Goal: Task Accomplishment & Management: Complete application form

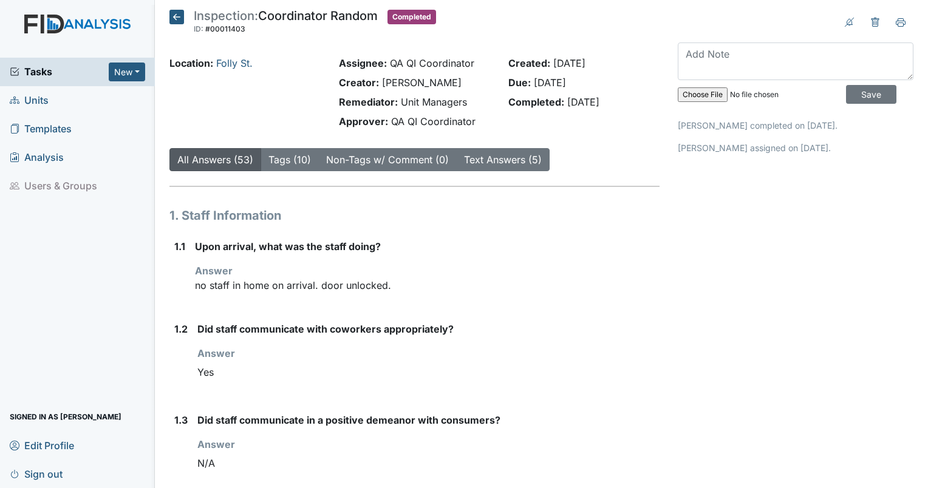
click at [39, 104] on span "Units" at bounding box center [29, 100] width 39 height 19
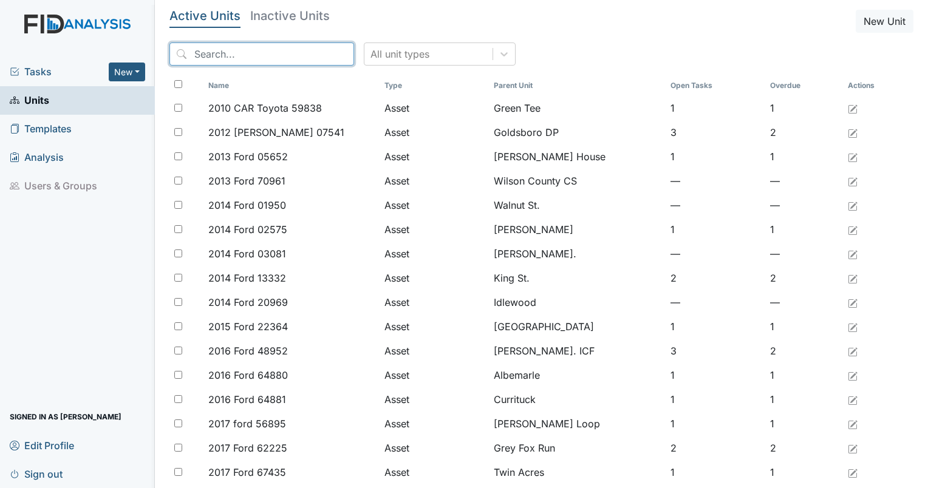
click at [244, 53] on input "search" at bounding box center [261, 54] width 185 height 23
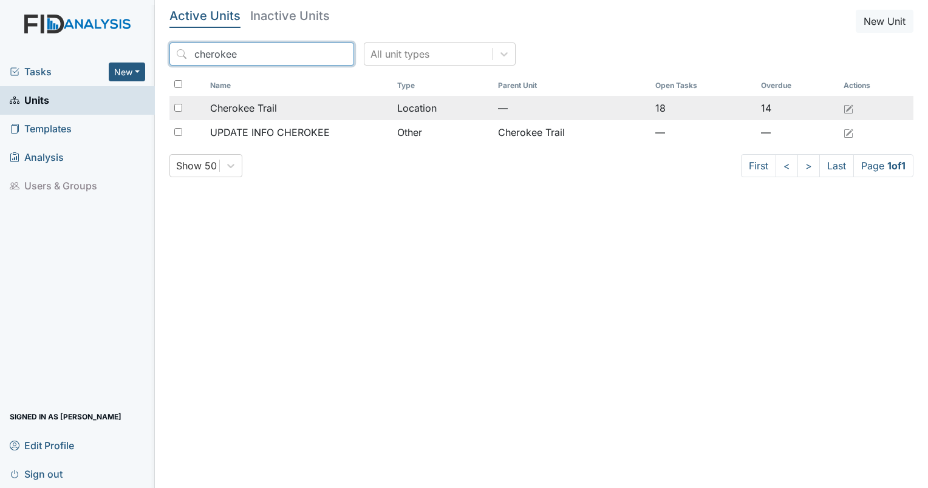
type input "cherokee"
click at [255, 100] on td "Cherokee Trail" at bounding box center [298, 108] width 187 height 24
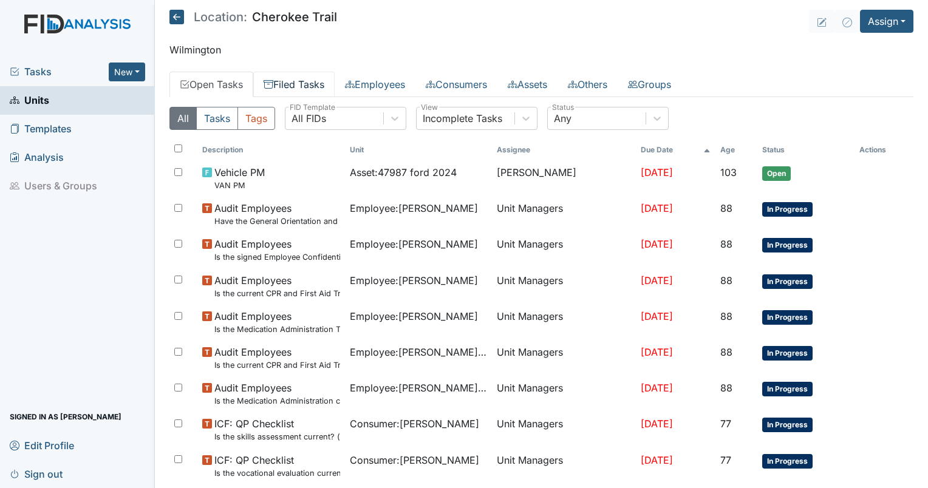
click at [303, 89] on link "Filed Tasks" at bounding box center [293, 85] width 81 height 26
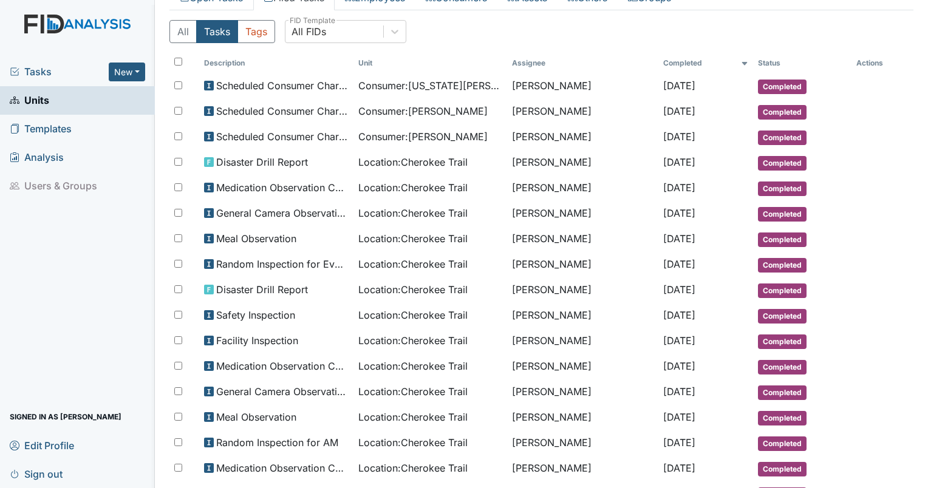
scroll to position [55, 0]
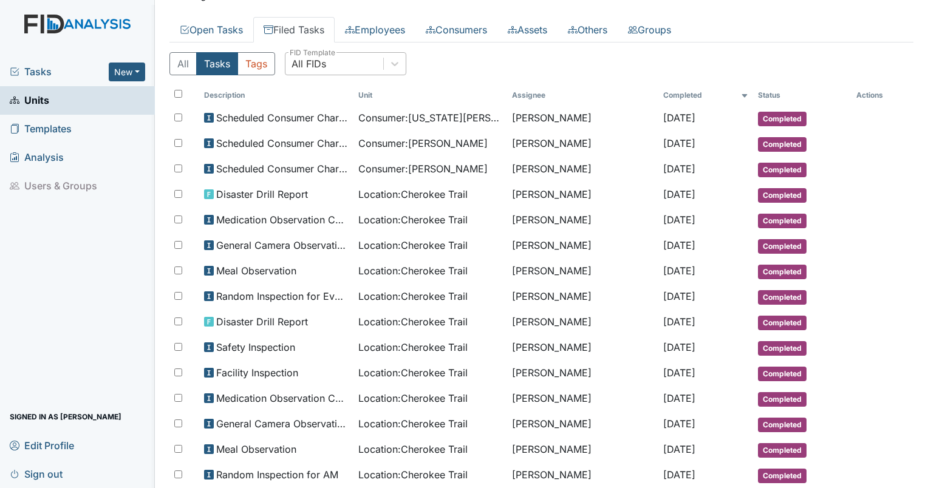
click at [334, 61] on div "All FIDs" at bounding box center [335, 64] width 98 height 22
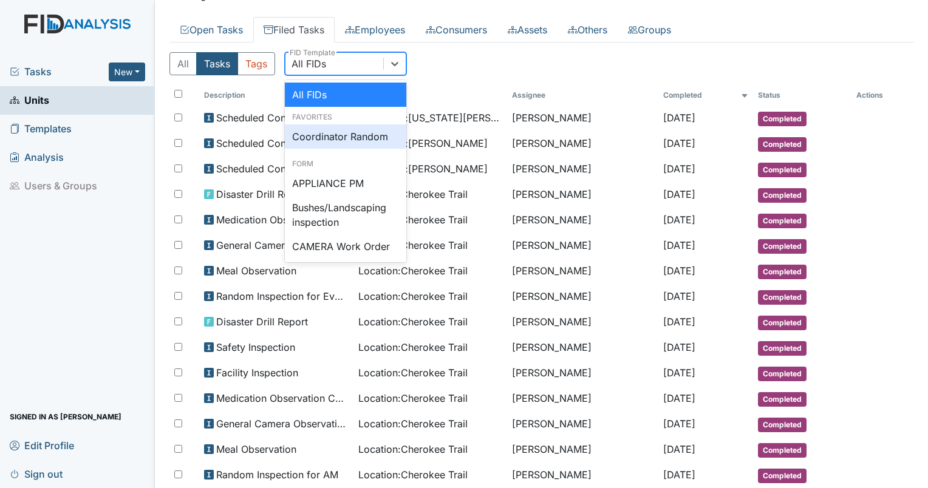
click at [348, 135] on div "Coordinator Random" at bounding box center [345, 137] width 121 height 24
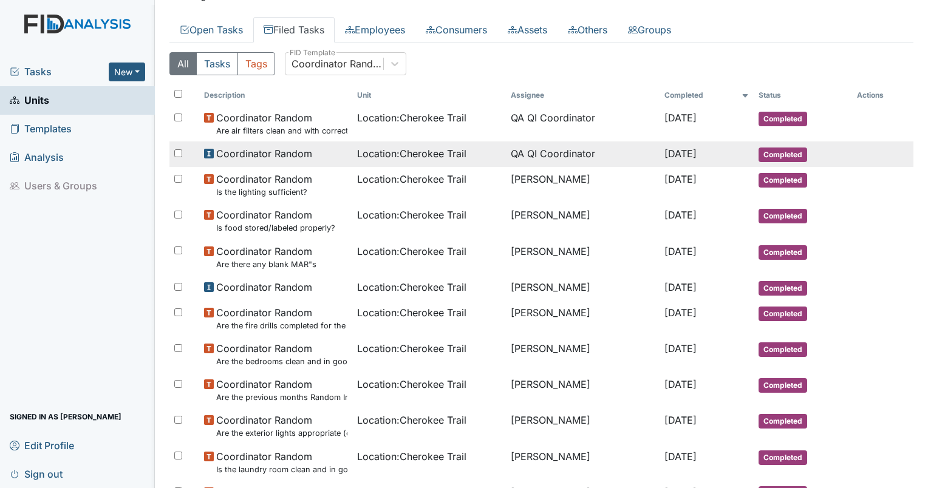
click at [453, 158] on span "Location : Cherokee Trail" at bounding box center [411, 153] width 109 height 15
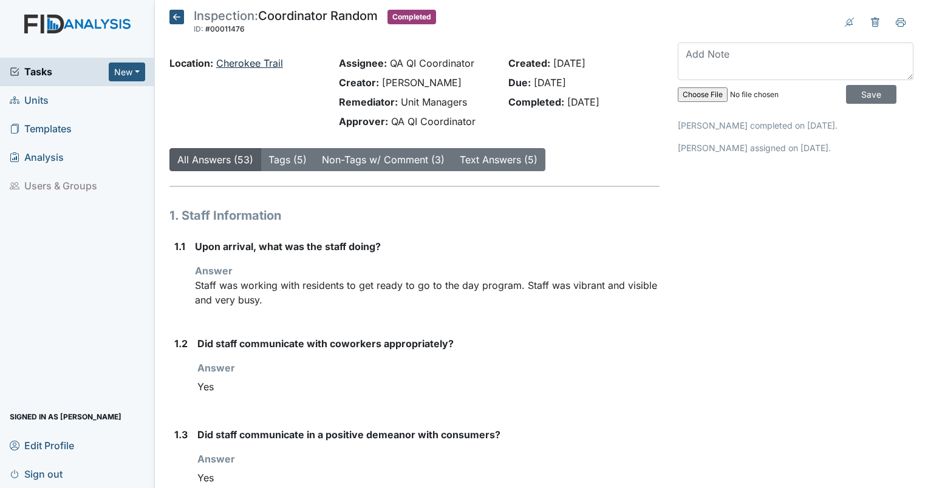
click at [253, 63] on link "Cherokee Trail" at bounding box center [249, 63] width 67 height 12
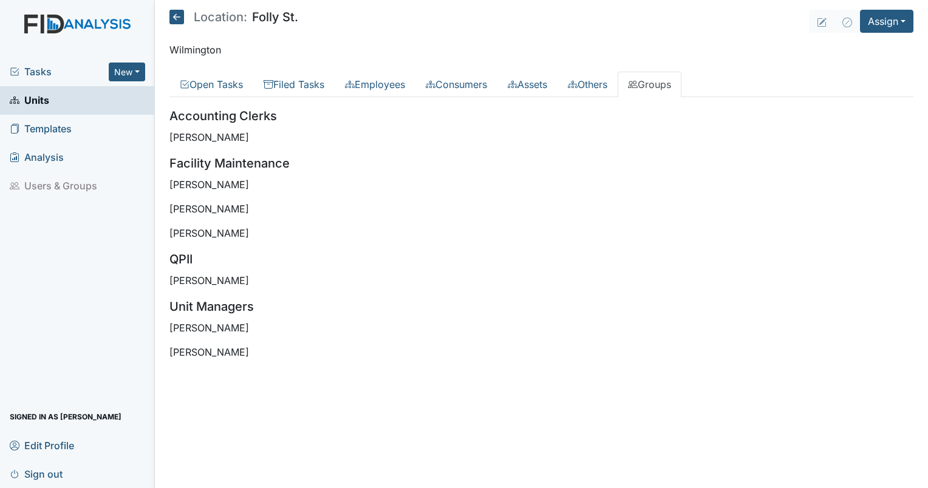
click at [34, 108] on span "Units" at bounding box center [29, 100] width 39 height 19
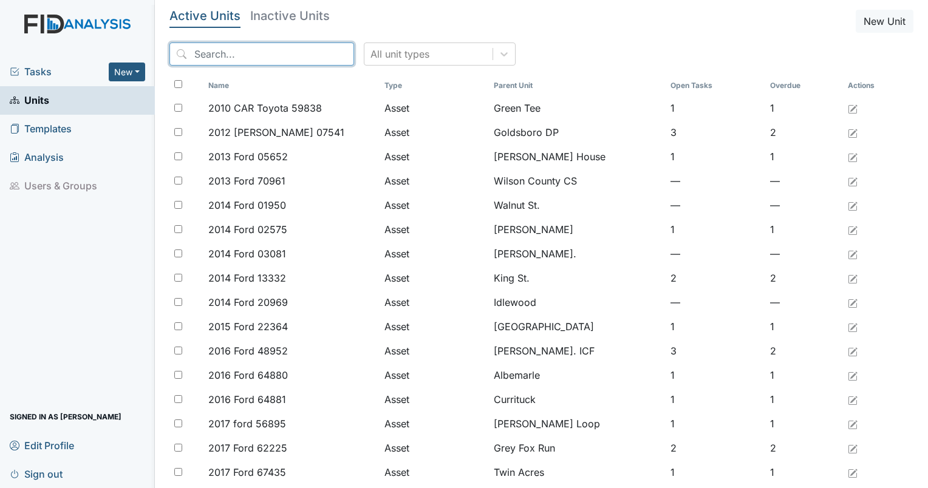
click at [250, 56] on input "search" at bounding box center [261, 54] width 185 height 23
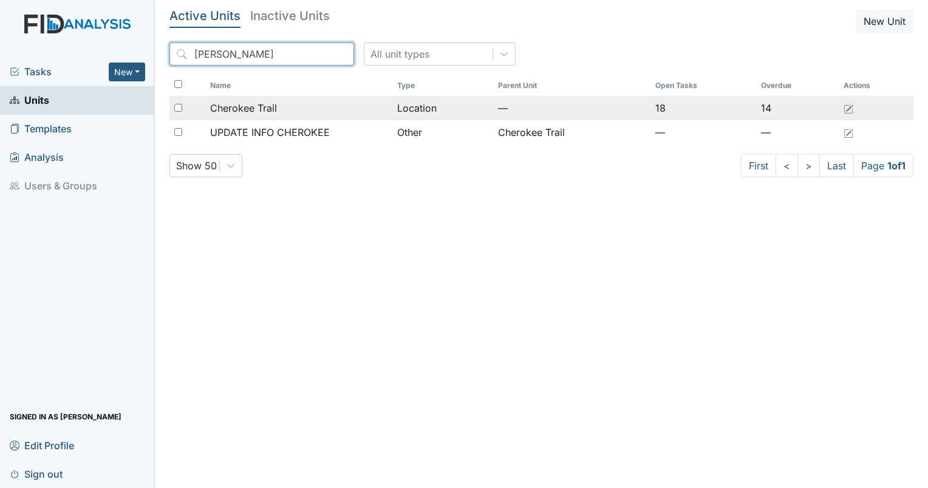
type input "cherok"
click at [247, 111] on span "Cherokee Trail" at bounding box center [243, 108] width 67 height 15
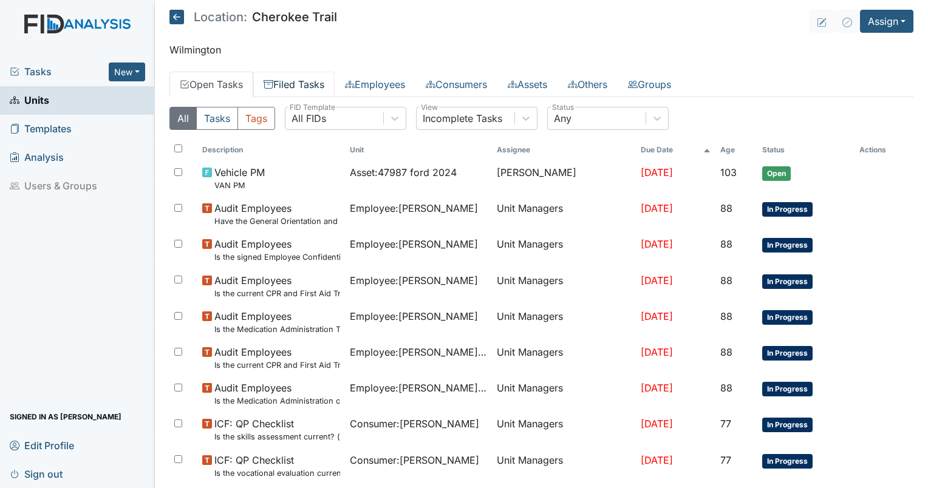
click at [306, 88] on link "Filed Tasks" at bounding box center [293, 85] width 81 height 26
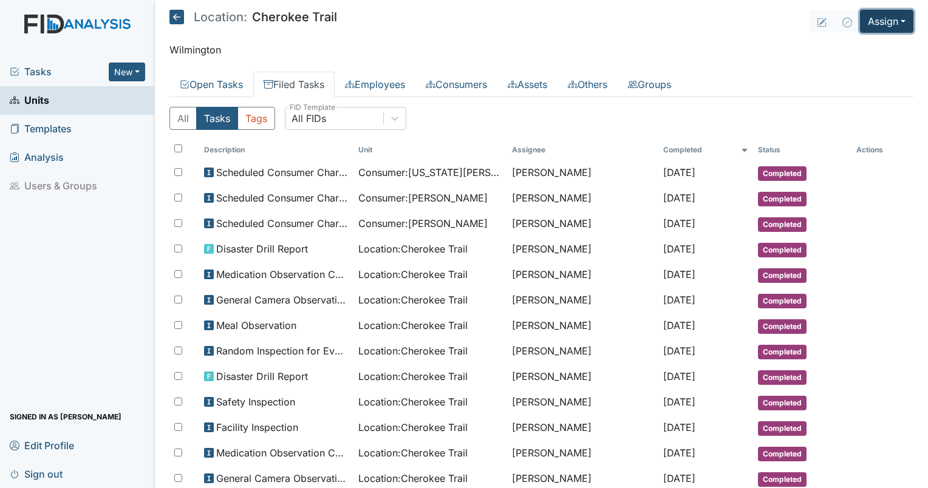
click at [877, 26] on button "Assign" at bounding box center [886, 21] width 53 height 23
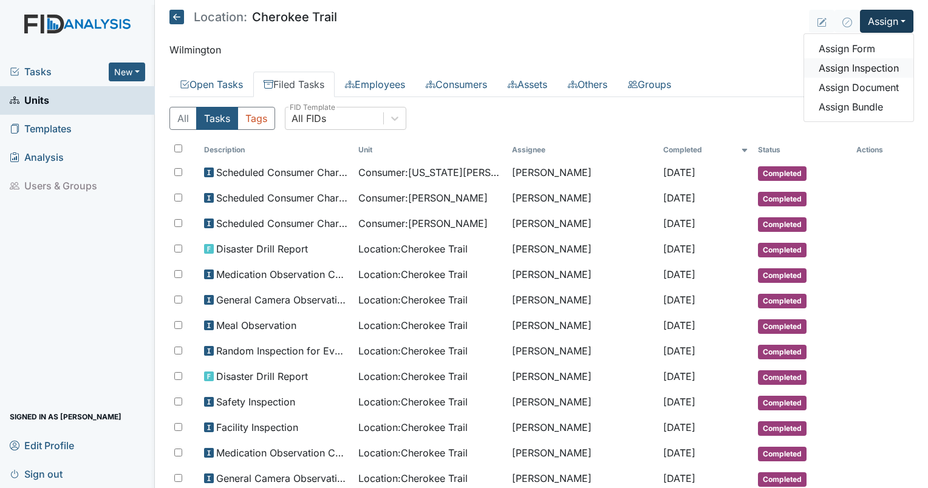
click at [860, 63] on link "Assign Inspection" at bounding box center [858, 67] width 109 height 19
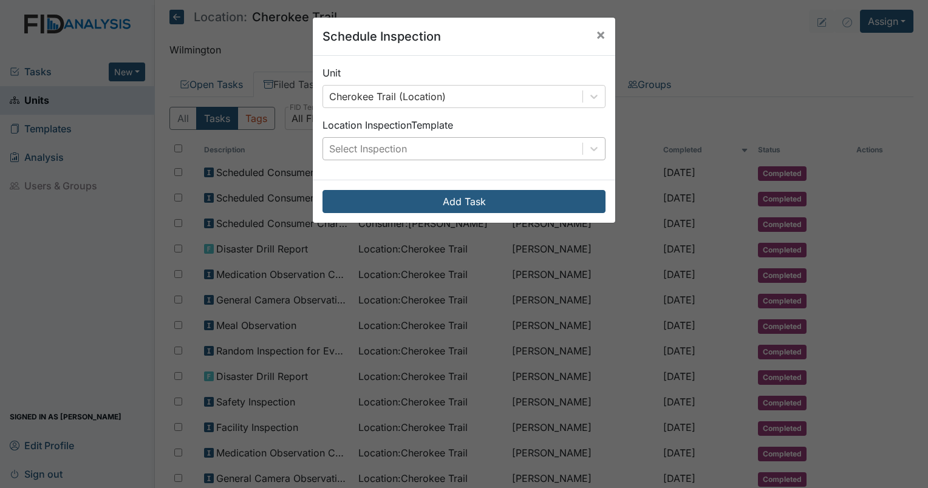
click at [392, 143] on div "Select Inspection" at bounding box center [368, 149] width 78 height 15
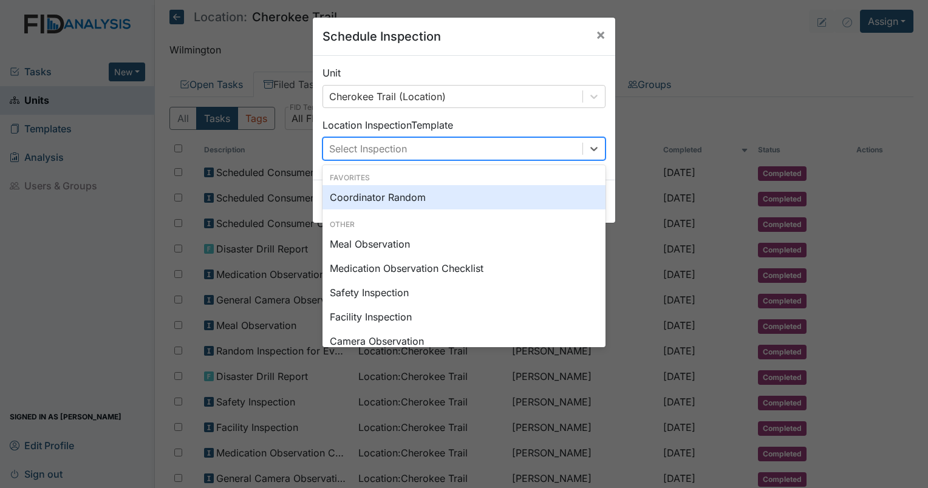
click at [378, 199] on div "Coordinator Random" at bounding box center [464, 197] width 283 height 24
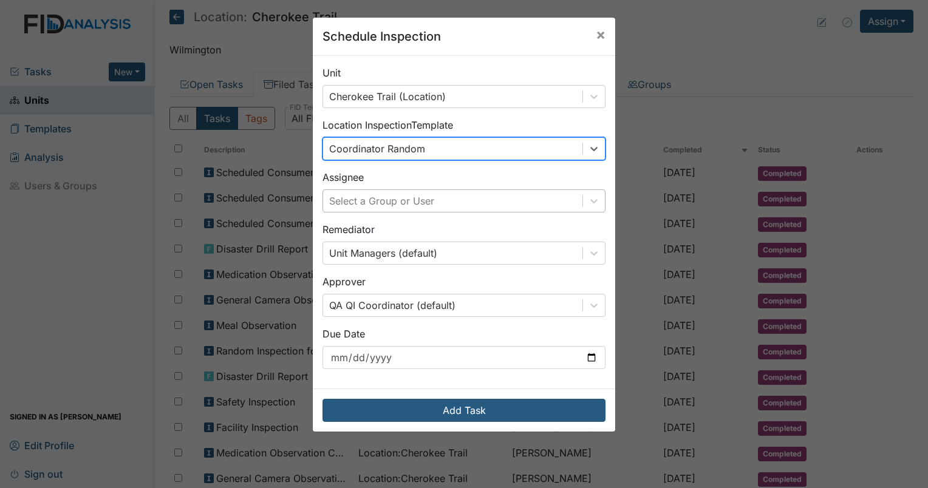
click at [412, 208] on div "Select a Group or User" at bounding box center [381, 201] width 105 height 15
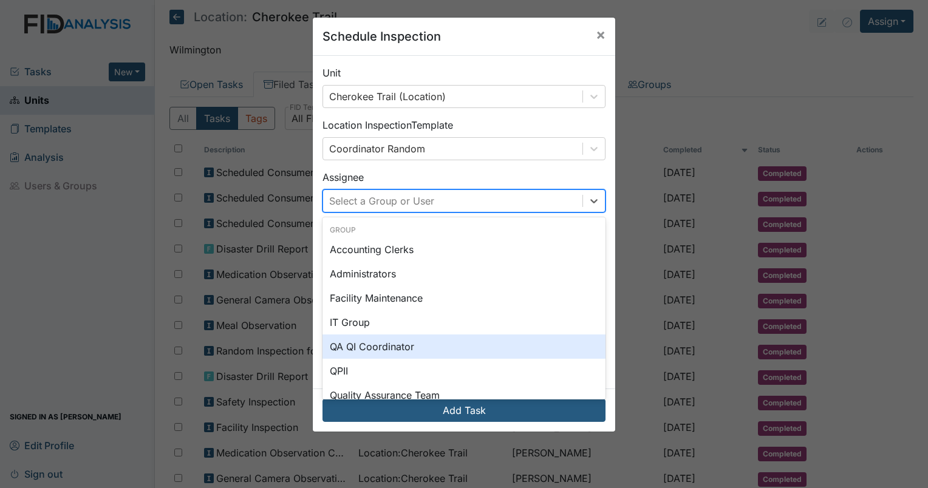
click at [378, 342] on div "QA QI Coordinator" at bounding box center [464, 347] width 283 height 24
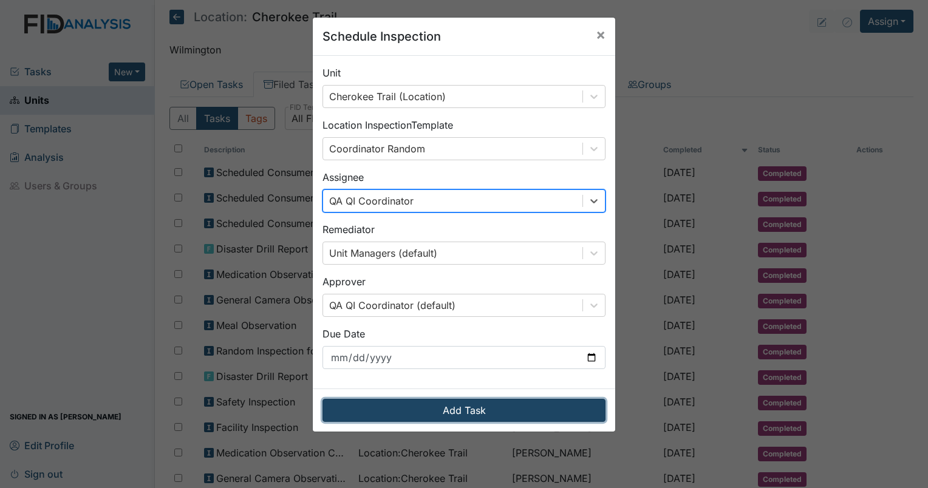
click at [454, 406] on button "Add Task" at bounding box center [464, 410] width 283 height 23
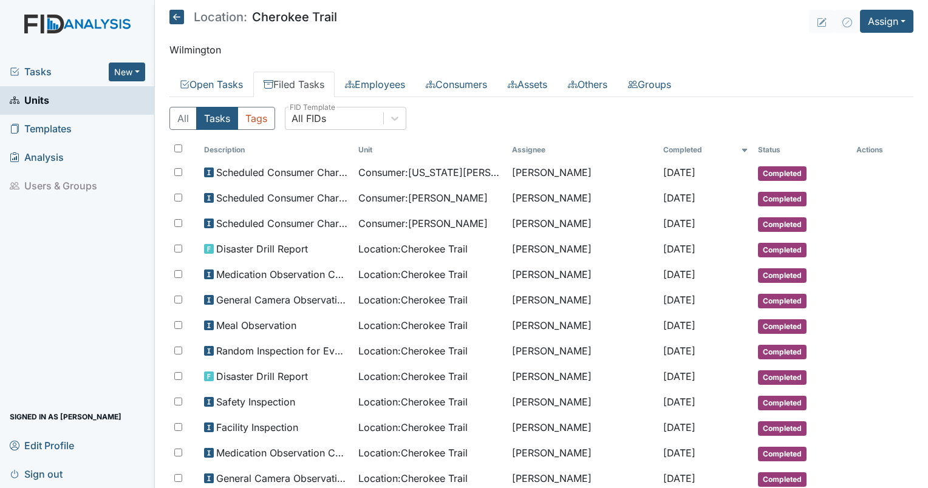
click at [97, 134] on link "Templates" at bounding box center [77, 129] width 155 height 29
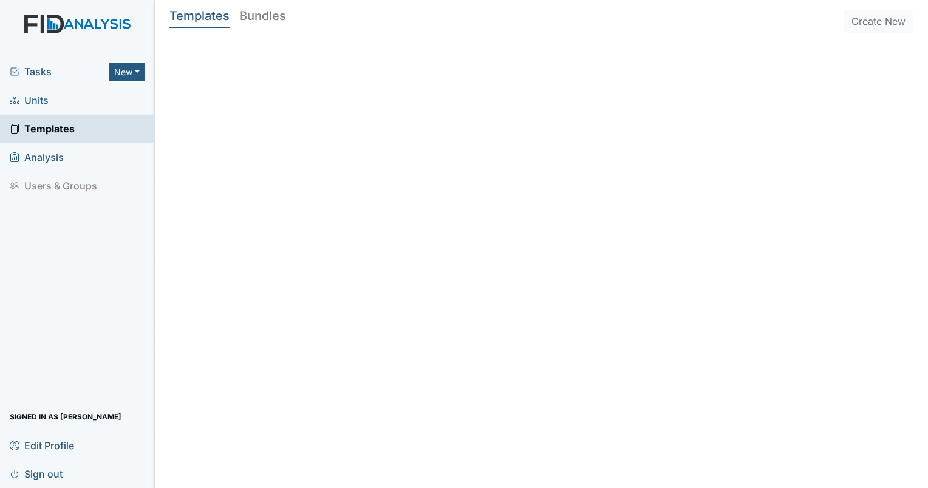
click at [29, 70] on span "Tasks" at bounding box center [59, 71] width 99 height 15
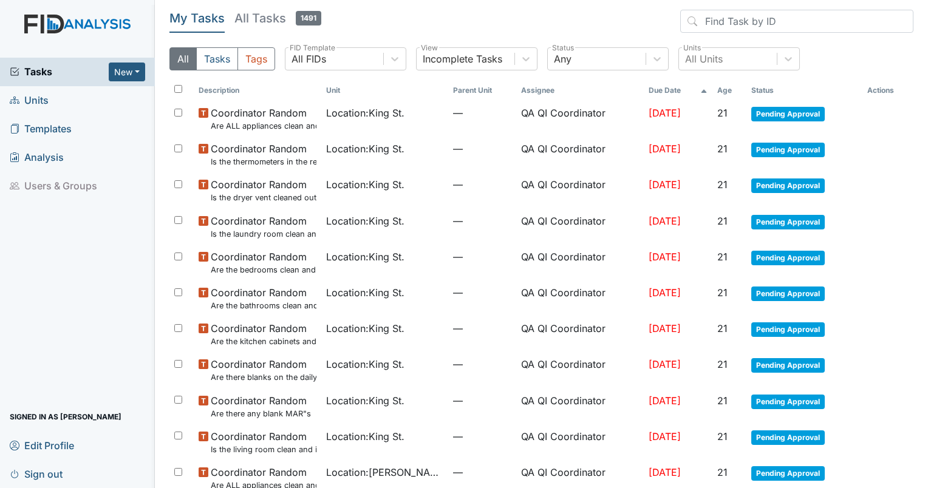
click at [734, 94] on th "Age" at bounding box center [730, 90] width 34 height 21
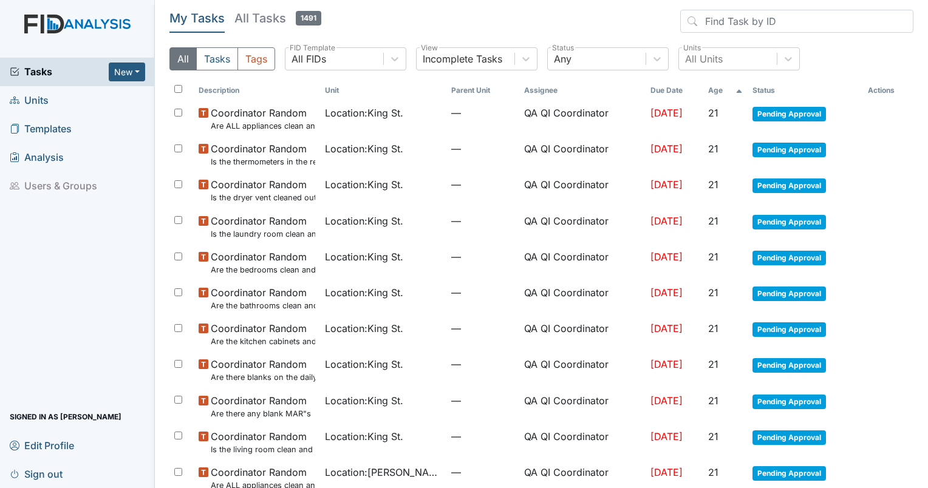
click at [724, 91] on th "Age" at bounding box center [725, 90] width 44 height 21
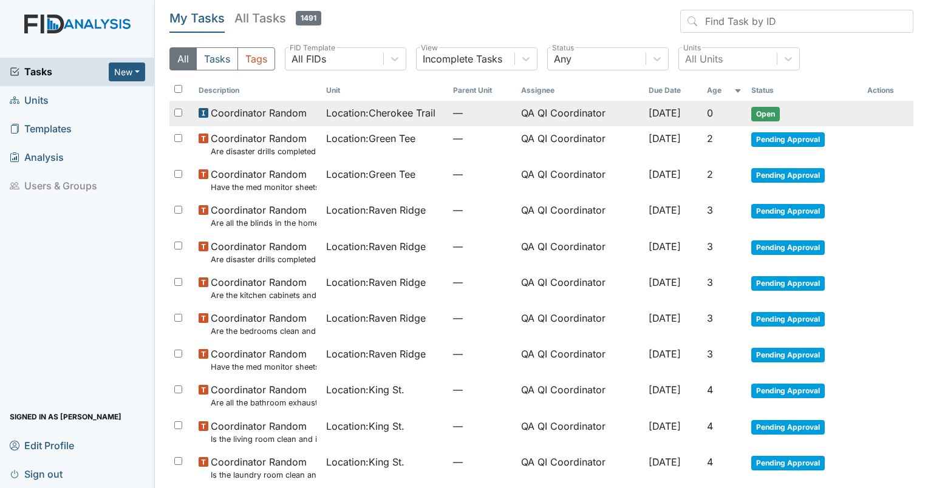
click at [371, 102] on td "Location : Cherokee Trail" at bounding box center [385, 114] width 128 height 26
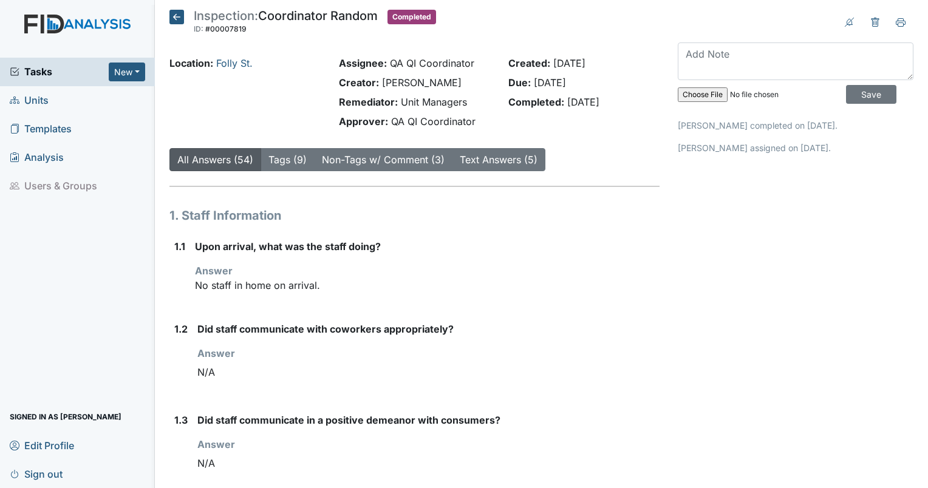
click at [24, 101] on span "Units" at bounding box center [29, 100] width 39 height 19
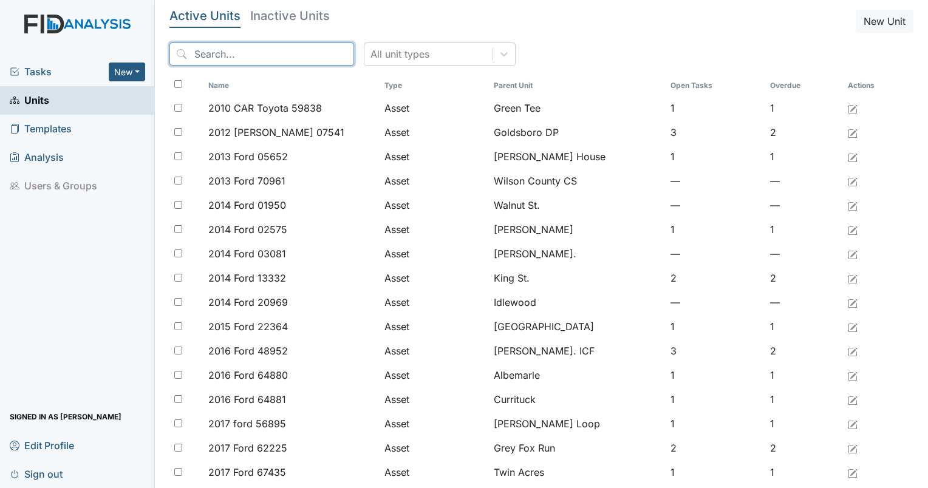
click at [253, 51] on input "search" at bounding box center [261, 54] width 185 height 23
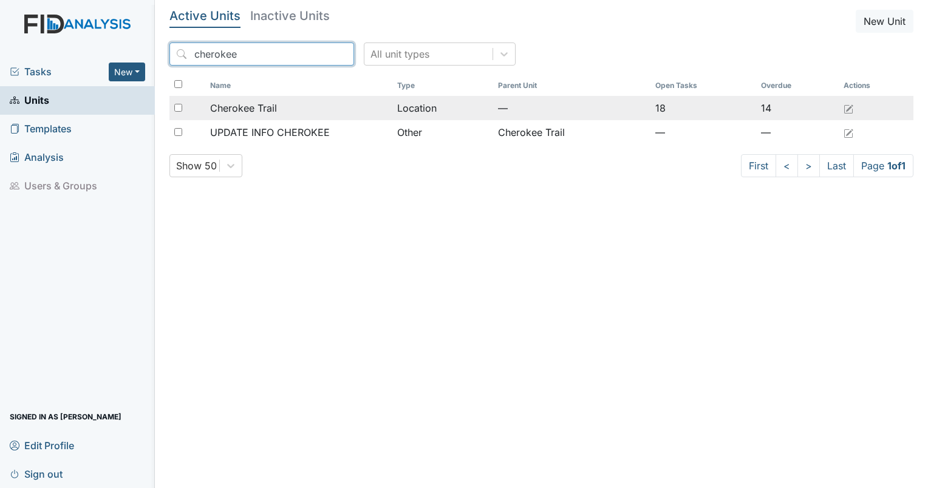
type input "cherokee"
click at [245, 109] on span "Cherokee Trail" at bounding box center [243, 108] width 67 height 15
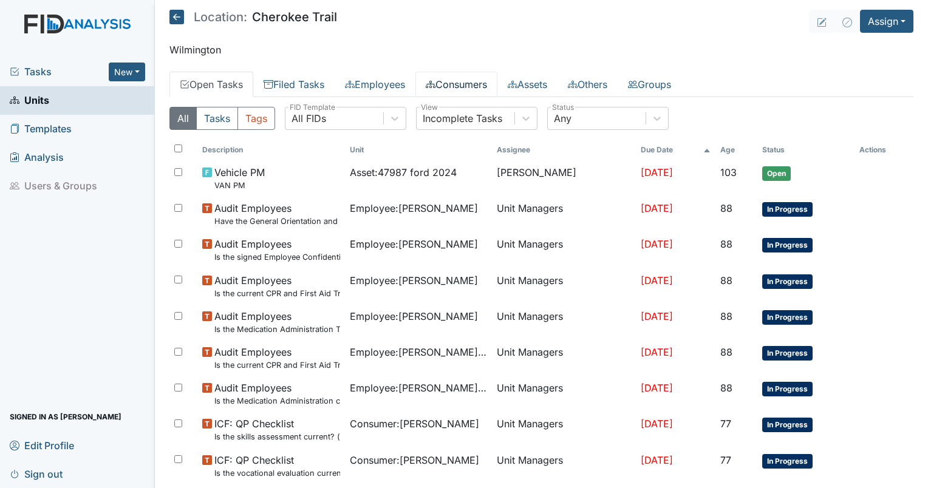
click at [482, 92] on link "Consumers" at bounding box center [457, 85] width 82 height 26
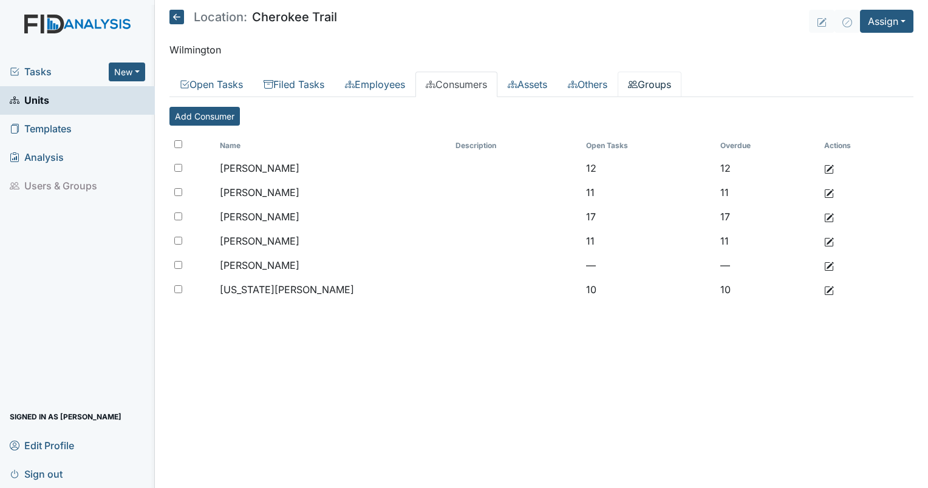
click at [674, 80] on link "Groups" at bounding box center [650, 85] width 64 height 26
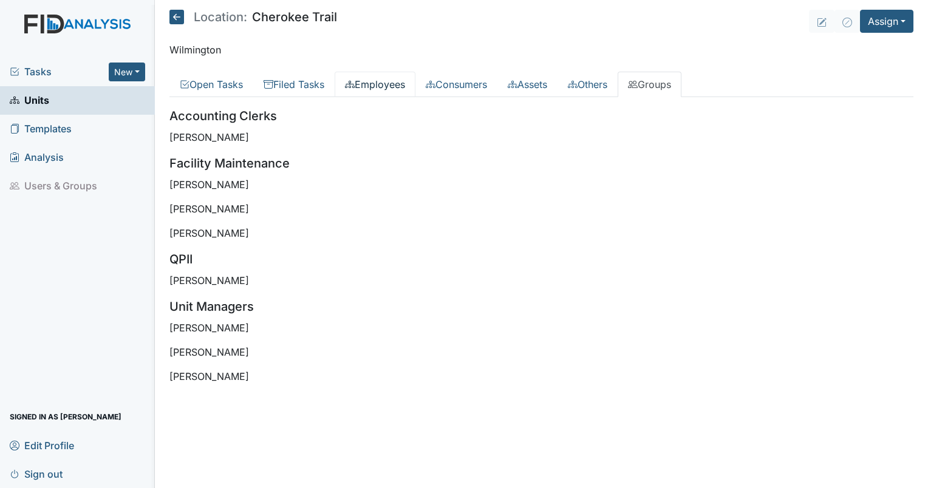
click at [391, 80] on link "Employees" at bounding box center [375, 85] width 81 height 26
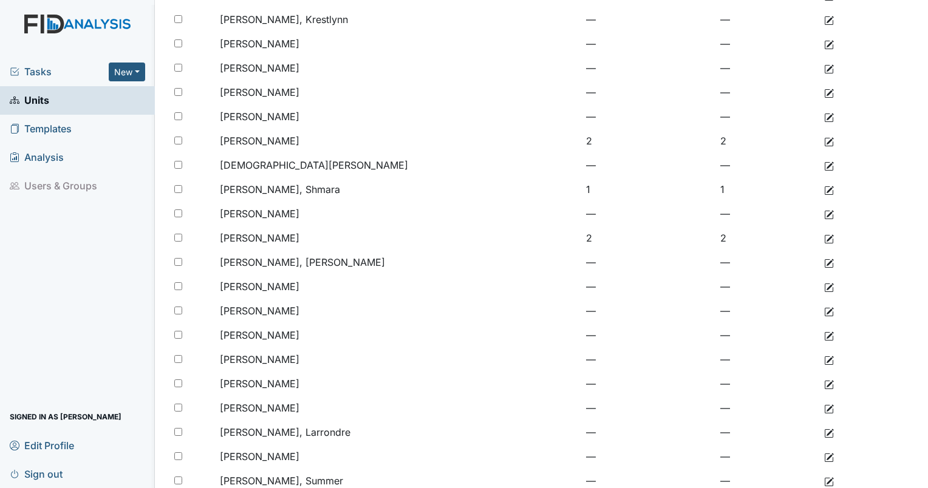
scroll to position [255, 0]
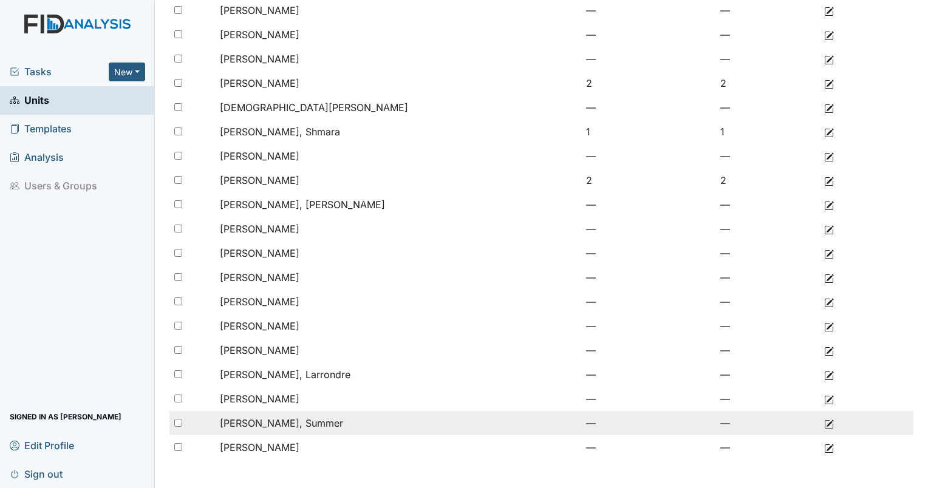
click at [269, 418] on span "Walters, Summer" at bounding box center [281, 423] width 123 height 12
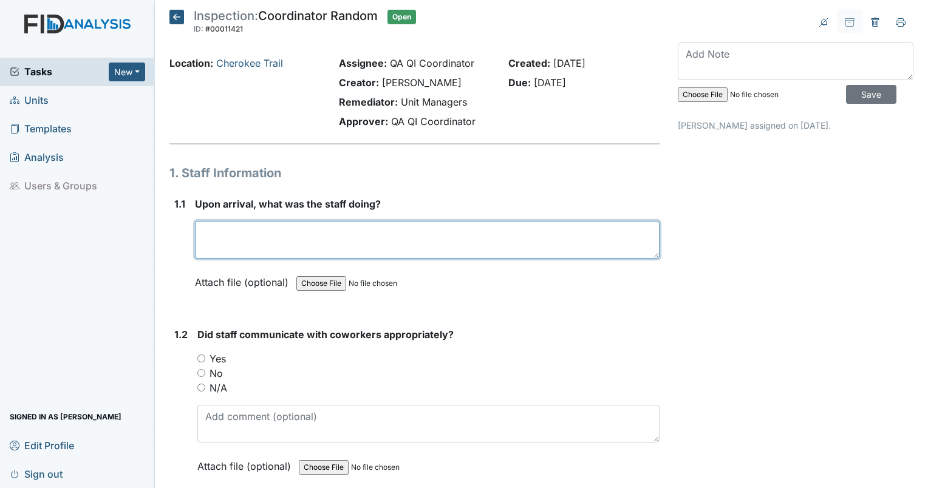
click at [283, 248] on textarea at bounding box center [427, 240] width 465 height 38
type textarea "Staff was engaged with residents. Residents were very active and seemed happy. …"
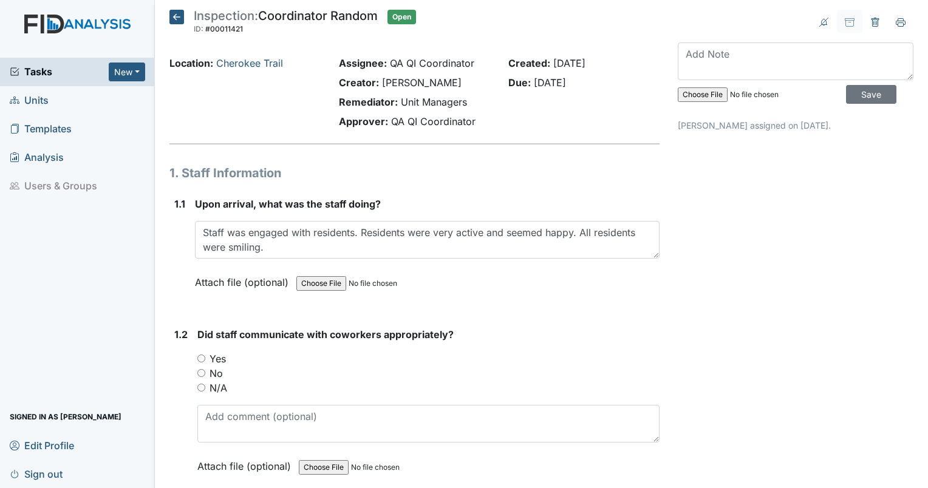
click at [203, 360] on input "Yes" at bounding box center [201, 359] width 8 height 8
radio input "true"
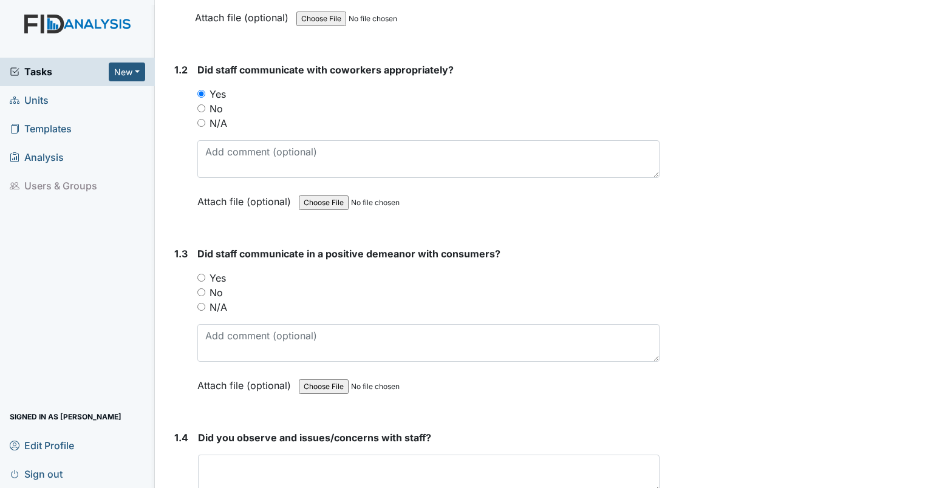
scroll to position [275, 0]
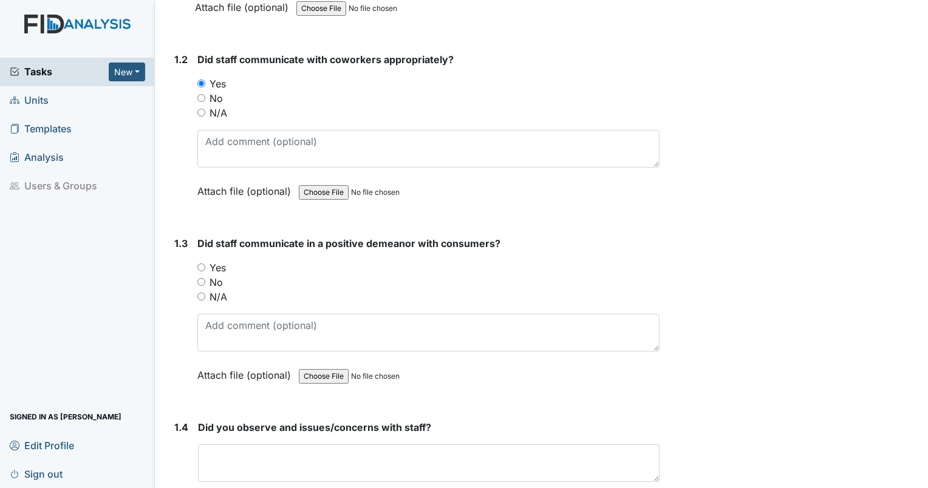
click at [205, 266] on div "Yes" at bounding box center [428, 268] width 462 height 15
click at [204, 265] on input "Yes" at bounding box center [201, 268] width 8 height 8
radio input "true"
click at [270, 441] on div "Did you observe and issues/concerns with staff? This field is required. Attach …" at bounding box center [429, 470] width 462 height 101
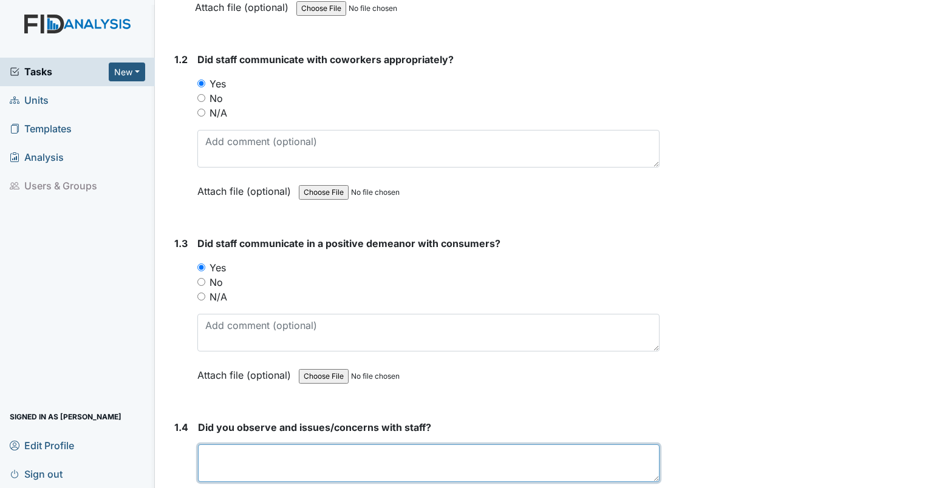
click at [279, 459] on textarea at bounding box center [429, 464] width 462 height 38
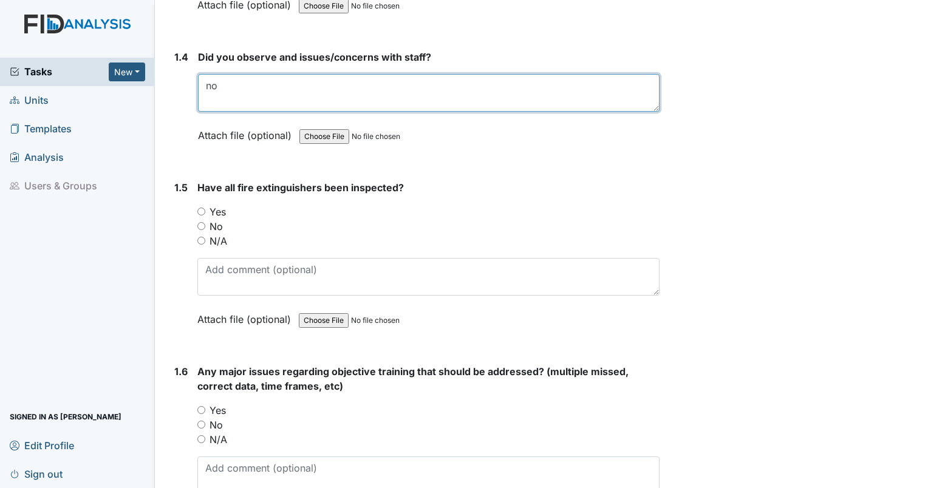
scroll to position [656, 0]
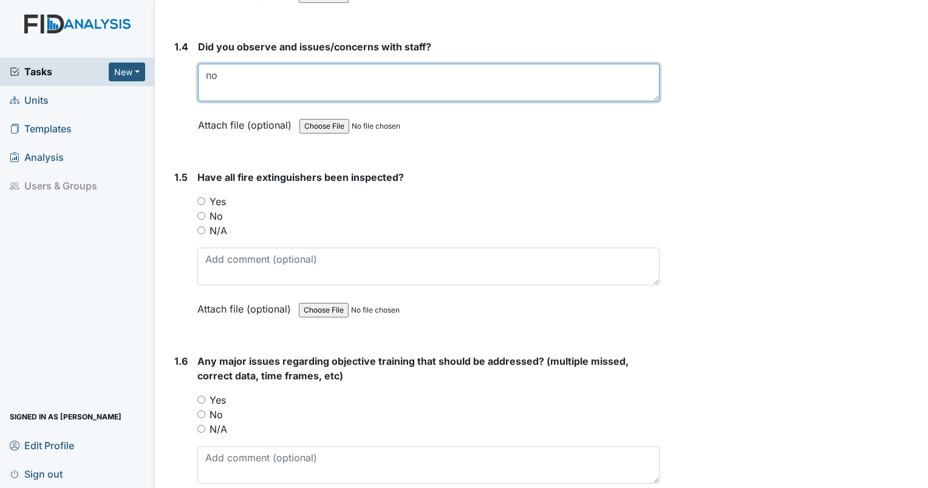
type textarea "no"
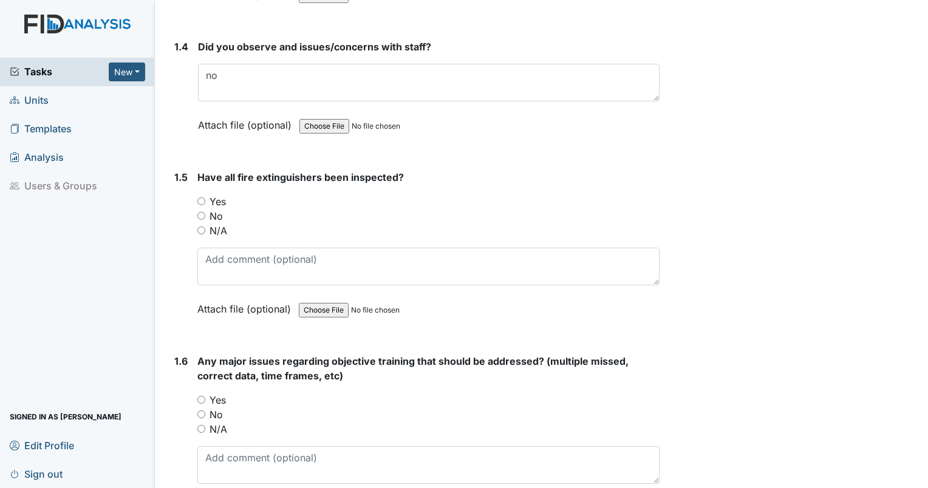
click at [203, 197] on input "Yes" at bounding box center [201, 201] width 8 height 8
radio input "true"
click at [204, 411] on input "No" at bounding box center [201, 415] width 8 height 8
radio input "true"
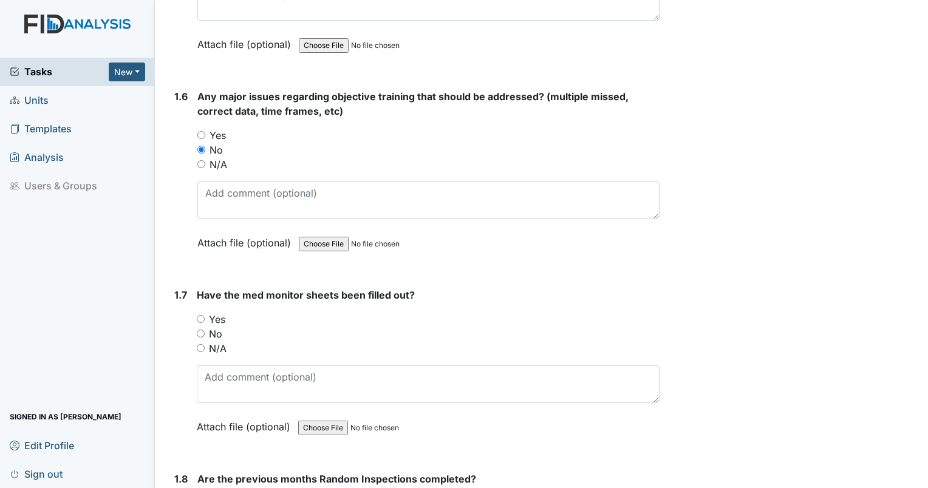
scroll to position [984, 0]
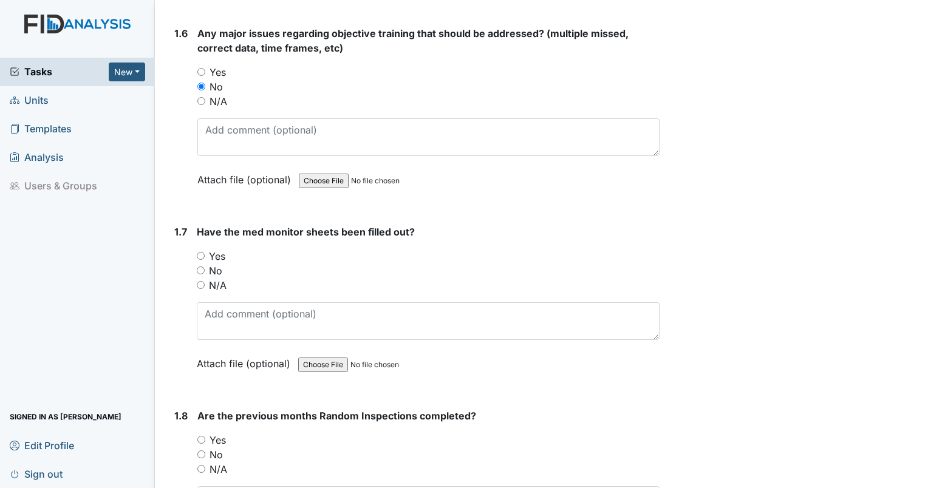
click at [199, 270] on input "No" at bounding box center [201, 271] width 8 height 8
radio input "true"
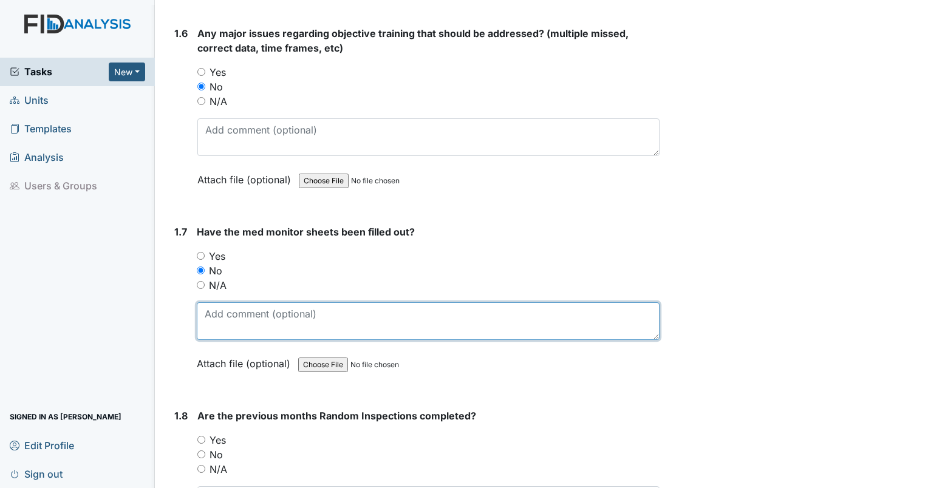
click at [239, 306] on textarea at bounding box center [428, 322] width 463 height 38
type textarea "multiple dates missing second signature."
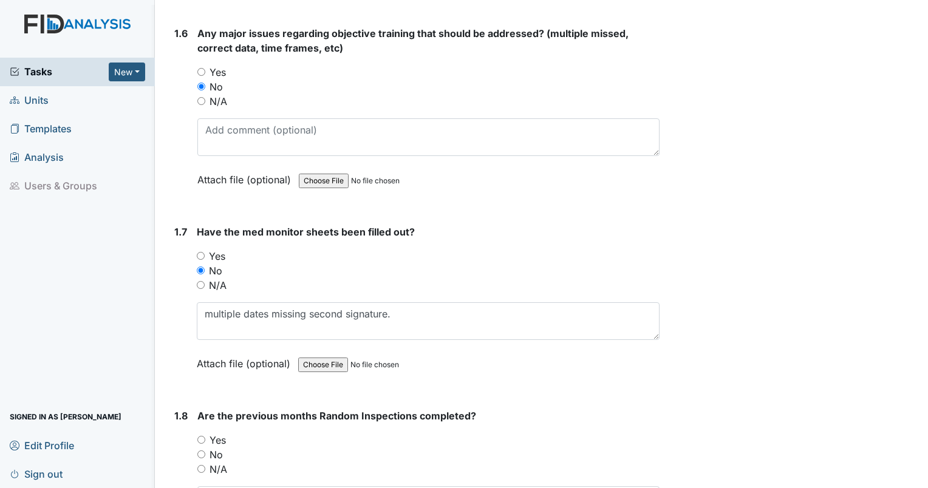
click at [202, 452] on input "No" at bounding box center [201, 455] width 8 height 8
radio input "true"
click at [220, 488] on html "Tasks New Form Inspection Document Bundle Units Templates Analysis Users & Grou…" at bounding box center [464, 244] width 928 height 488
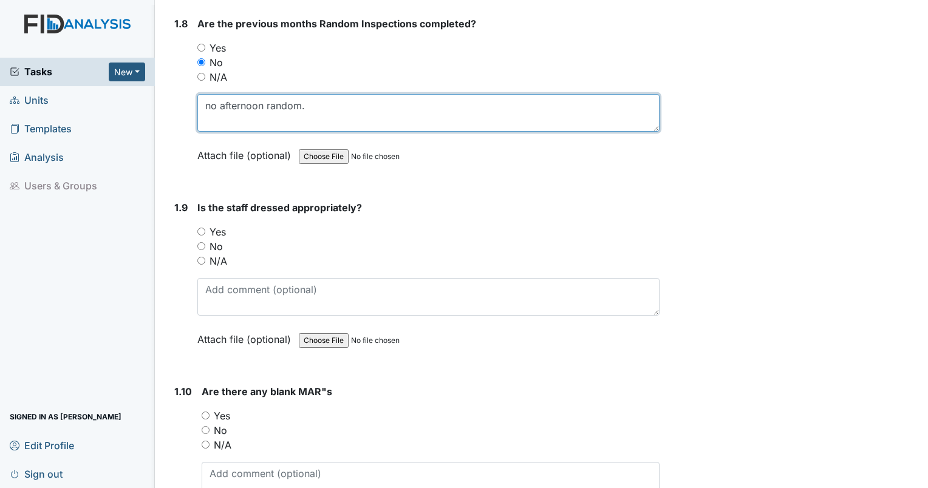
scroll to position [1429, 0]
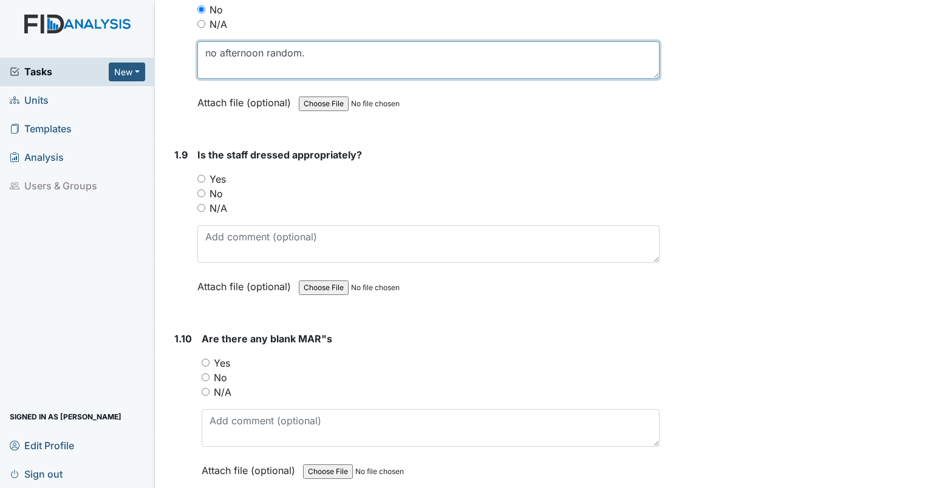
type textarea "no afternoon random."
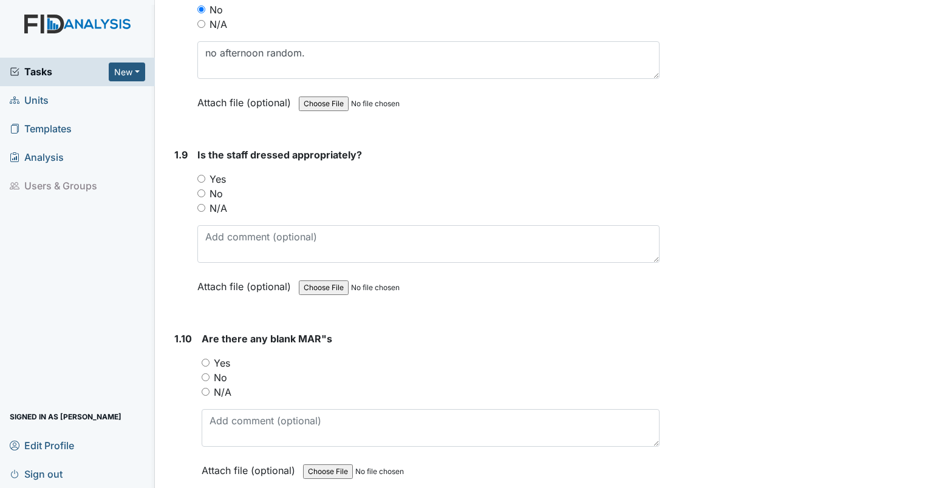
click at [208, 176] on div "Yes" at bounding box center [428, 179] width 462 height 15
click at [202, 175] on input "Yes" at bounding box center [201, 179] width 8 height 8
radio input "true"
click at [204, 360] on input "Yes" at bounding box center [206, 363] width 8 height 8
radio input "true"
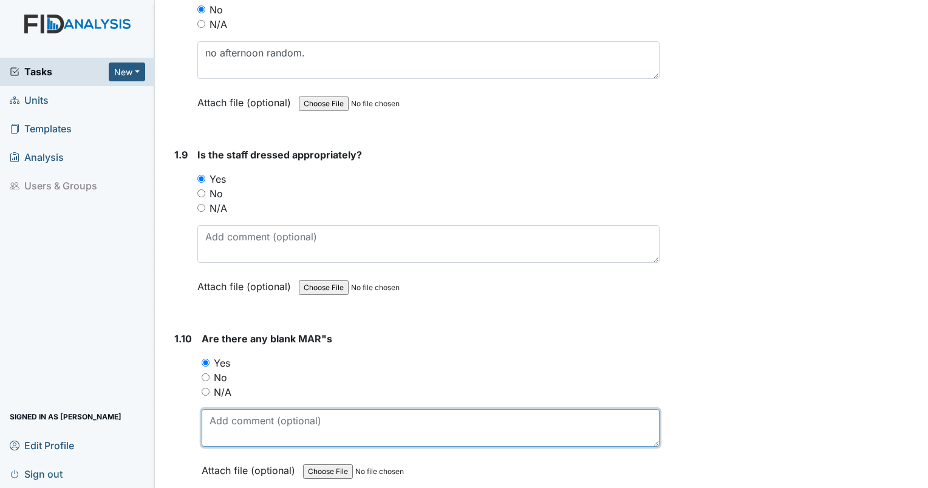
click at [247, 436] on textarea at bounding box center [431, 428] width 458 height 38
click at [234, 416] on textarea at bounding box center [431, 428] width 458 height 38
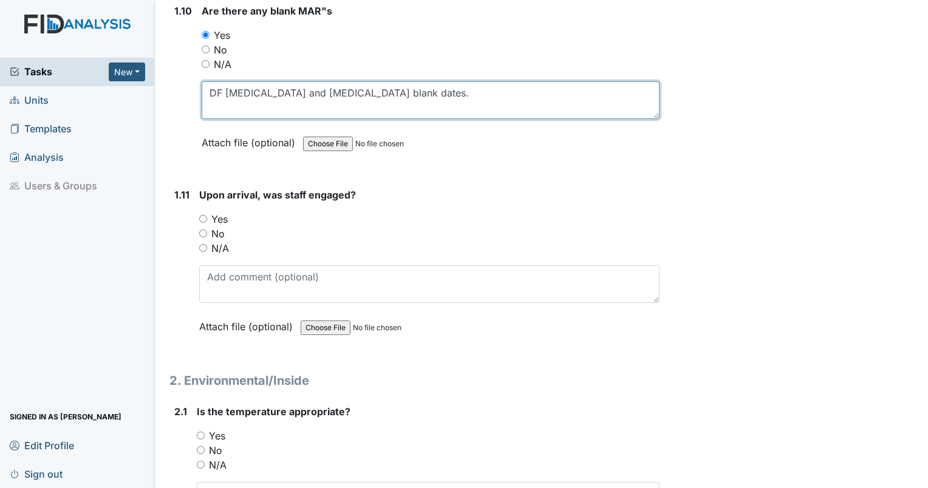
scroll to position [1790, 0]
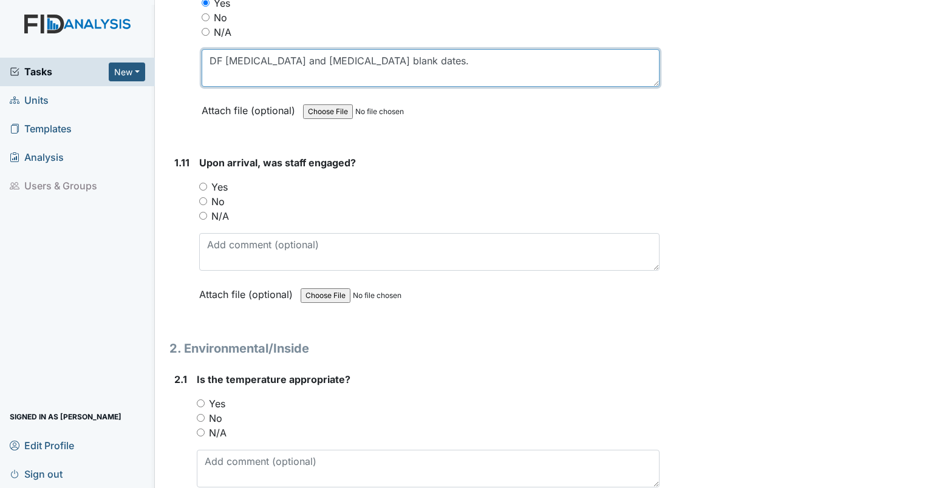
type textarea "DF lactulose and Colace blank dates."
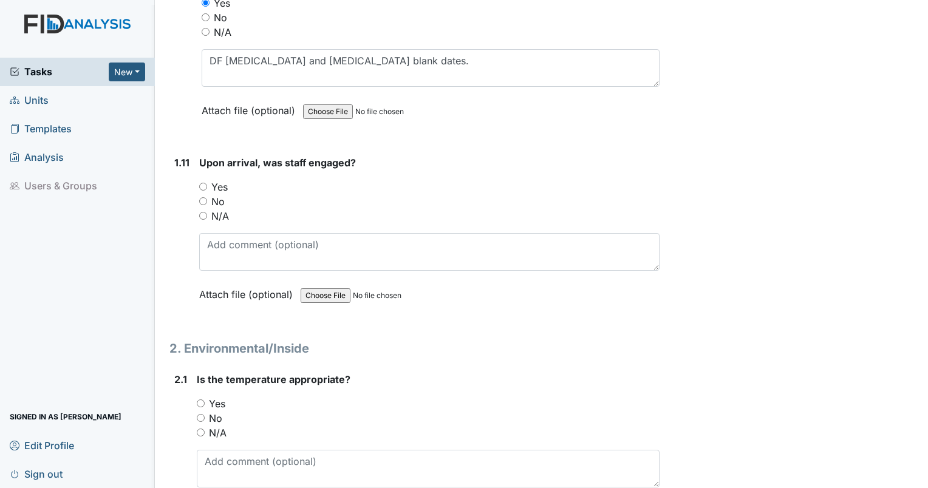
click at [200, 183] on input "Yes" at bounding box center [203, 187] width 8 height 8
radio input "true"
click at [199, 400] on input "Yes" at bounding box center [201, 404] width 8 height 8
radio input "true"
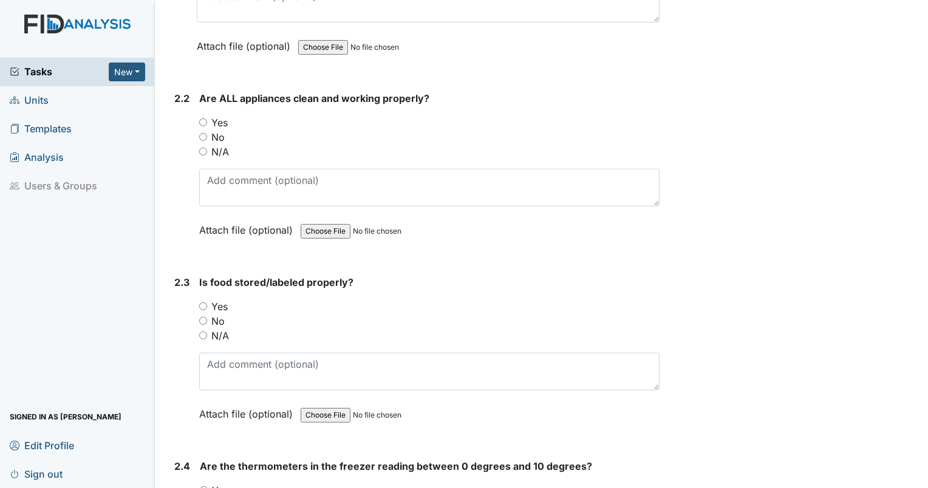
scroll to position [2245, 0]
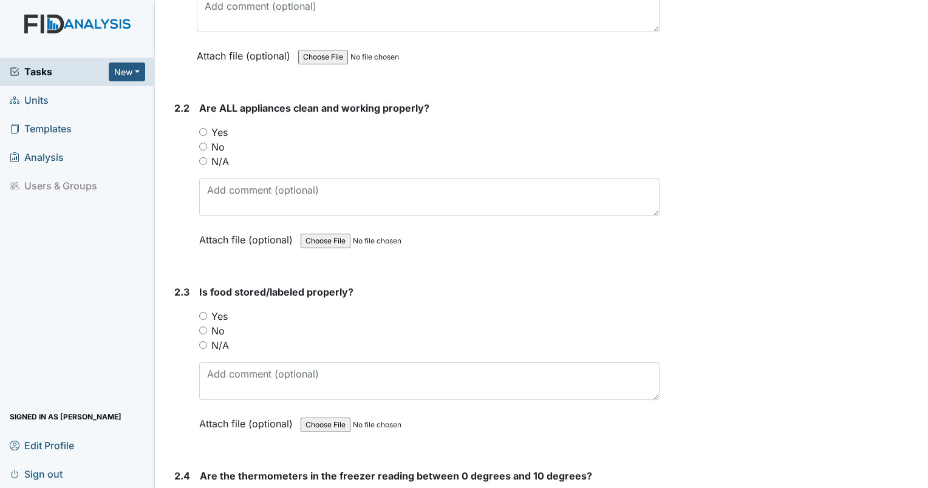
click at [205, 128] on input "Yes" at bounding box center [203, 132] width 8 height 8
radio input "true"
click at [200, 312] on input "Yes" at bounding box center [203, 316] width 8 height 8
radio input "true"
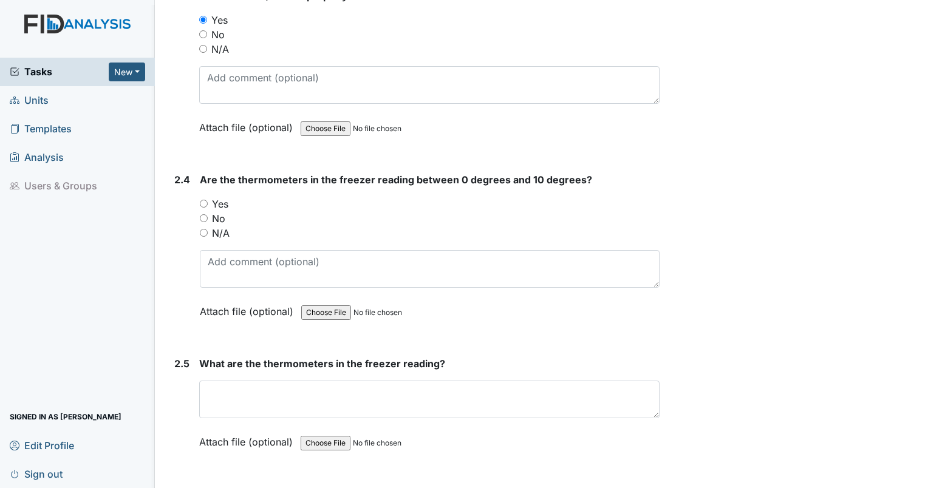
scroll to position [2562, 0]
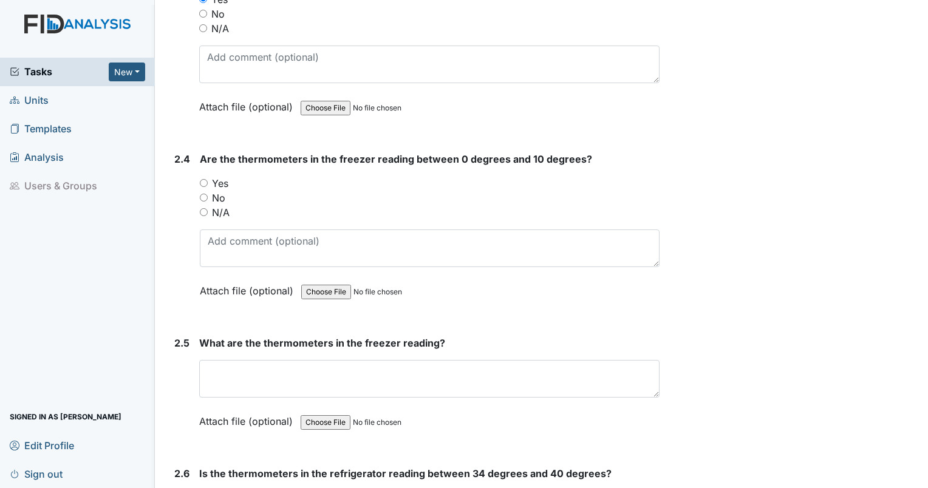
click at [199, 176] on div "2.4 Are the thermometers in the freezer reading between 0 degrees and 10 degree…" at bounding box center [414, 234] width 490 height 165
click at [203, 179] on input "Yes" at bounding box center [204, 183] width 8 height 8
radio input "true"
click at [293, 391] on div "What are the thermometers in the freezer reading? This field is required. Attac…" at bounding box center [429, 386] width 460 height 101
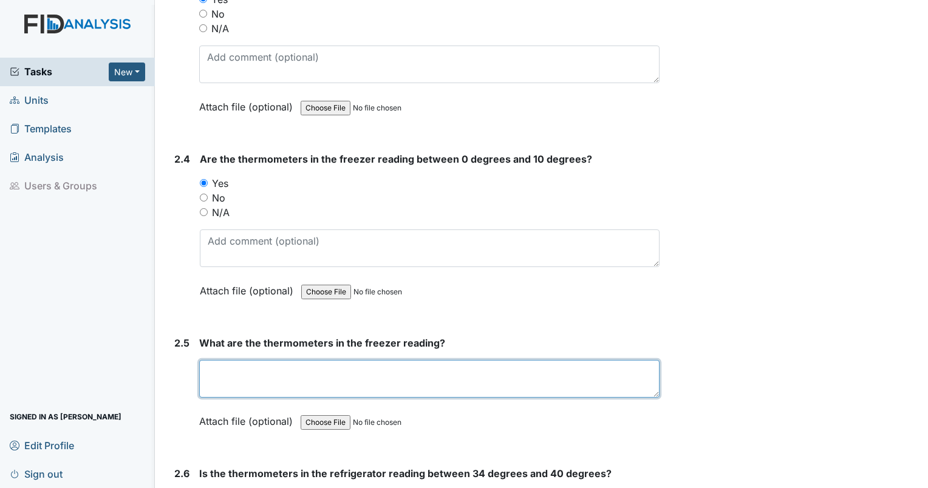
click at [286, 370] on textarea at bounding box center [429, 379] width 460 height 38
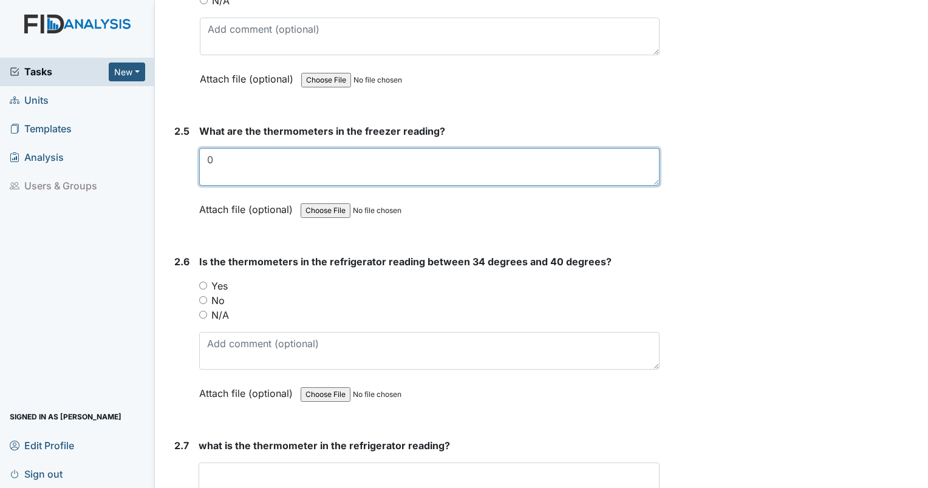
scroll to position [2827, 0]
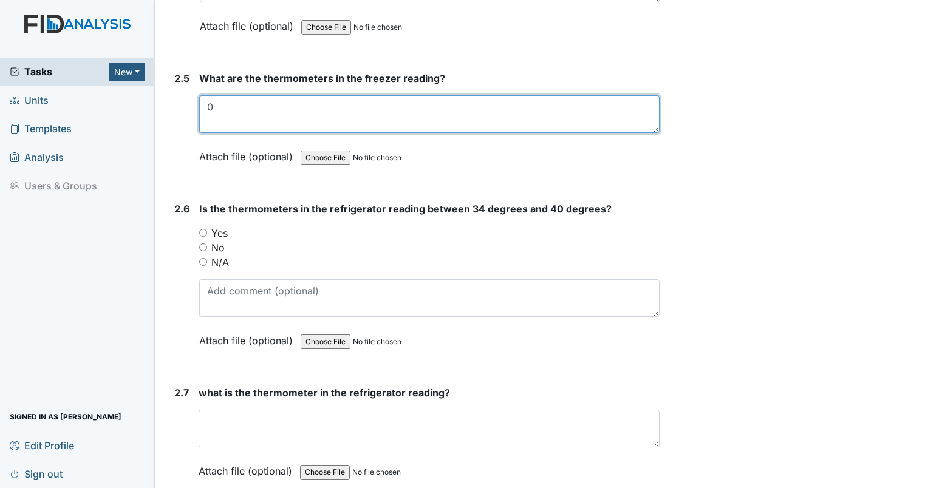
type textarea "0"
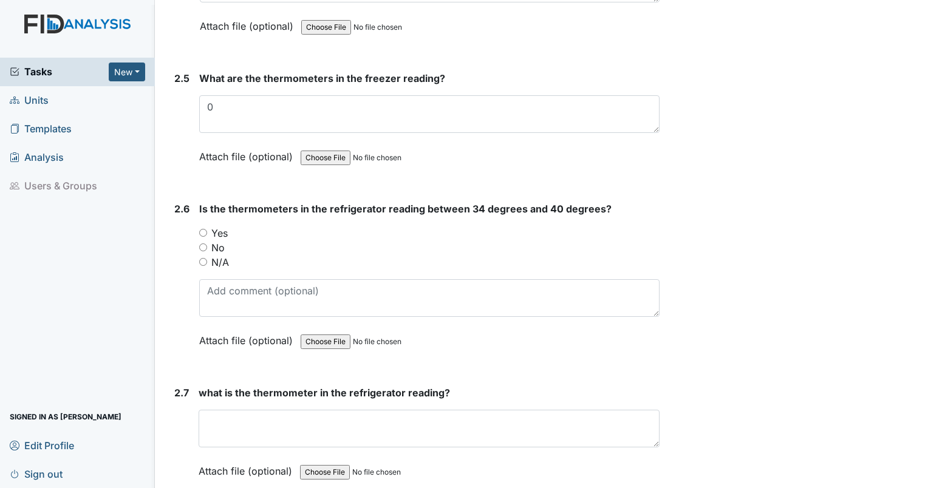
click at [202, 229] on input "Yes" at bounding box center [203, 233] width 8 height 8
radio input "true"
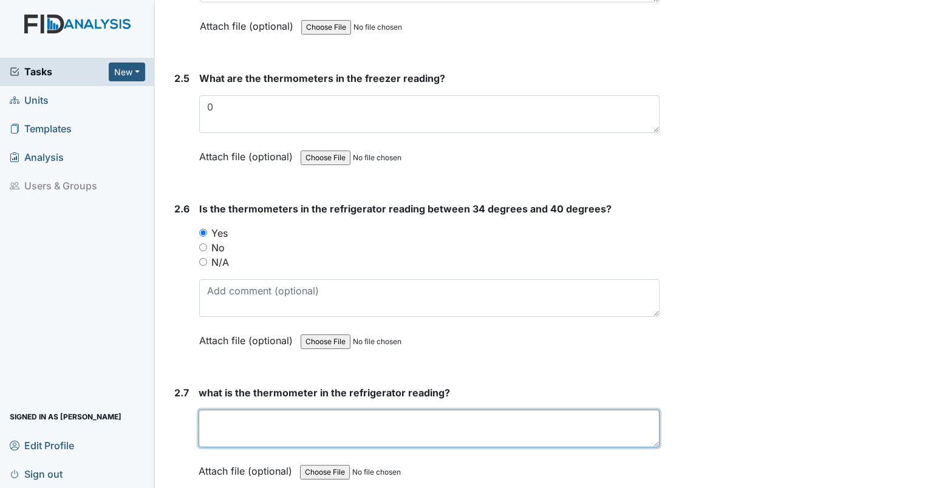
click at [269, 410] on textarea at bounding box center [429, 429] width 461 height 38
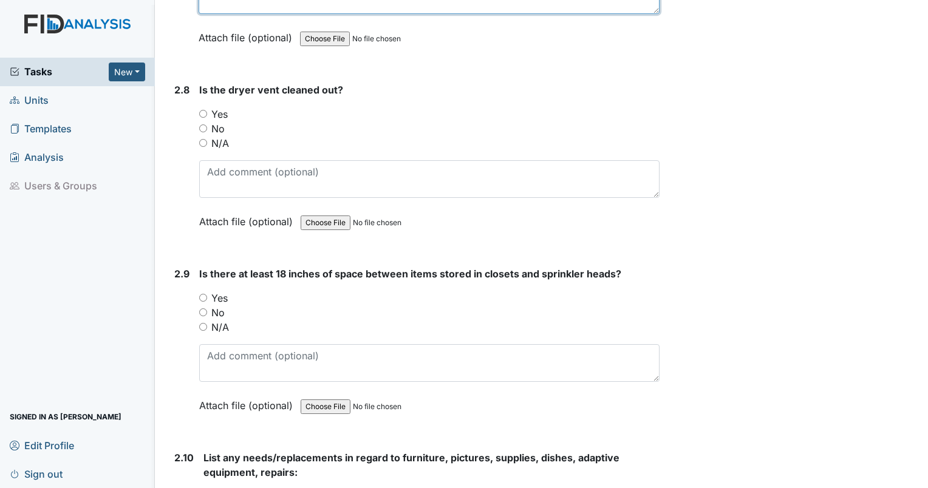
scroll to position [3272, 0]
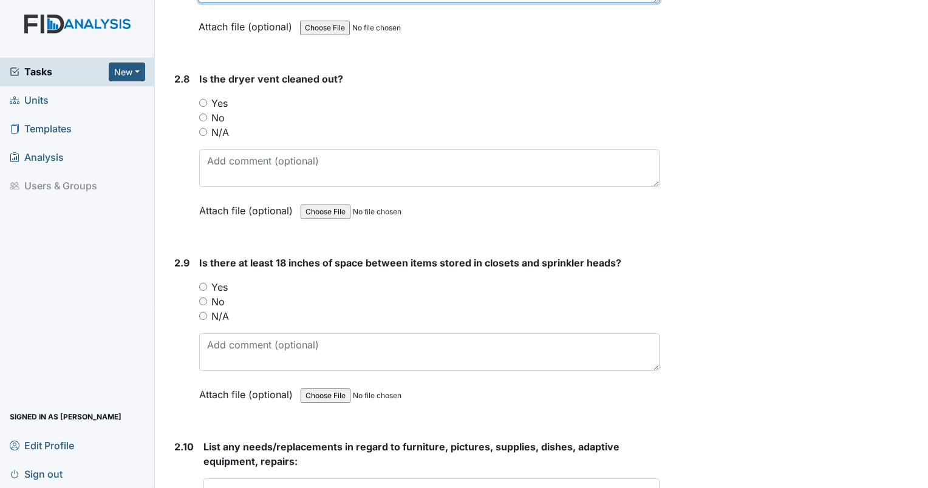
type textarea "34"
click at [202, 128] on input "N/A" at bounding box center [203, 132] width 8 height 8
radio input "true"
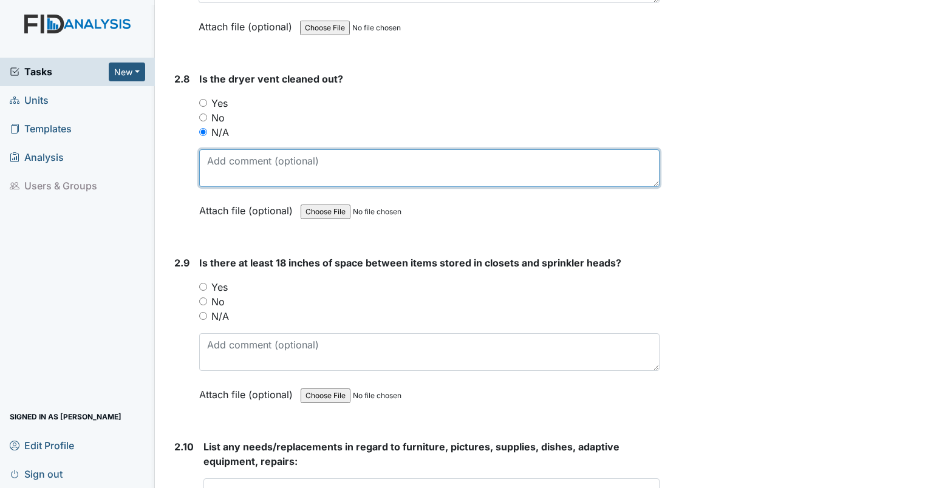
click at [225, 151] on textarea at bounding box center [429, 168] width 460 height 38
type textarea "dryer running"
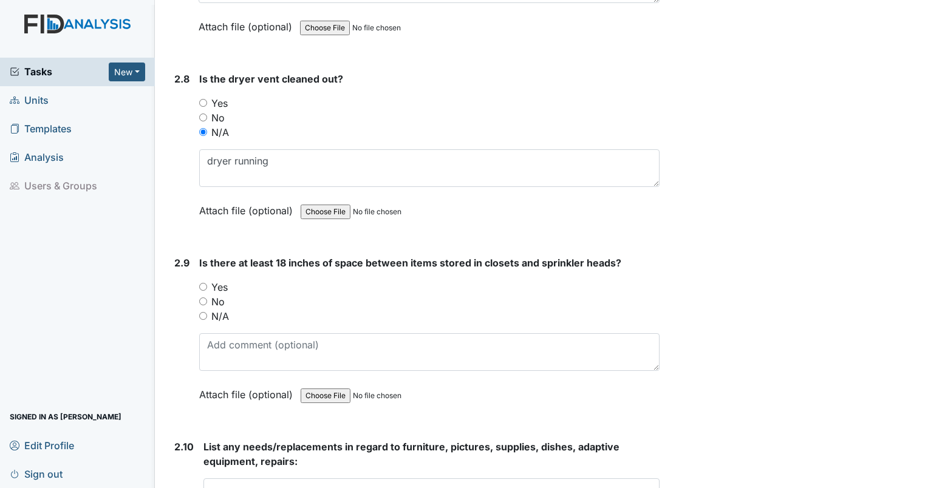
click at [197, 270] on div "2.9 Is there at least 18 inches of space between items stored in closets and sp…" at bounding box center [414, 338] width 490 height 165
click at [201, 283] on input "Yes" at bounding box center [203, 287] width 8 height 8
radio input "true"
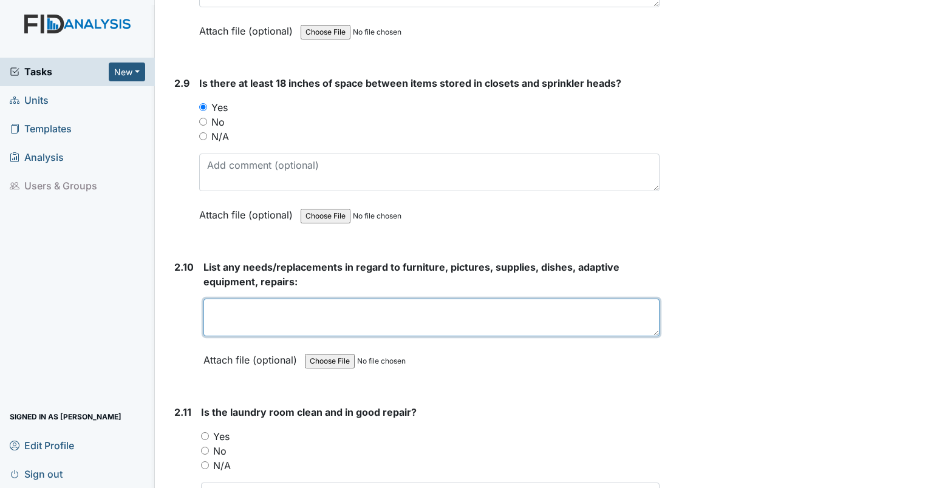
click at [391, 301] on textarea at bounding box center [432, 318] width 456 height 38
type textarea "gutters full of pine straw, fence missing pickets."
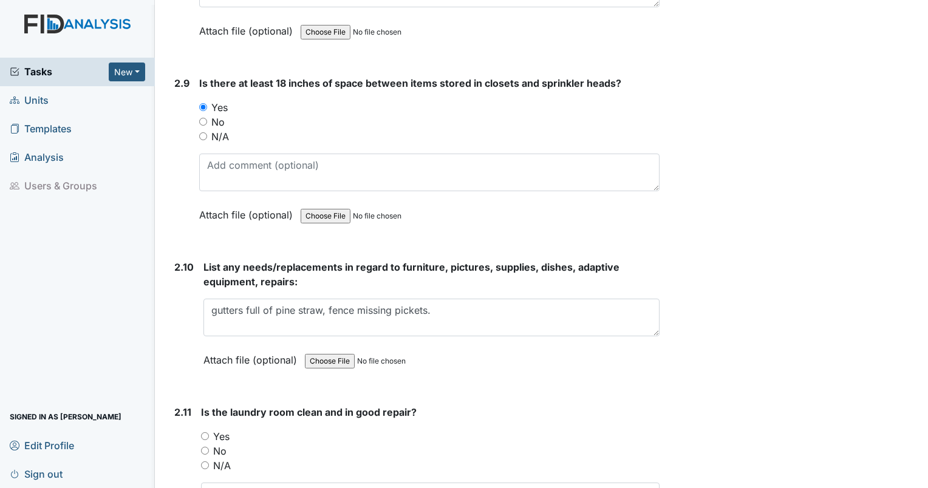
click at [207, 433] on input "Yes" at bounding box center [205, 437] width 8 height 8
radio input "true"
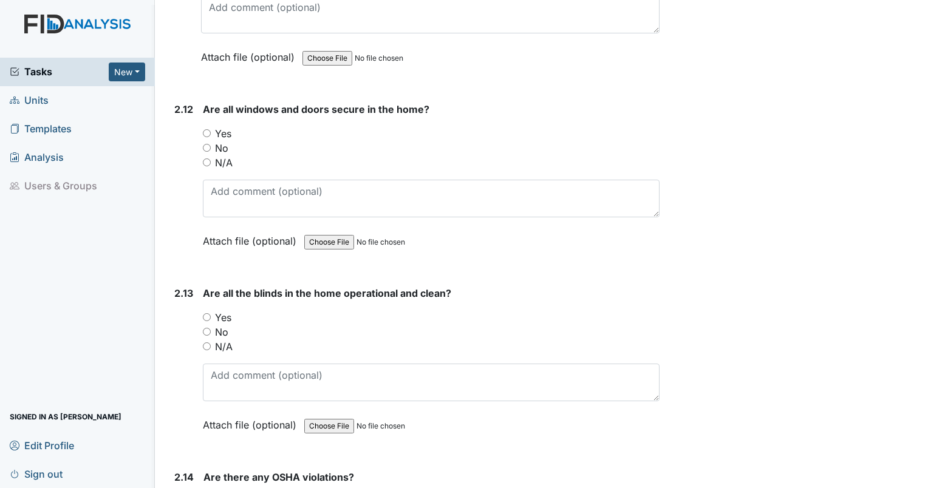
scroll to position [4002, 0]
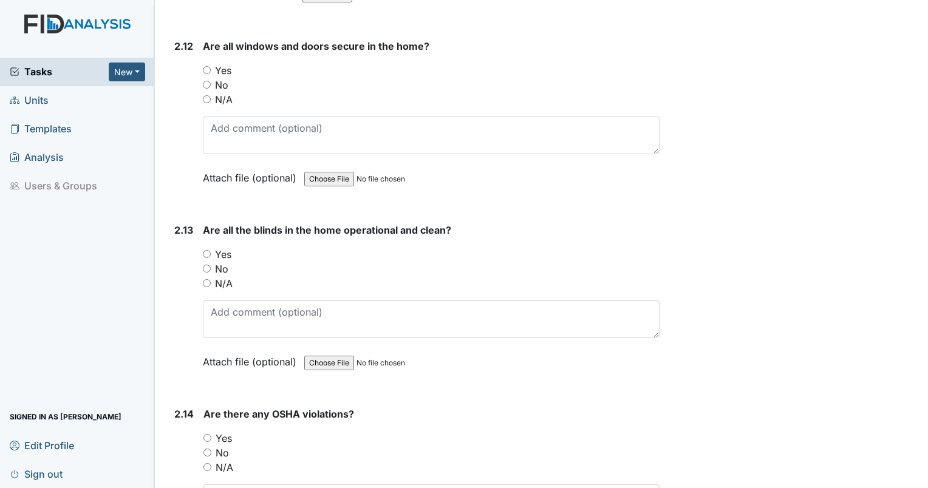
click at [204, 66] on input "Yes" at bounding box center [207, 70] width 8 height 8
radio input "true"
click at [204, 250] on input "Yes" at bounding box center [207, 254] width 8 height 8
radio input "true"
click at [207, 446] on div "No" at bounding box center [432, 453] width 456 height 15
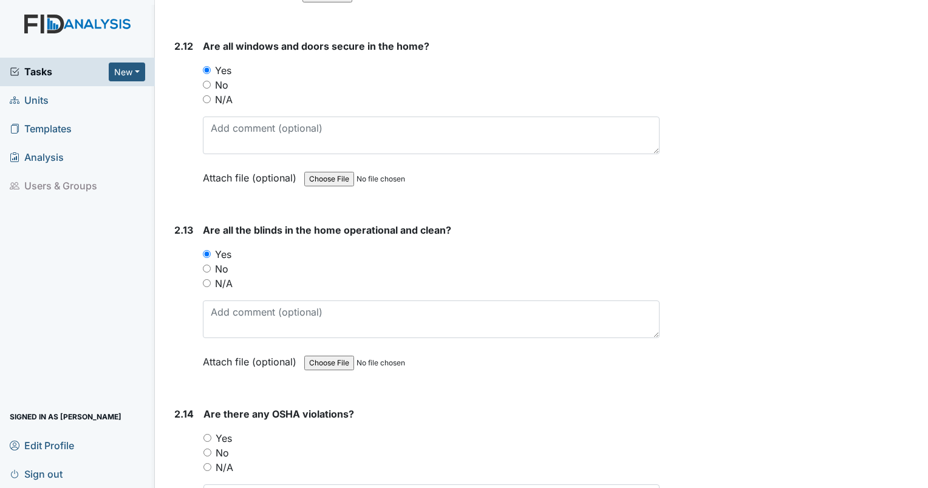
click at [207, 449] on input "No" at bounding box center [208, 453] width 8 height 8
radio input "true"
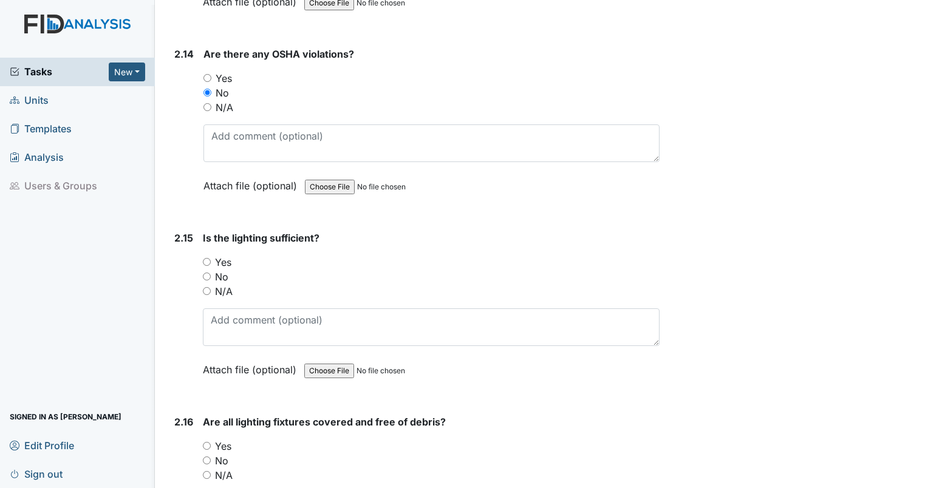
scroll to position [4500, 0]
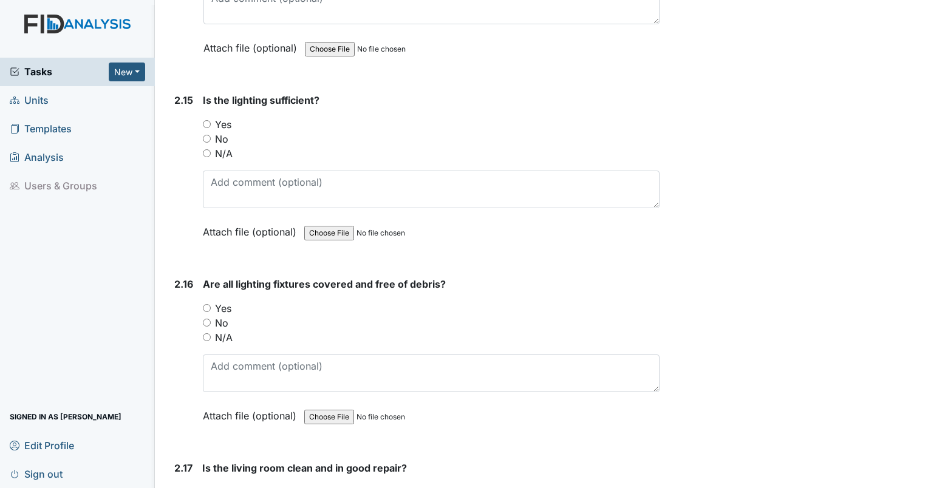
click at [209, 120] on input "Yes" at bounding box center [207, 124] width 8 height 8
radio input "true"
click at [210, 304] on input "Yes" at bounding box center [207, 308] width 8 height 8
radio input "true"
click at [206, 488] on input "Yes" at bounding box center [206, 492] width 8 height 8
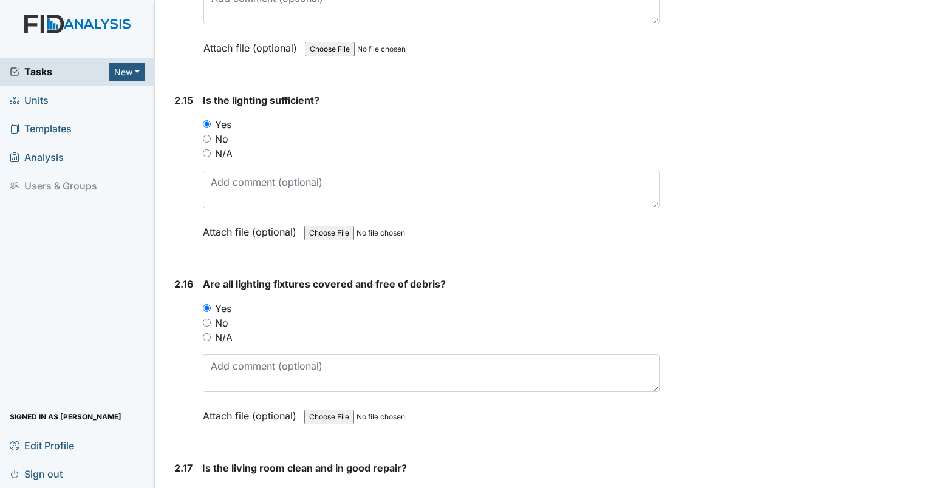
radio input "true"
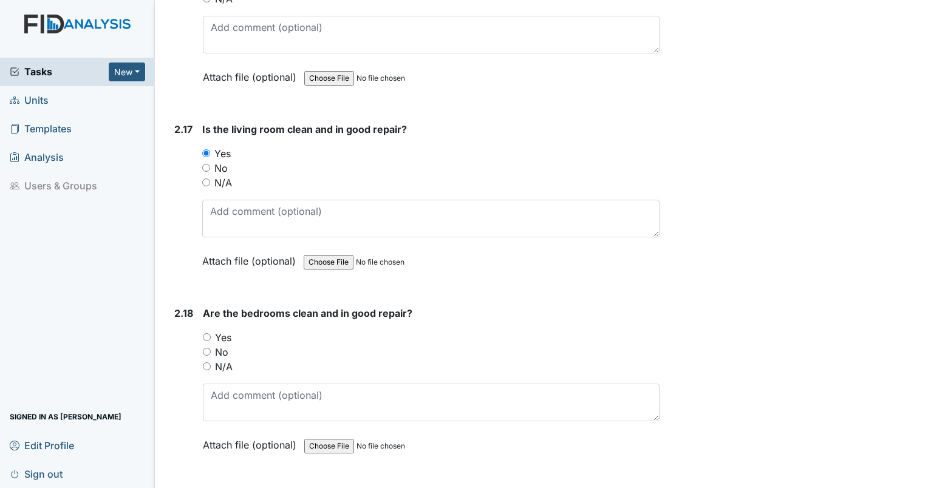
scroll to position [4935, 0]
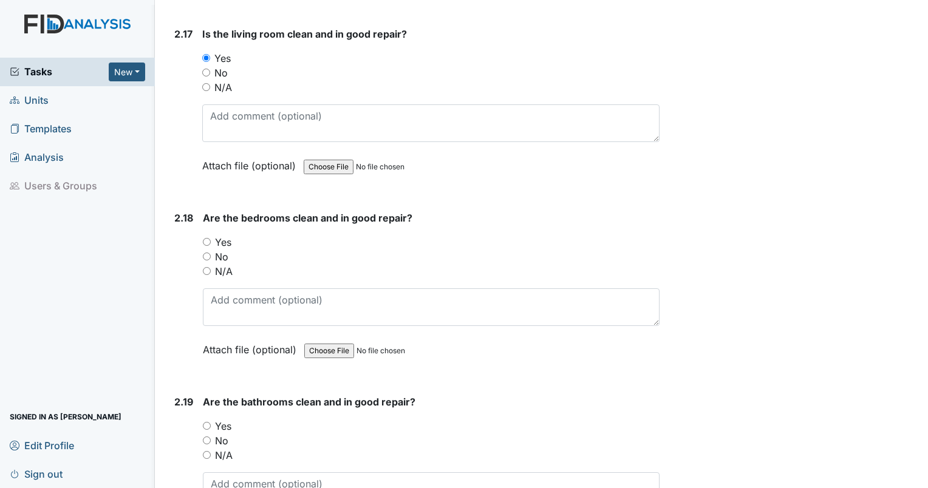
click at [207, 238] on input "Yes" at bounding box center [207, 242] width 8 height 8
radio input "true"
click at [207, 437] on input "No" at bounding box center [207, 441] width 8 height 8
radio input "true"
click at [231, 473] on textarea at bounding box center [431, 492] width 457 height 38
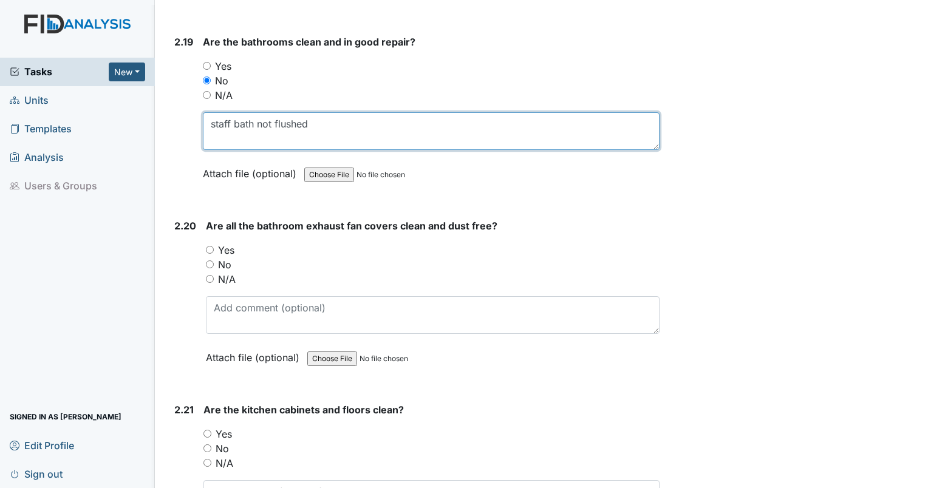
scroll to position [5305, 0]
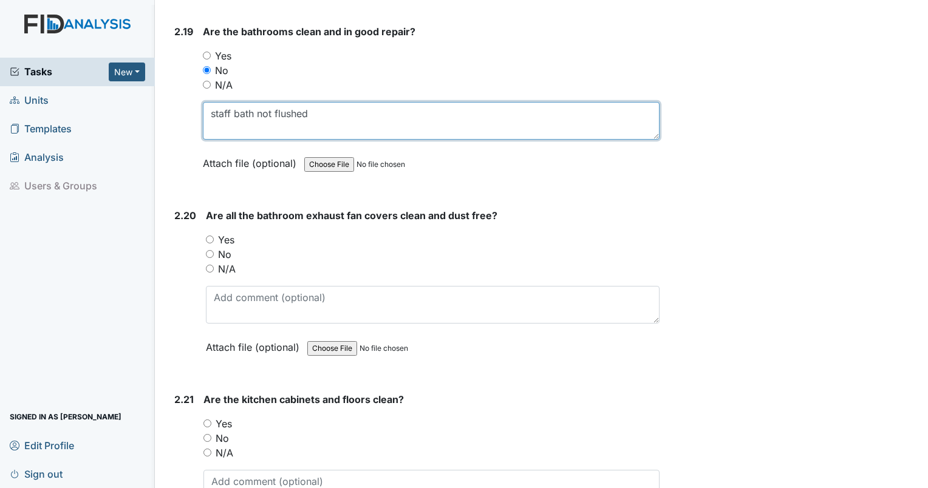
type textarea "staff bath not flushed"
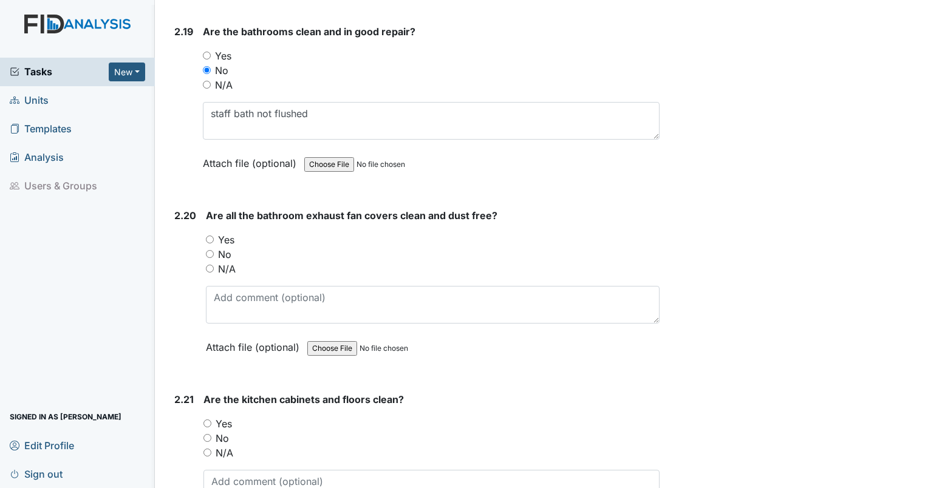
click at [210, 236] on input "Yes" at bounding box center [210, 240] width 8 height 8
radio input "true"
click at [204, 420] on input "Yes" at bounding box center [208, 424] width 8 height 8
radio input "true"
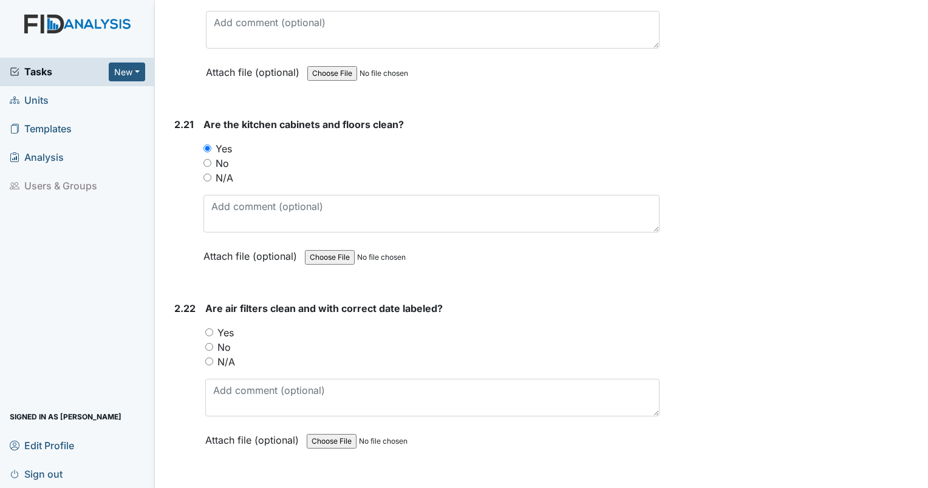
scroll to position [5591, 0]
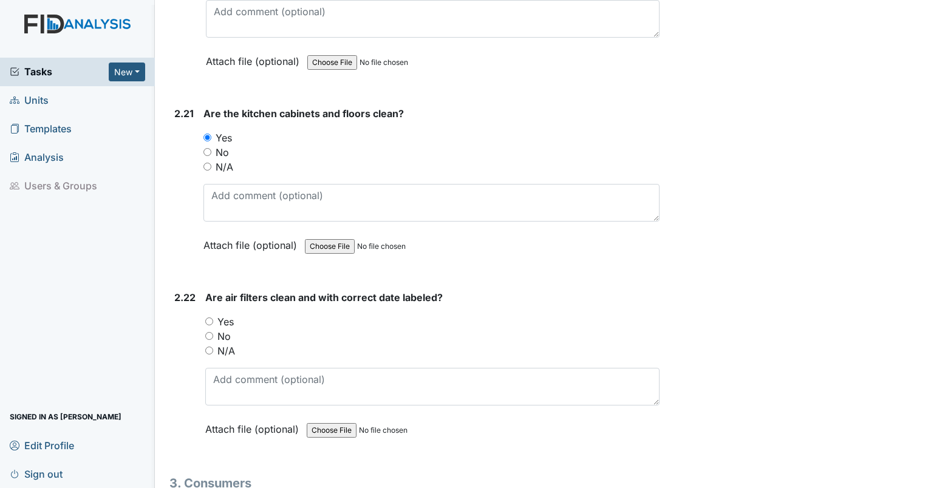
click at [210, 318] on input "Yes" at bounding box center [209, 322] width 8 height 8
radio input "true"
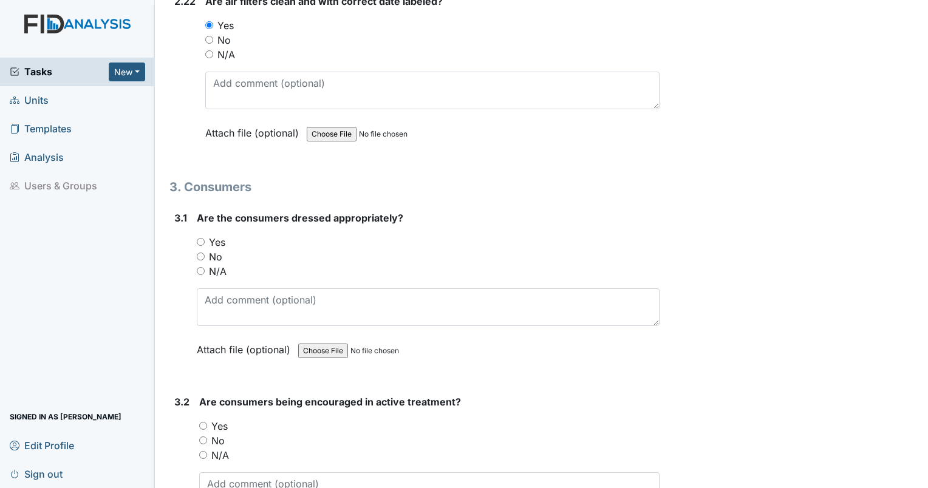
scroll to position [5930, 0]
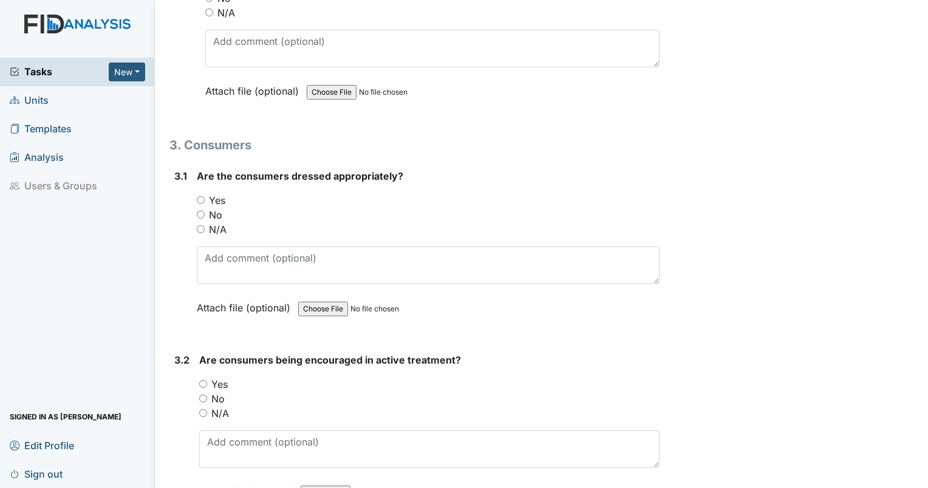
click at [200, 196] on input "Yes" at bounding box center [201, 200] width 8 height 8
radio input "true"
click at [205, 380] on input "Yes" at bounding box center [203, 384] width 8 height 8
radio input "true"
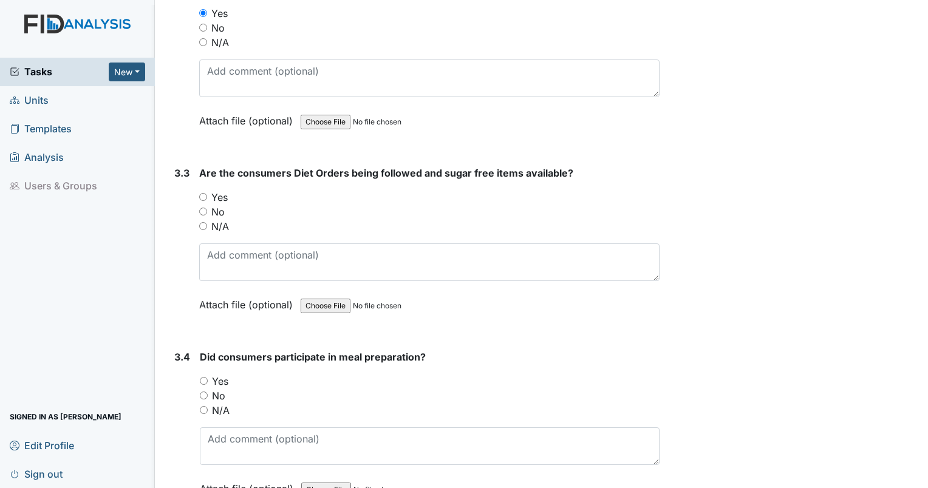
scroll to position [6343, 0]
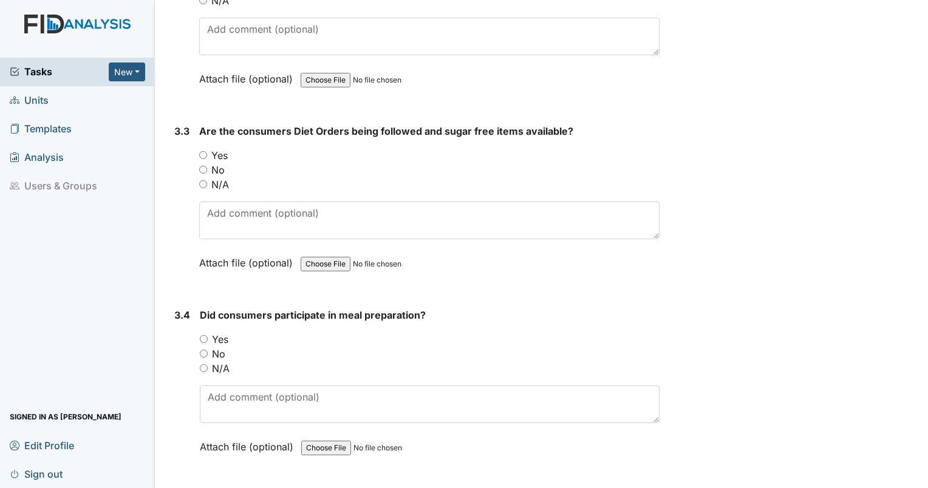
click at [204, 151] on input "Yes" at bounding box center [203, 155] width 8 height 8
radio input "true"
click at [202, 364] on input "N/A" at bounding box center [204, 368] width 8 height 8
radio input "true"
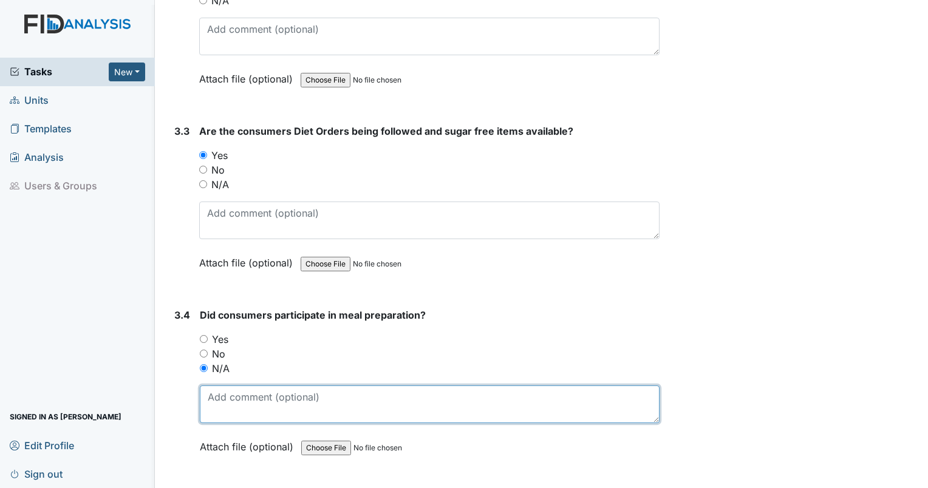
click at [227, 386] on textarea at bounding box center [430, 405] width 460 height 38
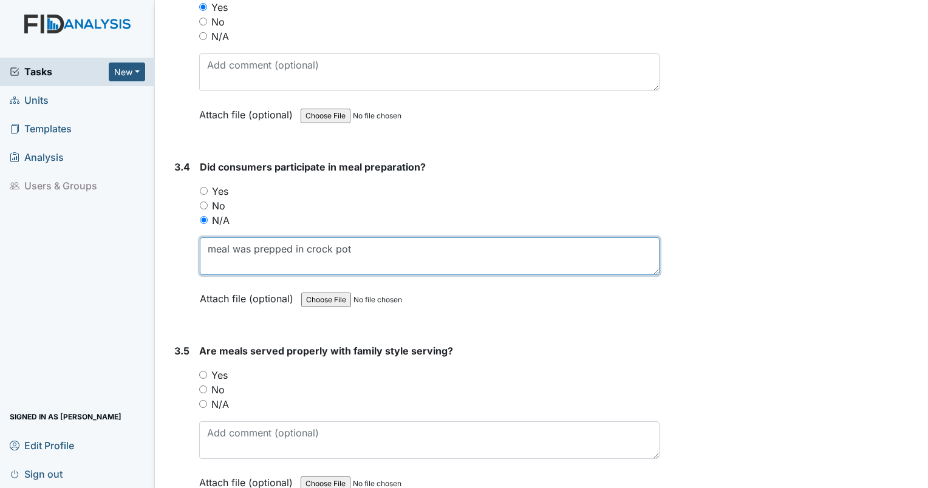
scroll to position [6502, 0]
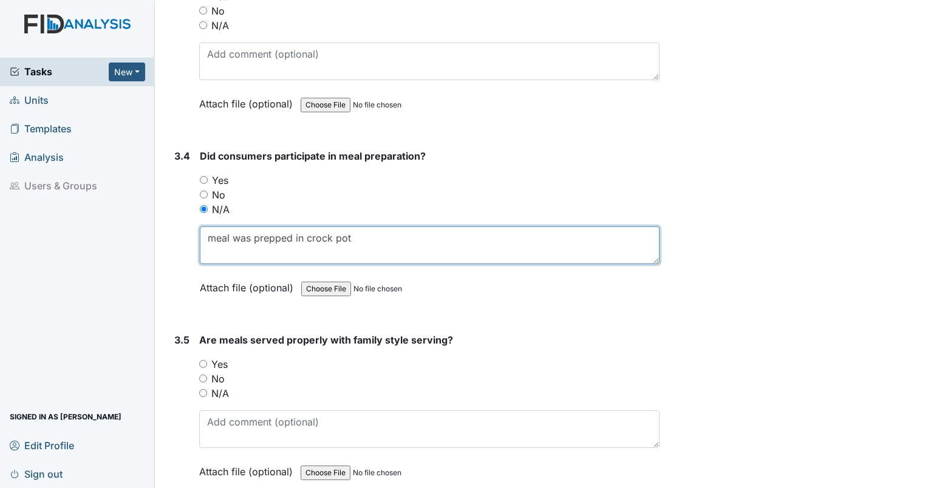
click at [391, 227] on textarea "meal was prepped in crock pot" at bounding box center [430, 246] width 460 height 38
type textarea "meal was prepped in crock pot. smelled great"
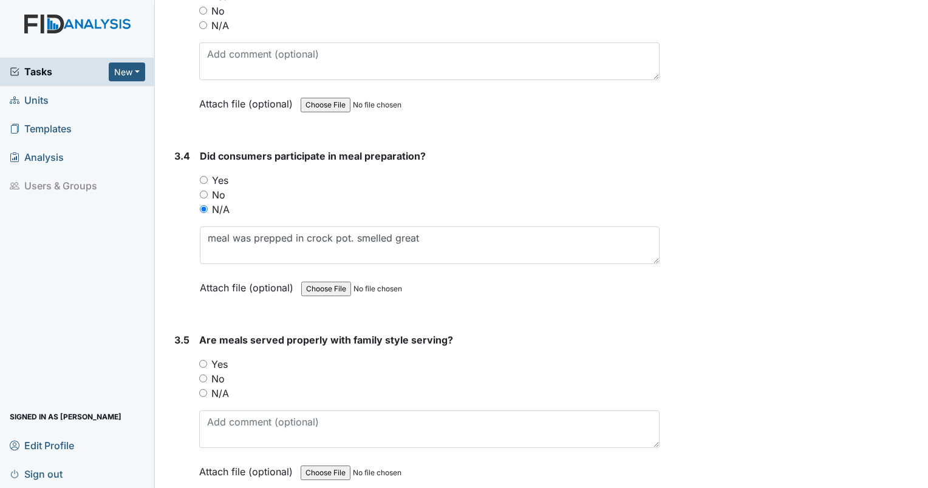
click at [203, 389] on input "N/A" at bounding box center [203, 393] width 8 height 8
radio input "true"
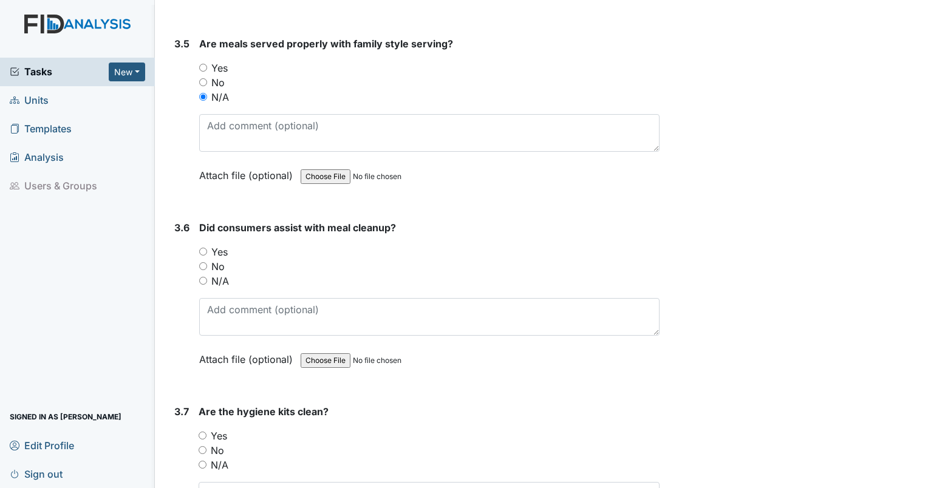
scroll to position [6915, 0]
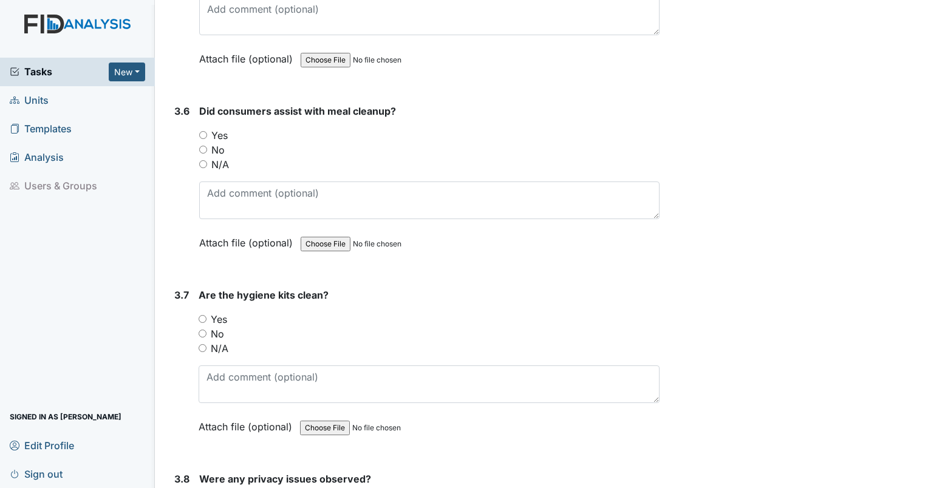
click at [204, 160] on input "N/A" at bounding box center [203, 164] width 8 height 8
radio input "true"
click at [204, 315] on input "Yes" at bounding box center [203, 319] width 8 height 8
radio input "true"
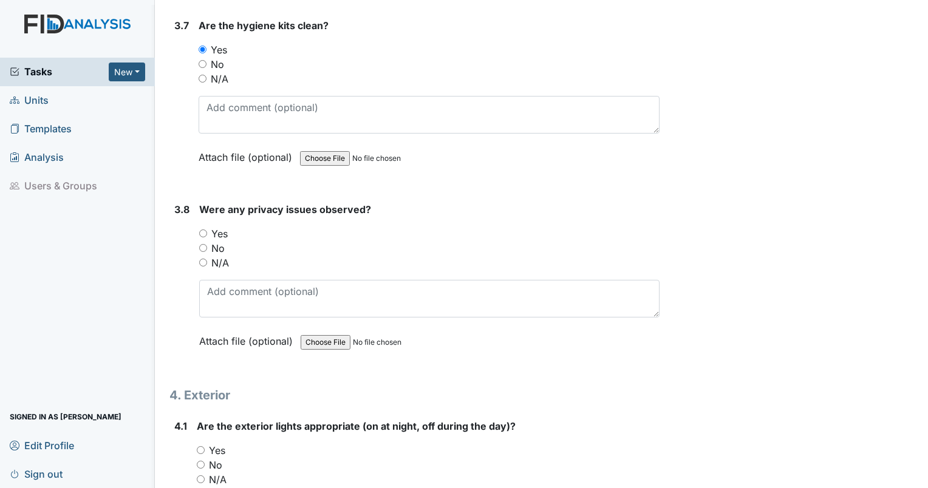
scroll to position [7249, 0]
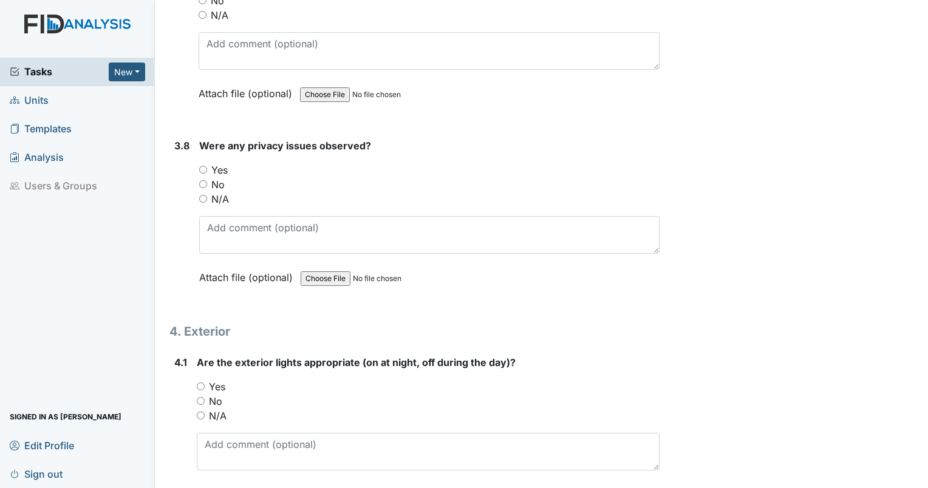
click at [201, 180] on input "No" at bounding box center [203, 184] width 8 height 8
radio input "true"
click at [204, 380] on div "Yes" at bounding box center [428, 387] width 463 height 15
click at [200, 383] on input "Yes" at bounding box center [201, 387] width 8 height 8
radio input "true"
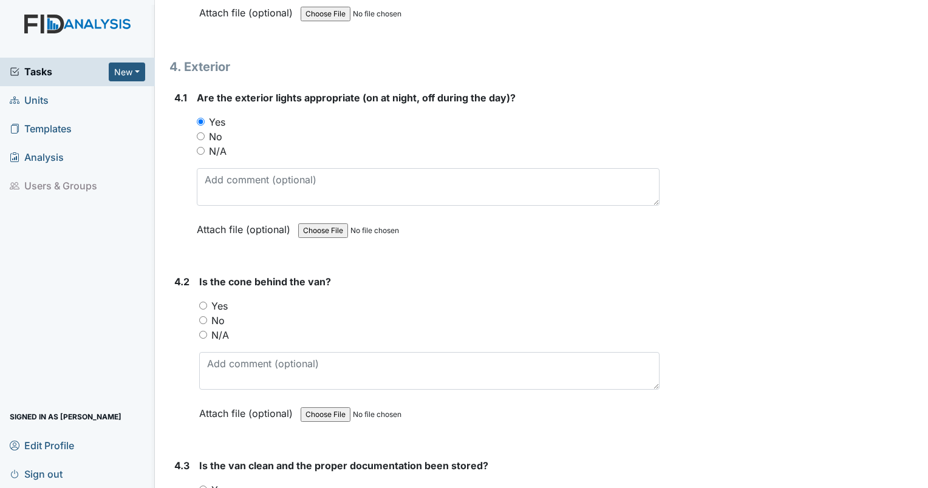
scroll to position [7503, 0]
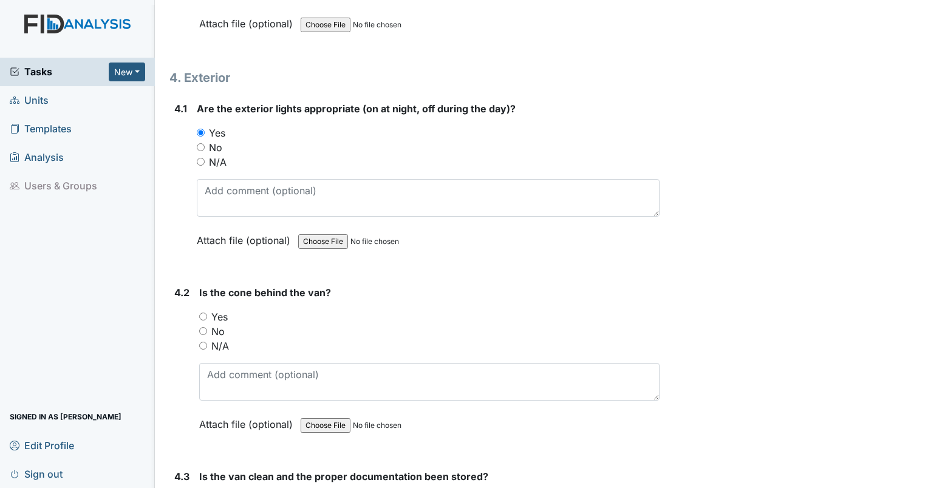
click at [204, 313] on input "Yes" at bounding box center [203, 317] width 8 height 8
radio input "true"
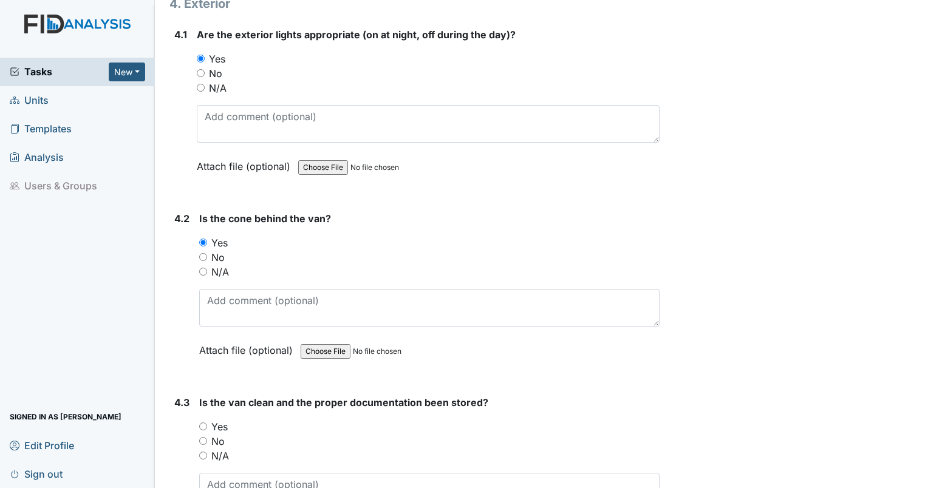
scroll to position [7587, 0]
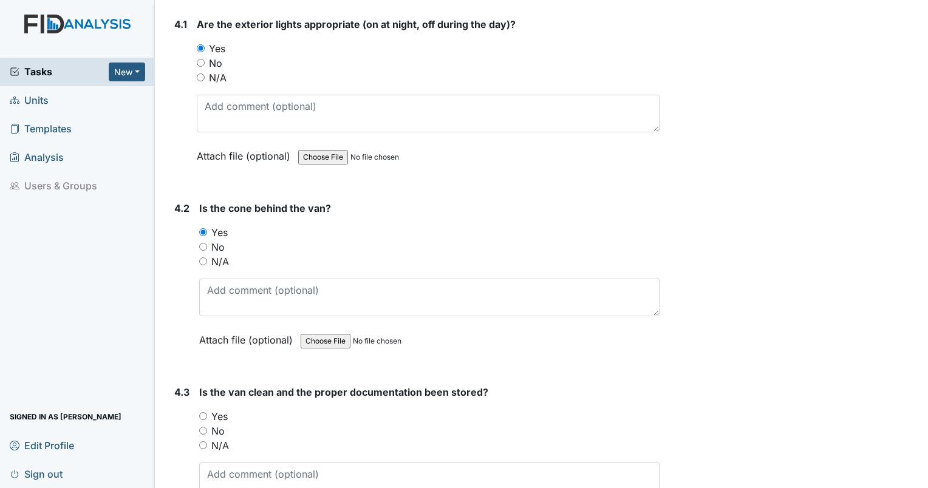
click at [202, 412] on input "Yes" at bounding box center [203, 416] width 8 height 8
radio input "true"
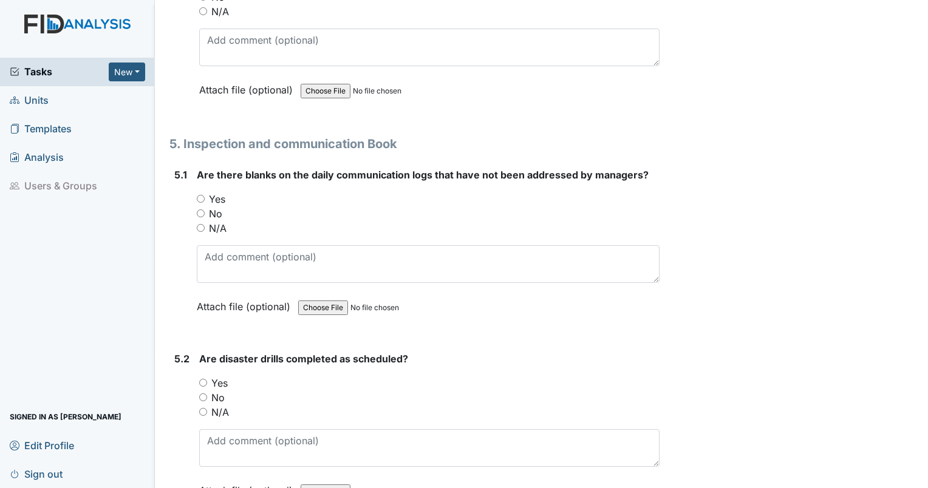
scroll to position [8032, 0]
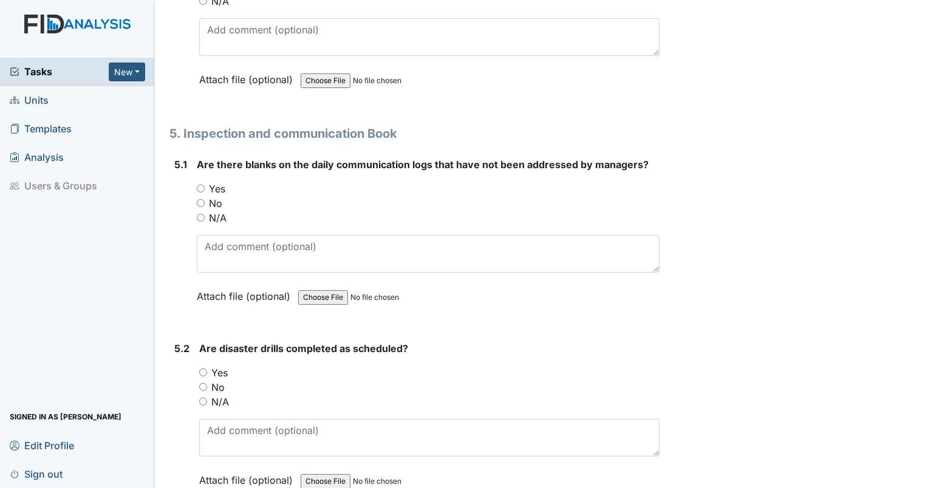
click at [202, 185] on input "Yes" at bounding box center [201, 189] width 8 height 8
radio input "true"
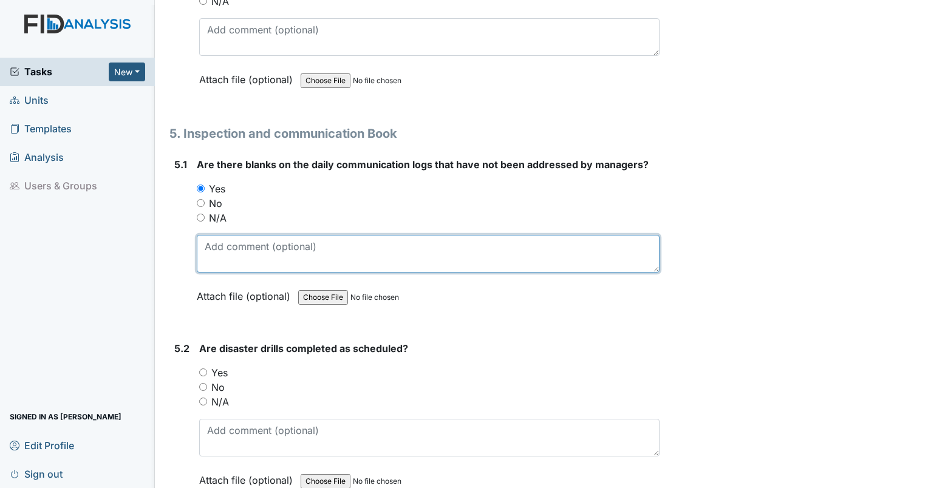
click at [255, 235] on textarea at bounding box center [428, 254] width 463 height 38
type textarea "multiple days have no comments."
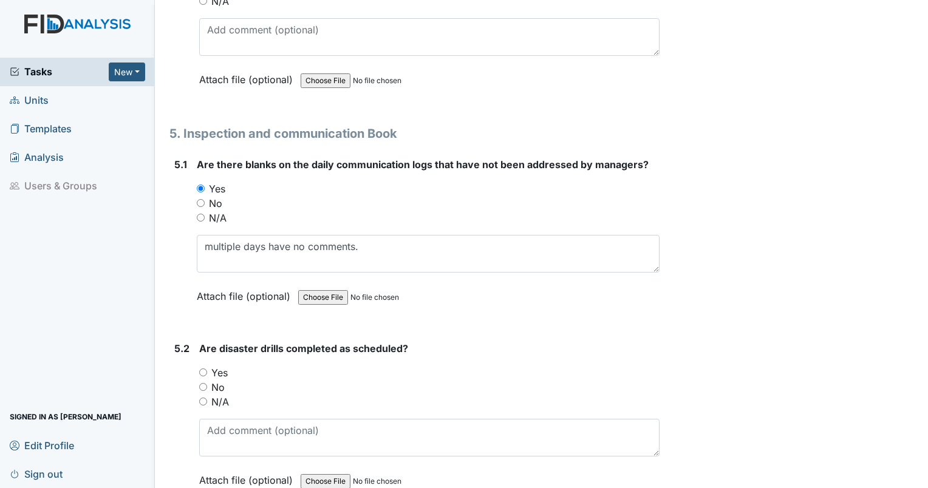
click at [199, 383] on input "No" at bounding box center [203, 387] width 8 height 8
radio input "true"
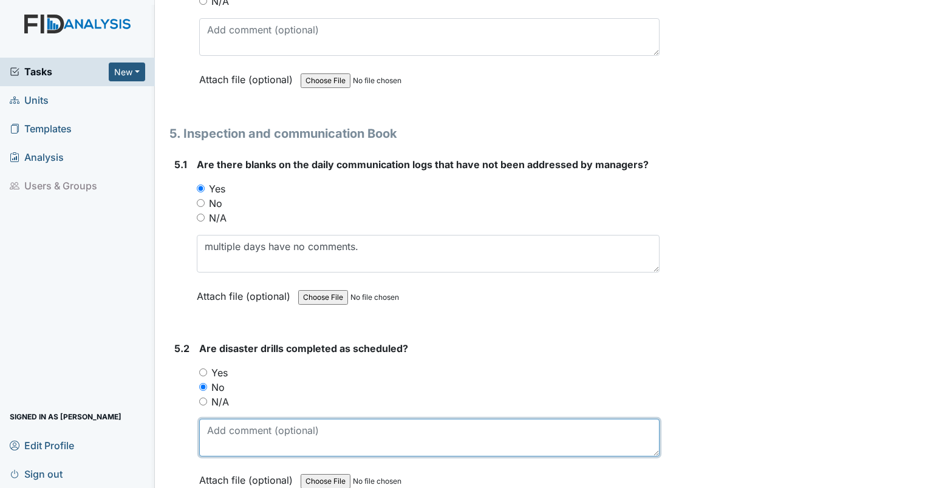
click at [225, 419] on textarea at bounding box center [429, 438] width 460 height 38
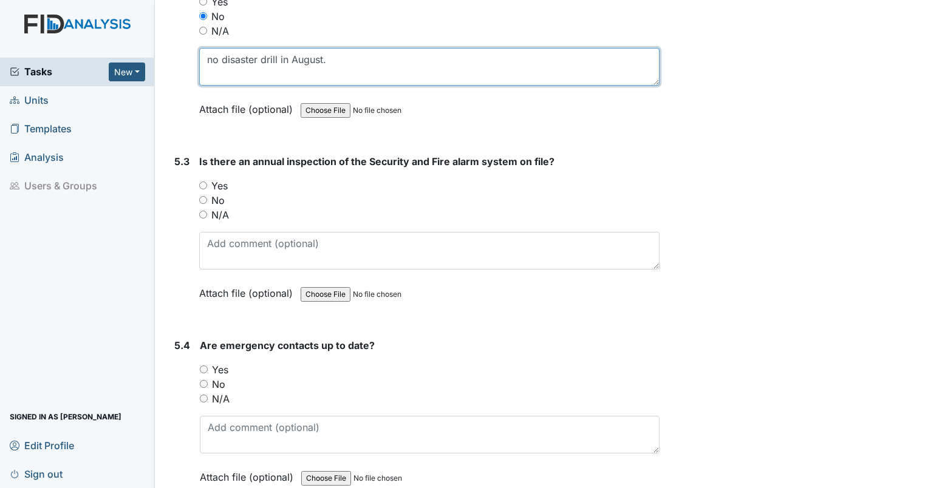
scroll to position [8487, 0]
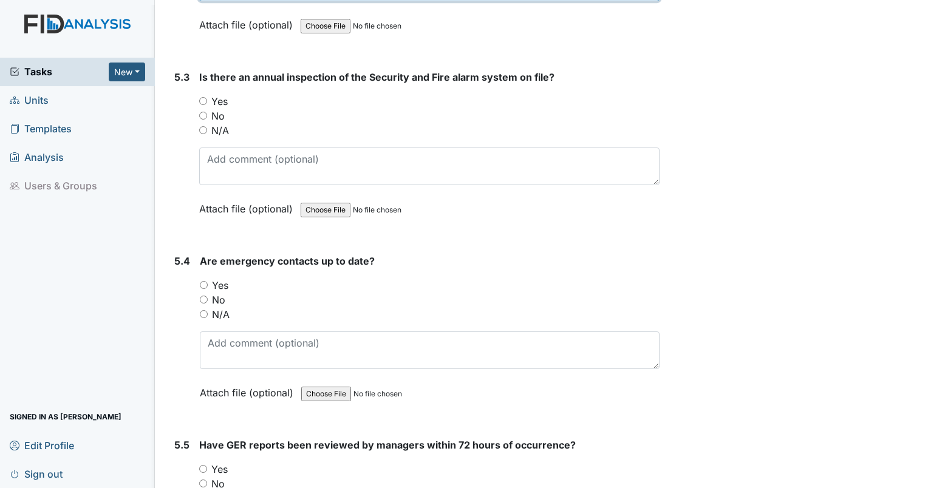
type textarea "no disaster drill in August."
click at [206, 97] on input "Yes" at bounding box center [203, 101] width 8 height 8
radio input "true"
click at [202, 281] on input "Yes" at bounding box center [204, 285] width 8 height 8
radio input "true"
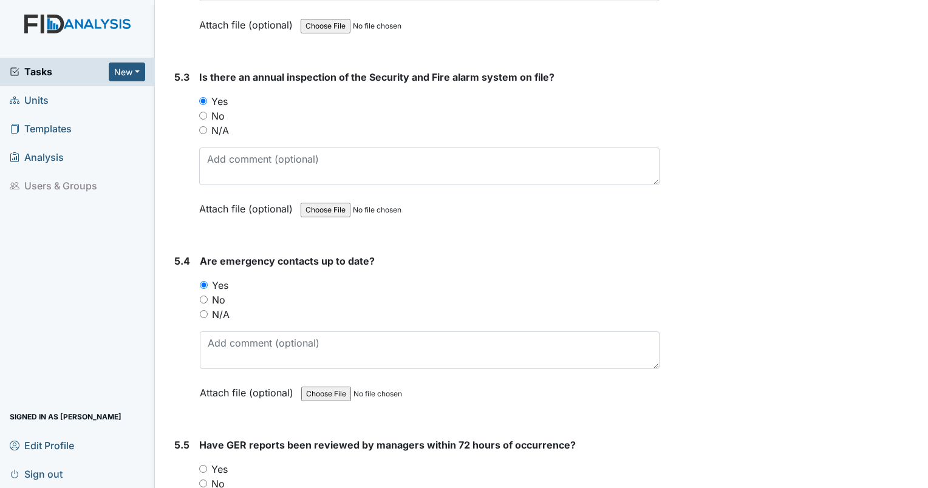
click at [201, 465] on input "Yes" at bounding box center [203, 469] width 8 height 8
radio input "true"
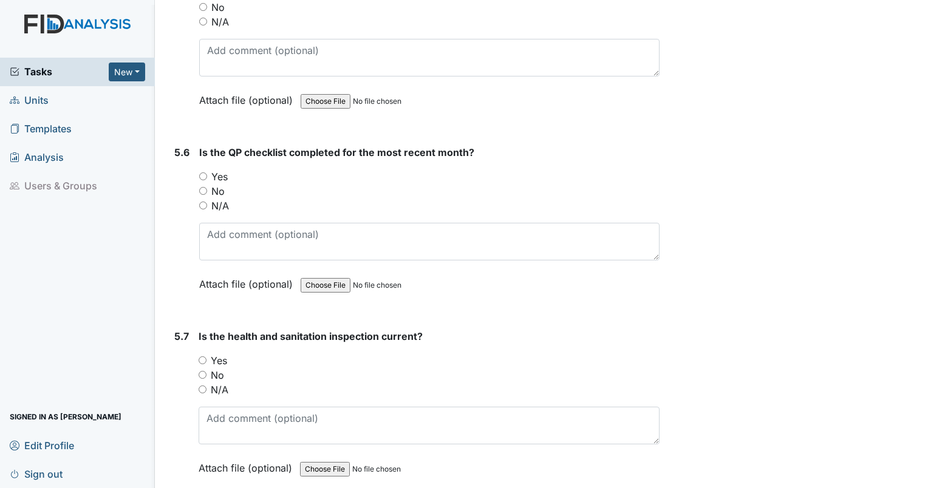
scroll to position [9006, 0]
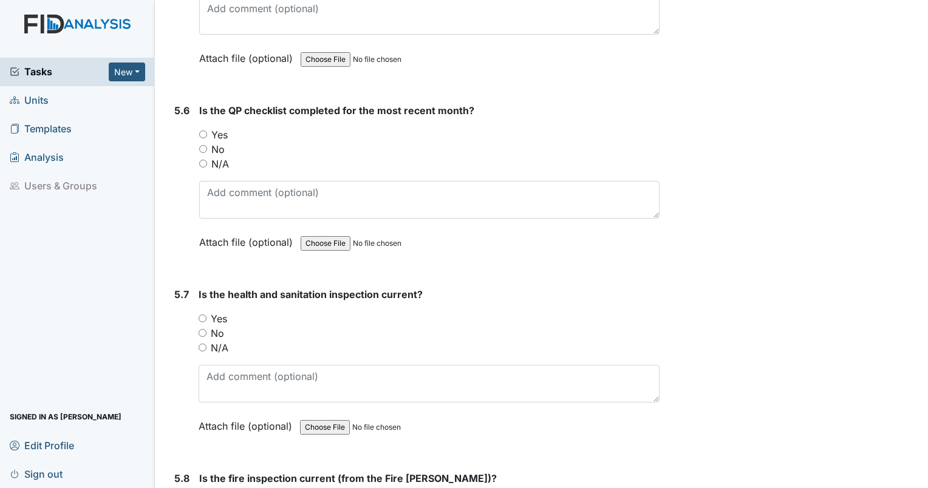
click at [205, 131] on input "Yes" at bounding box center [203, 135] width 8 height 8
radio input "true"
click at [211, 312] on label "Yes" at bounding box center [219, 319] width 16 height 15
click at [207, 315] on input "Yes" at bounding box center [203, 319] width 8 height 8
radio input "true"
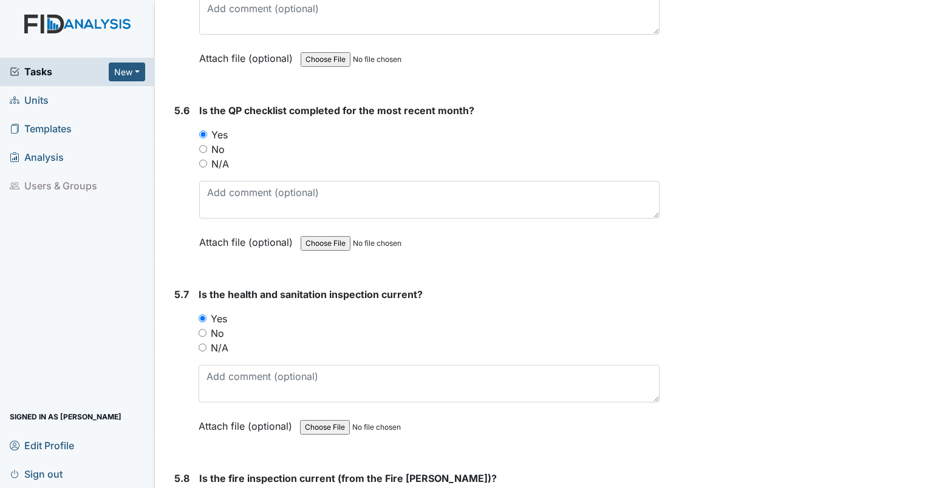
radio input "true"
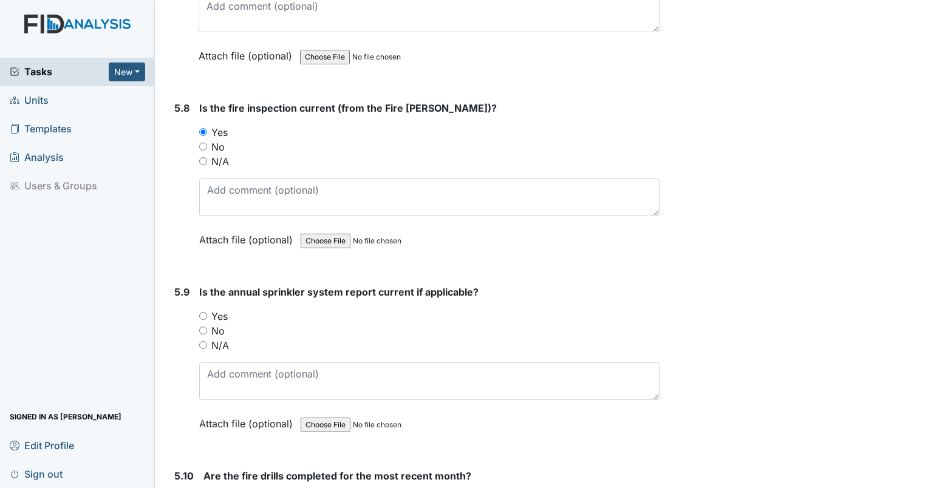
scroll to position [9493, 0]
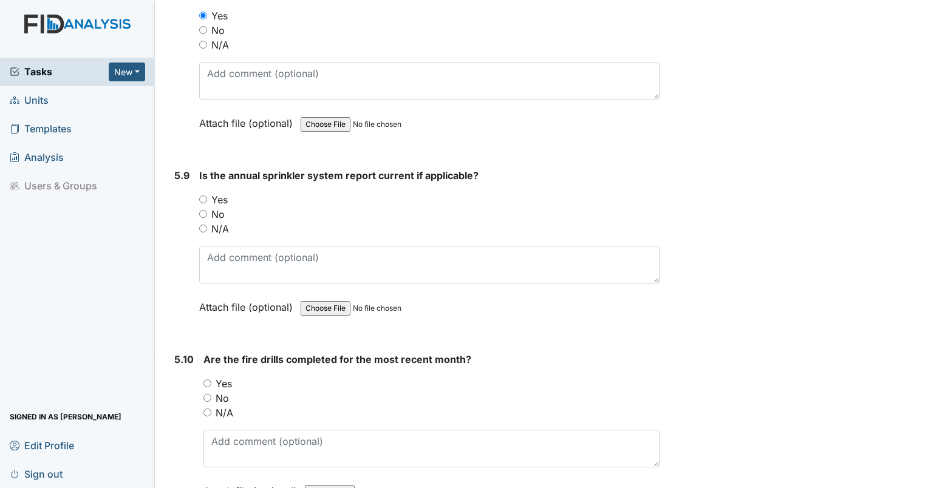
click at [204, 196] on input "Yes" at bounding box center [203, 200] width 8 height 8
radio input "true"
click at [206, 380] on input "Yes" at bounding box center [208, 384] width 8 height 8
radio input "true"
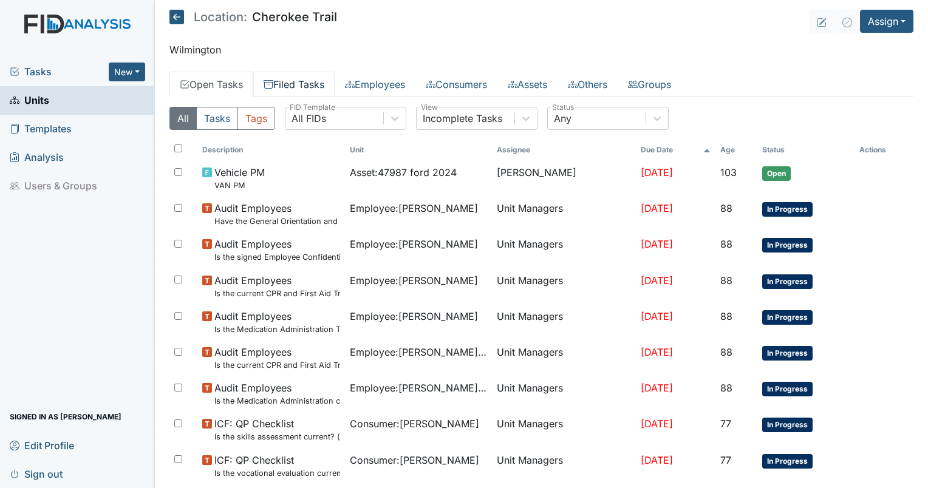
click at [305, 89] on link "Filed Tasks" at bounding box center [293, 85] width 81 height 26
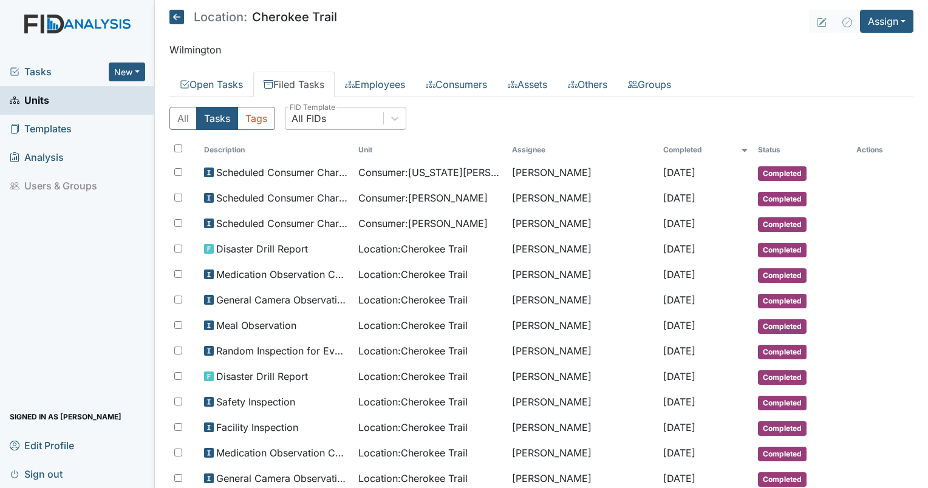
click at [330, 109] on div "All FIDs" at bounding box center [335, 119] width 98 height 22
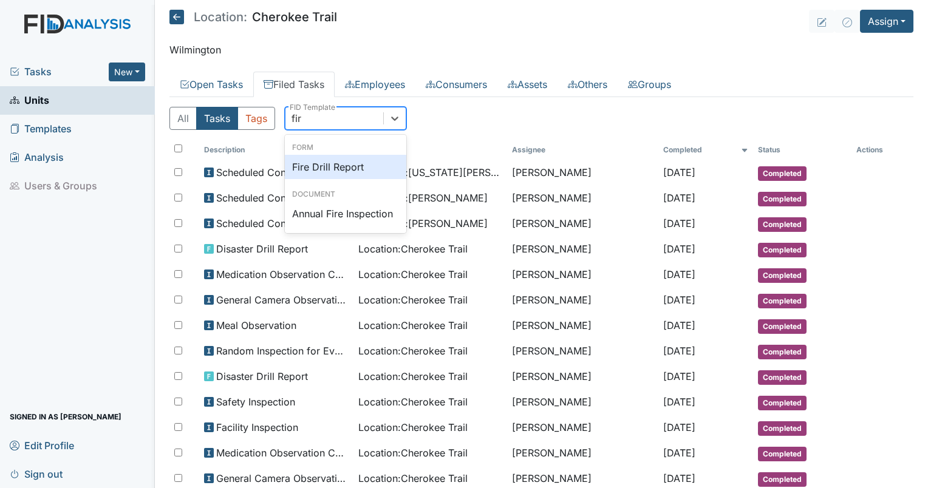
type input "fire"
click at [355, 165] on div "Fire Drill Report" at bounding box center [345, 167] width 121 height 24
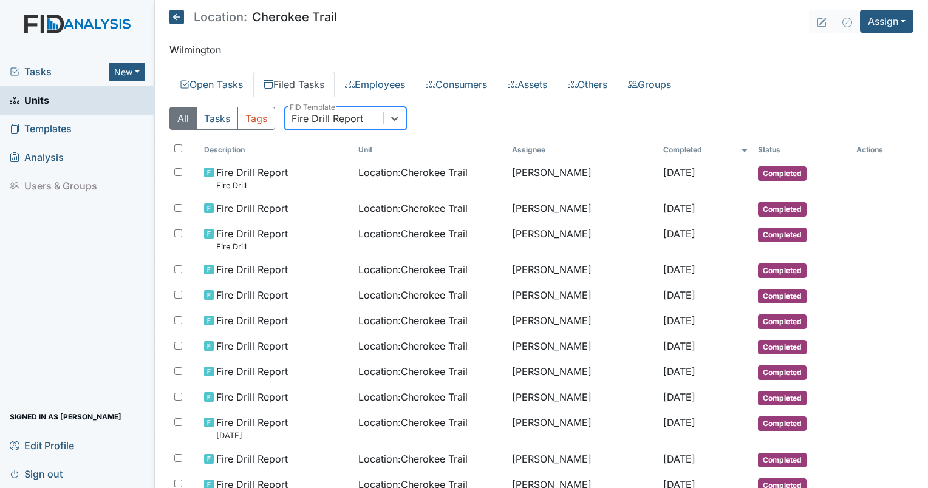
click at [352, 118] on div "Fire Drill Report" at bounding box center [328, 118] width 72 height 15
type input "disas"
click at [364, 162] on div "Disaster Drill Report" at bounding box center [345, 167] width 121 height 24
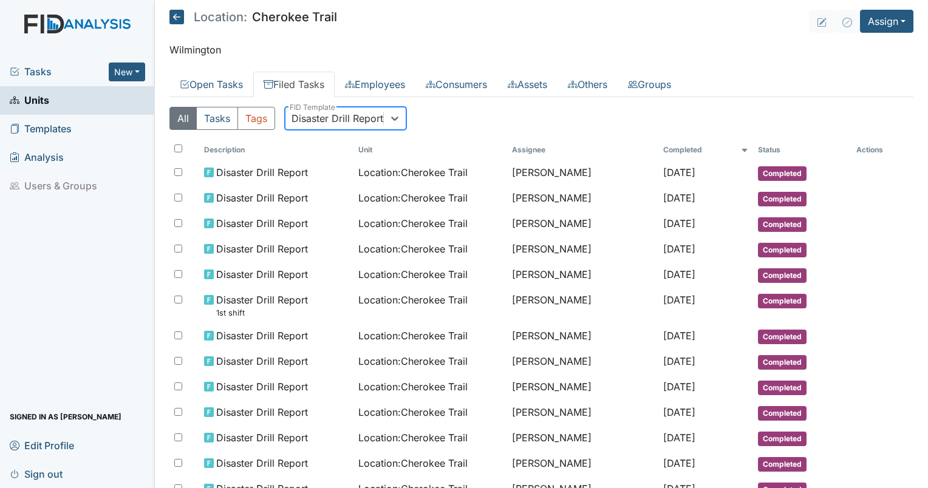
click at [368, 115] on div "Disaster Drill Report" at bounding box center [338, 118] width 92 height 15
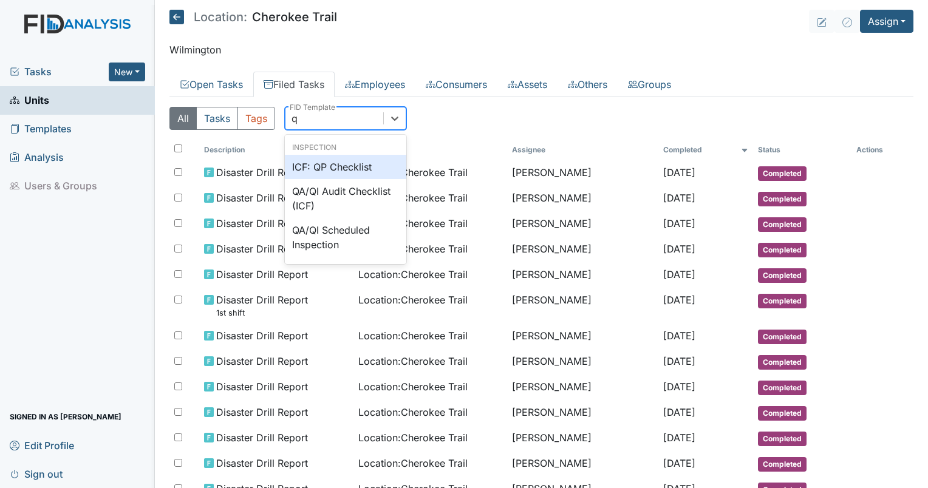
type input "qp"
click at [366, 165] on div "ICF: QP Checklist" at bounding box center [345, 167] width 121 height 24
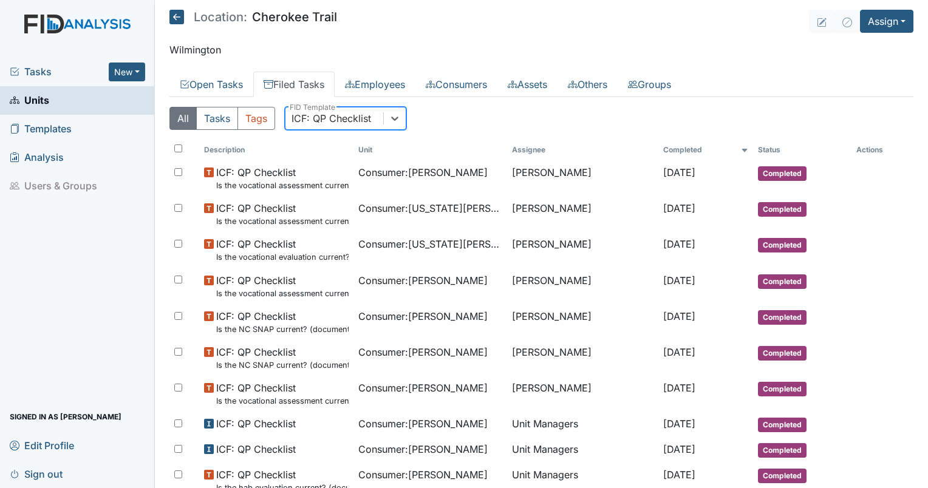
click at [357, 121] on div "ICF: QP Checklist" at bounding box center [332, 118] width 80 height 15
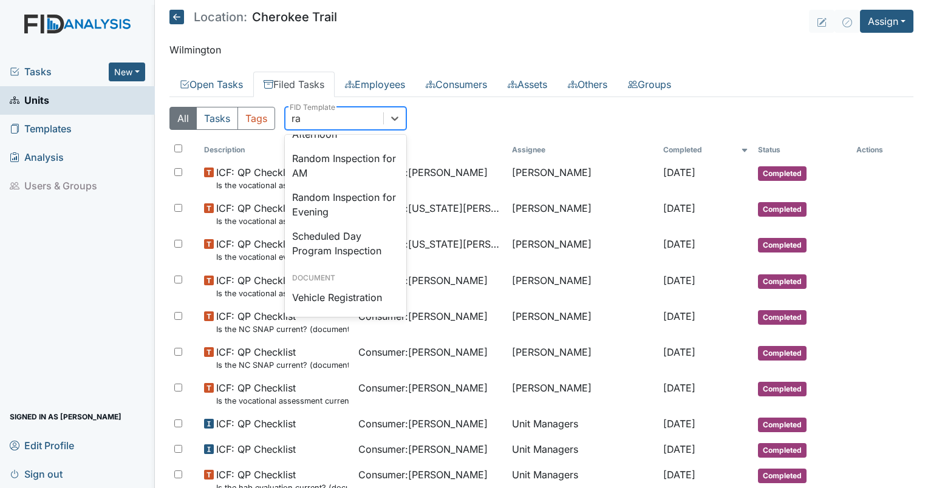
scroll to position [43, 0]
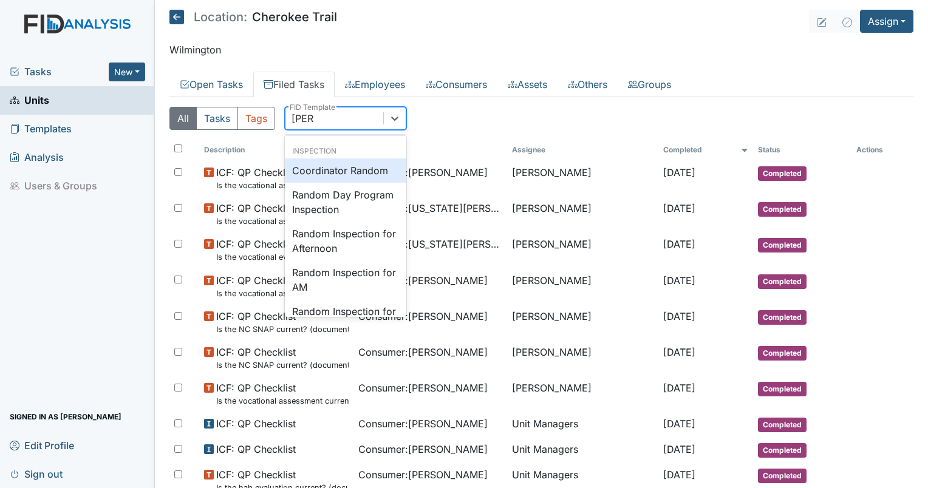
type input "random"
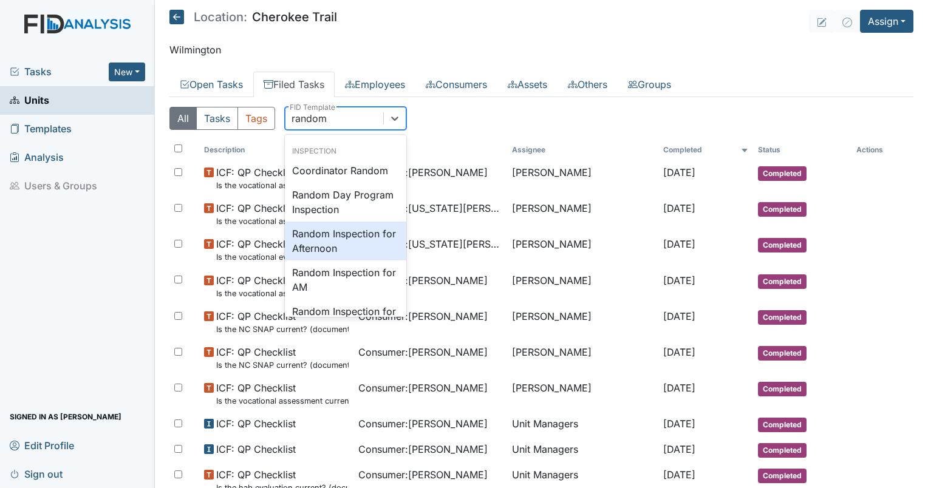
click at [358, 222] on div "Random Inspection for Afternoon" at bounding box center [345, 241] width 121 height 39
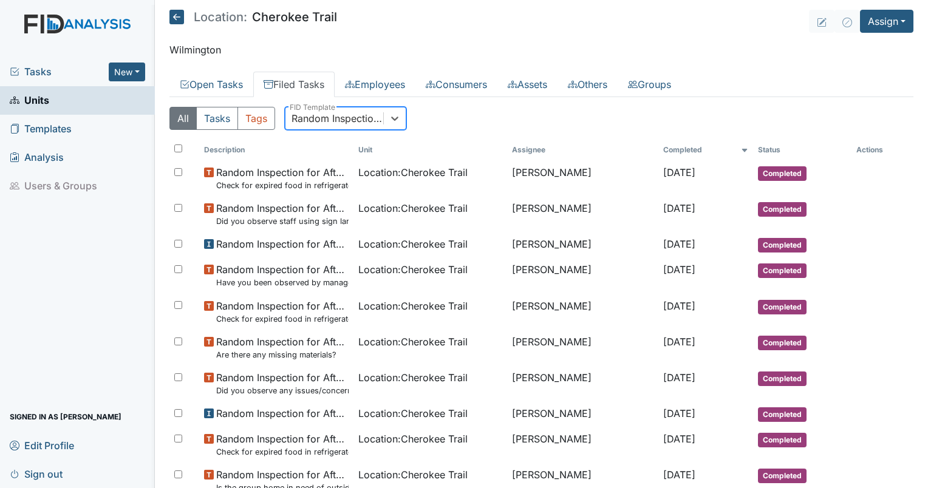
click at [352, 119] on div "Random Inspection for Afternoon" at bounding box center [338, 118] width 93 height 15
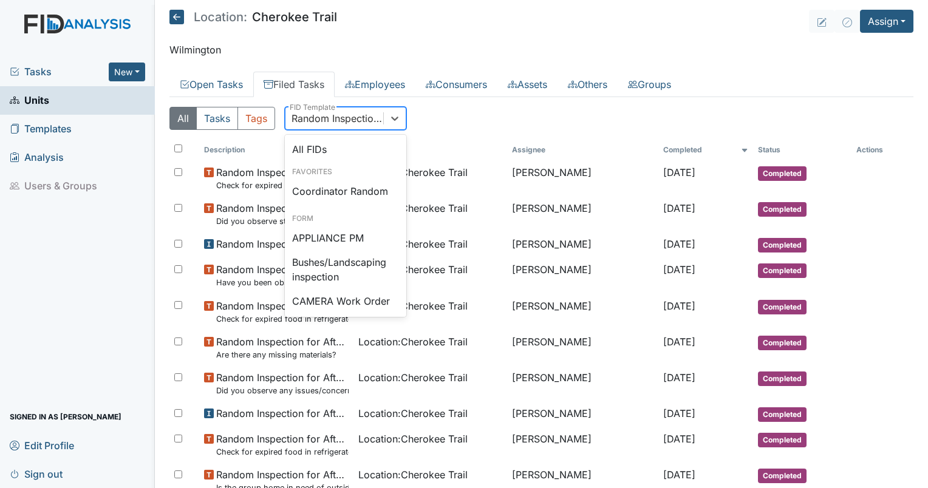
scroll to position [1081, 0]
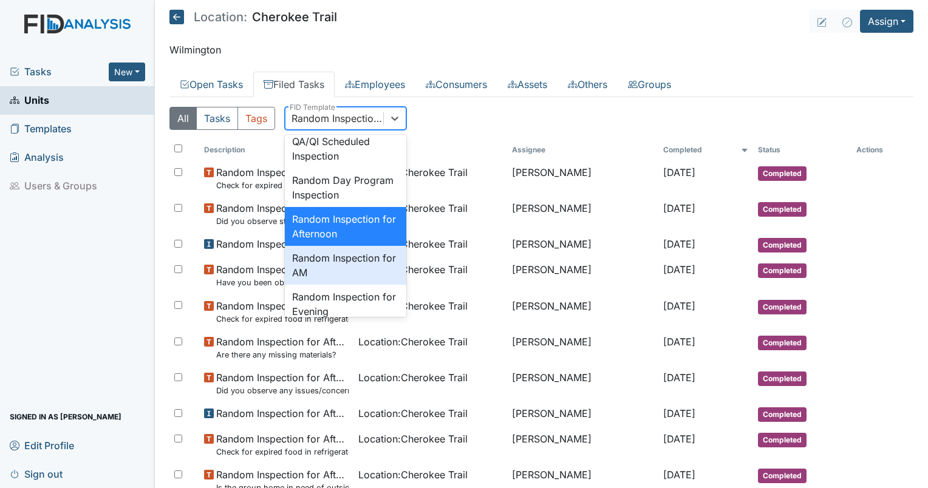
click at [338, 285] on div "Random Inspection for AM" at bounding box center [345, 265] width 121 height 39
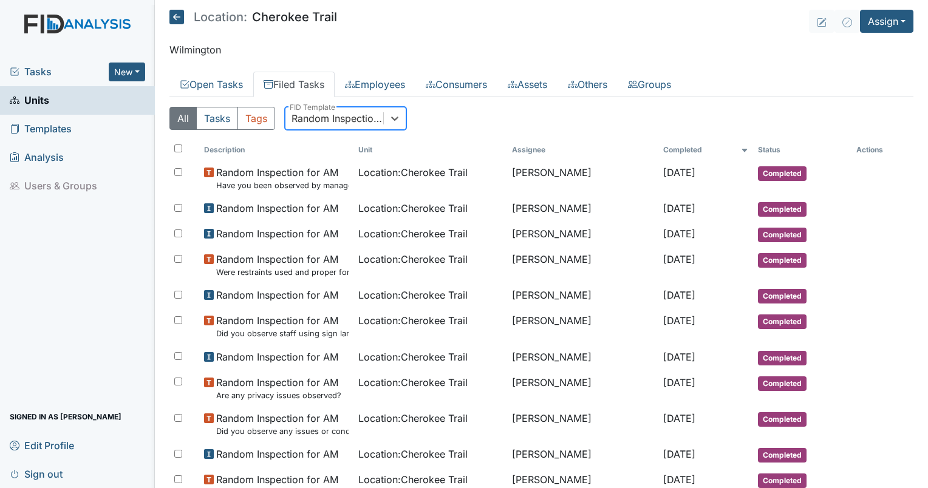
click at [353, 128] on div "Random Inspection for AM" at bounding box center [335, 119] width 98 height 22
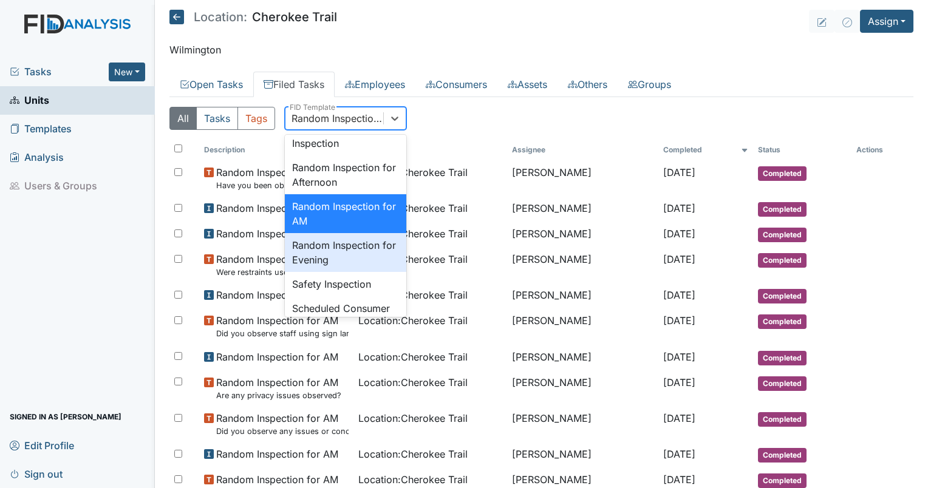
scroll to position [1145, 0]
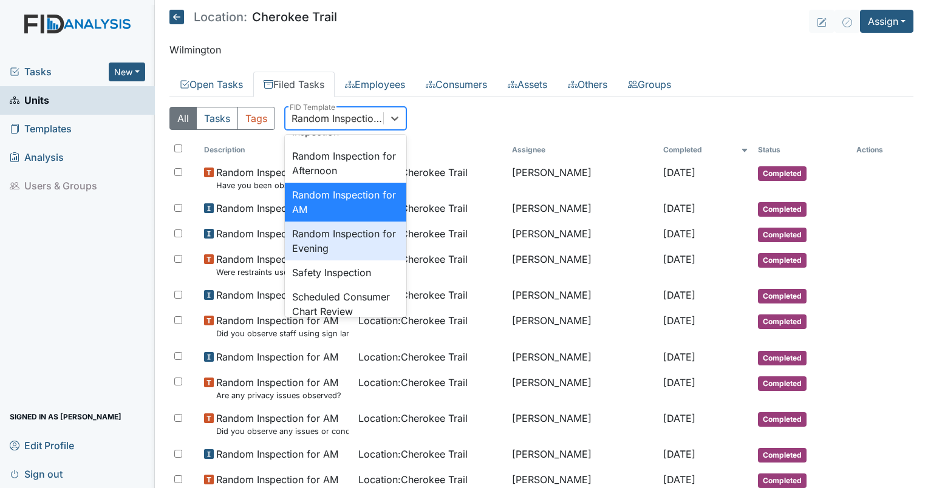
click at [367, 261] on div "Random Inspection for Evening" at bounding box center [345, 241] width 121 height 39
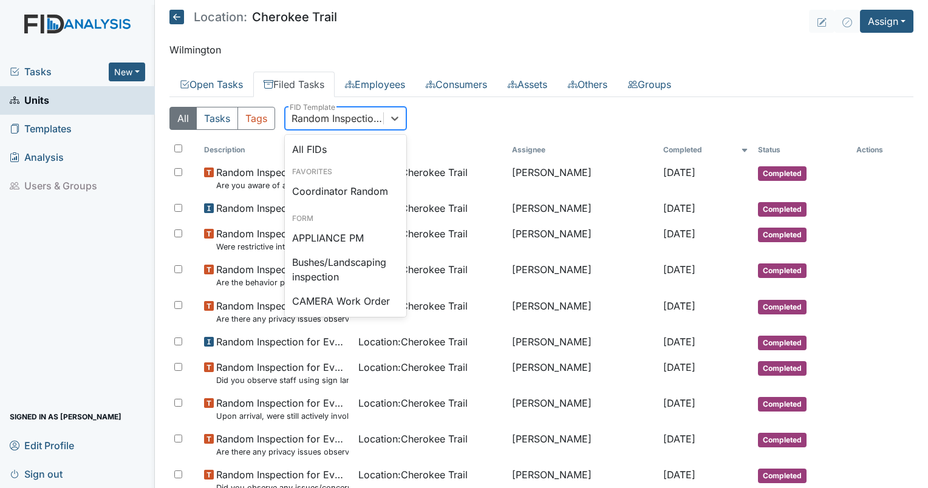
click at [361, 117] on div "Random Inspection for Evening" at bounding box center [338, 118] width 93 height 15
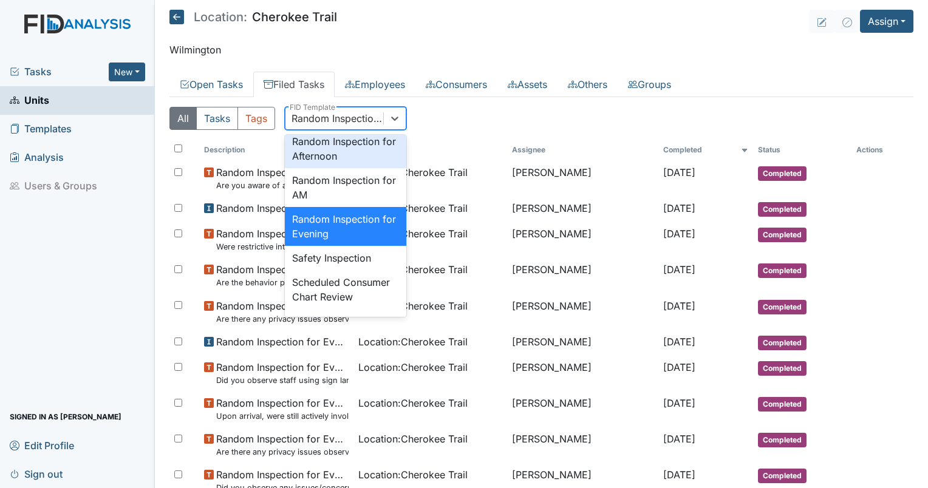
click at [342, 168] on div "Random Inspection for Afternoon" at bounding box center [345, 148] width 121 height 39
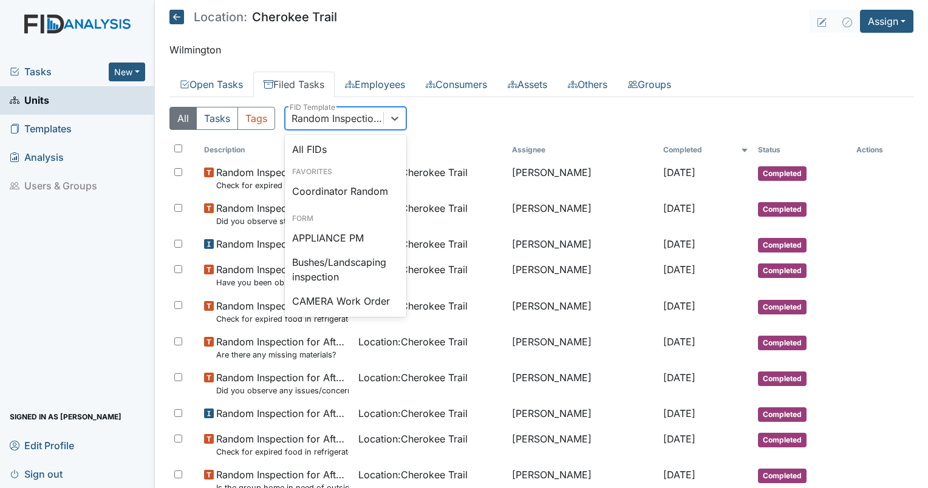
click at [322, 114] on div "Random Inspection for Afternoon" at bounding box center [338, 118] width 93 height 15
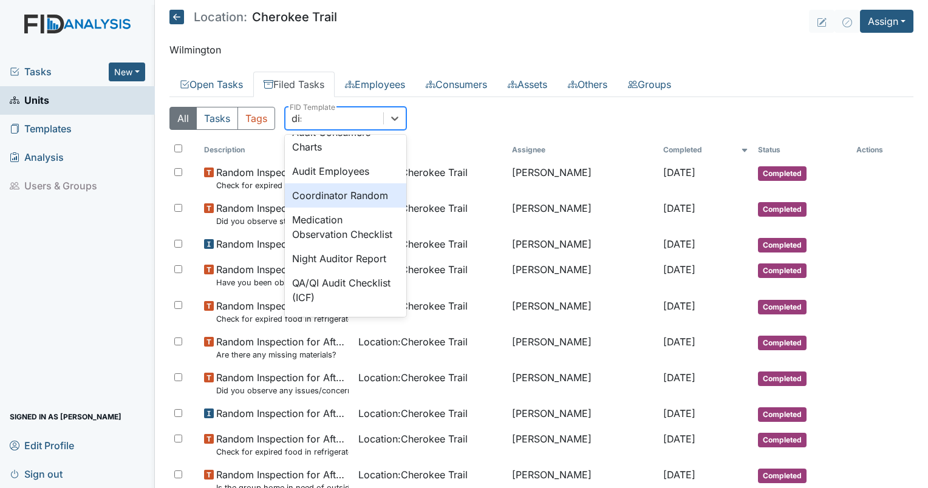
scroll to position [0, 0]
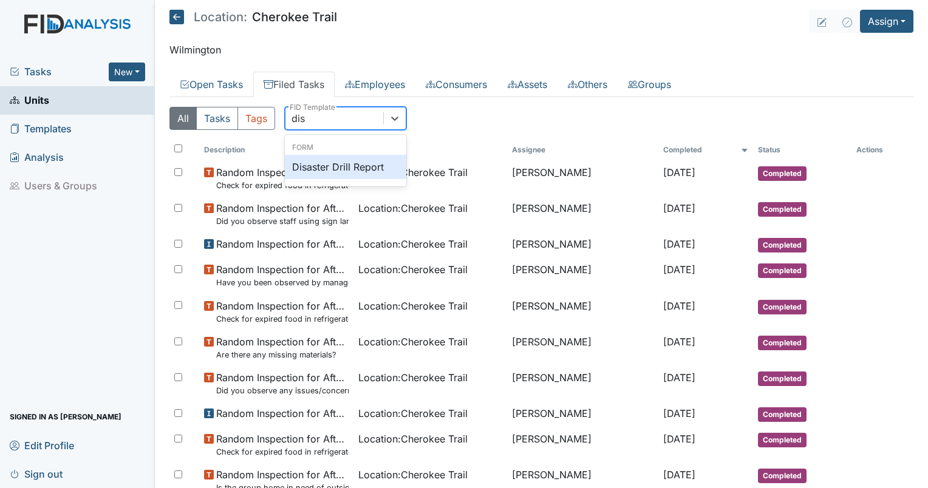
type input "disa"
click at [353, 165] on div "Disaster Drill Report" at bounding box center [345, 167] width 121 height 24
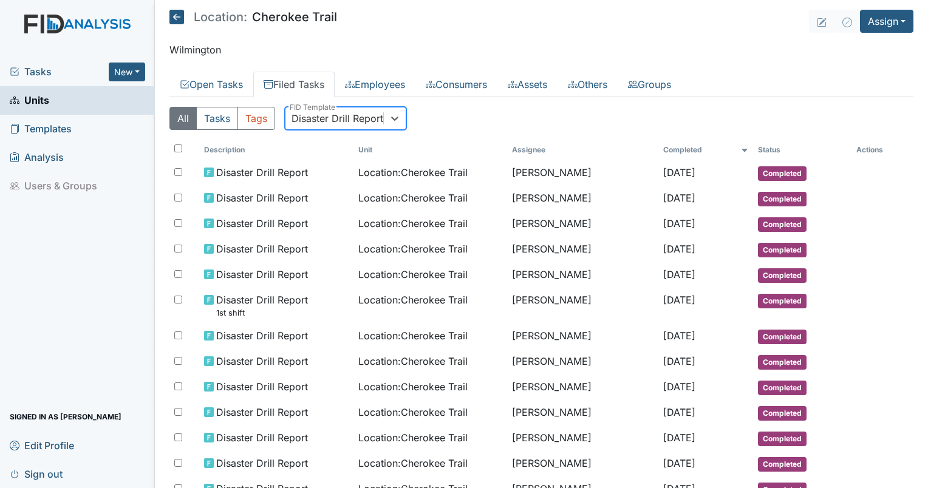
click at [335, 119] on div "Disaster Drill Report" at bounding box center [338, 118] width 92 height 15
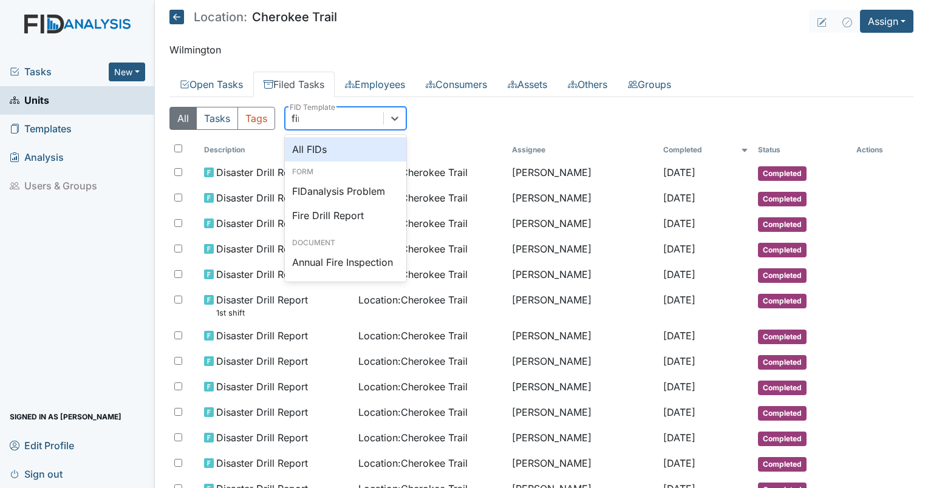
type input "fire"
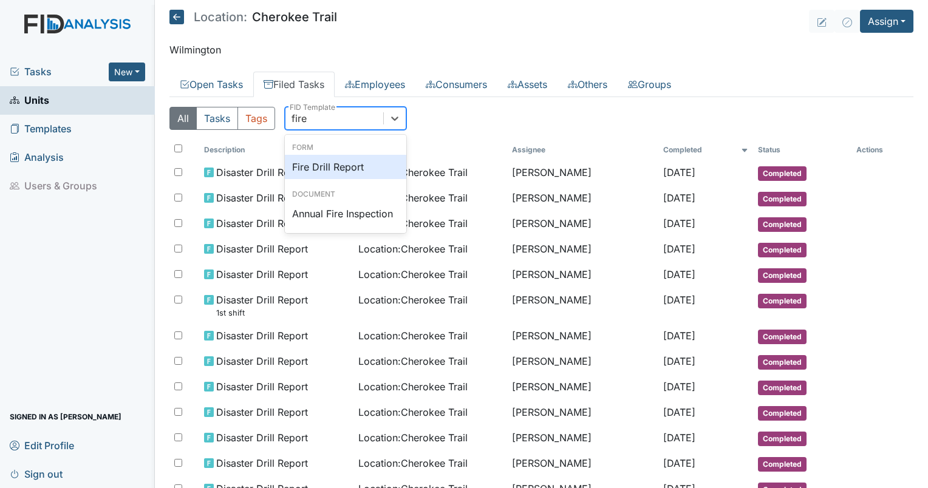
click at [330, 169] on div "Fire Drill Report" at bounding box center [345, 167] width 121 height 24
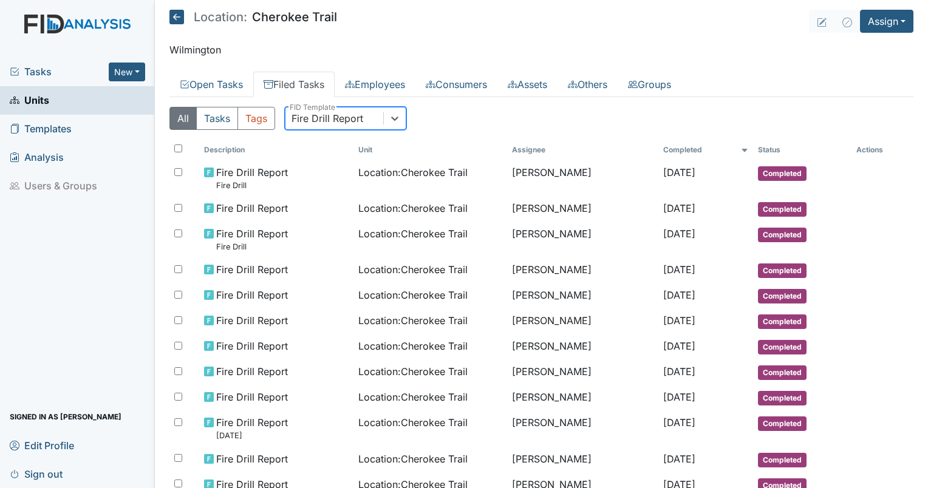
click at [351, 121] on div "Fire Drill Report" at bounding box center [328, 118] width 72 height 15
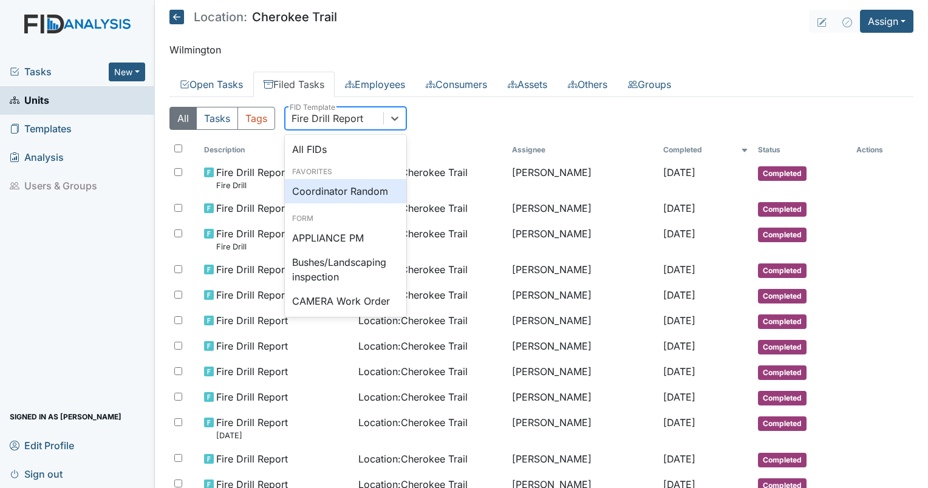
click at [345, 185] on div "Coordinator Random" at bounding box center [345, 191] width 121 height 24
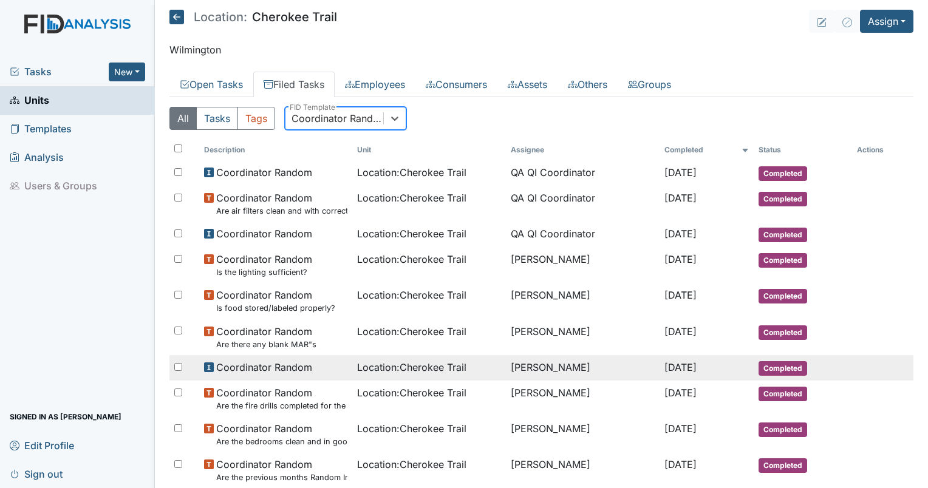
click at [516, 360] on td "Erica Barbour" at bounding box center [583, 368] width 154 height 26
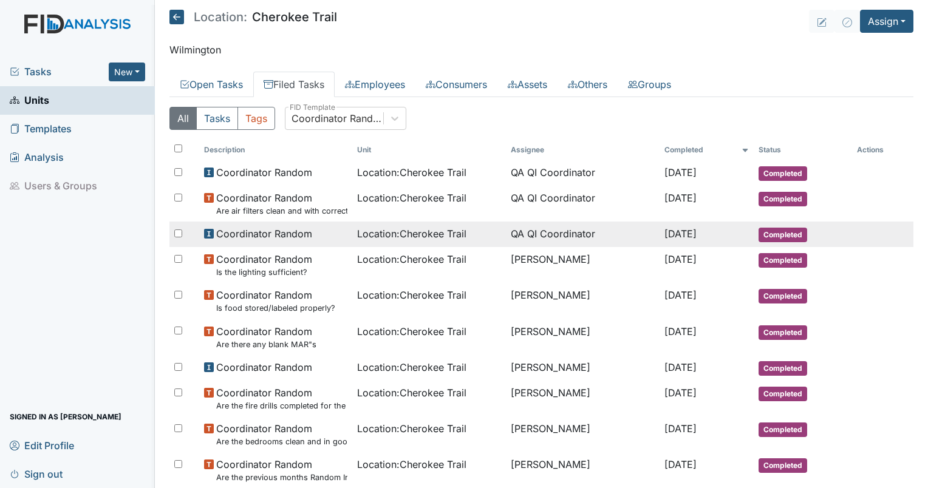
click at [506, 245] on td "QA QI Coordinator" at bounding box center [583, 235] width 154 height 26
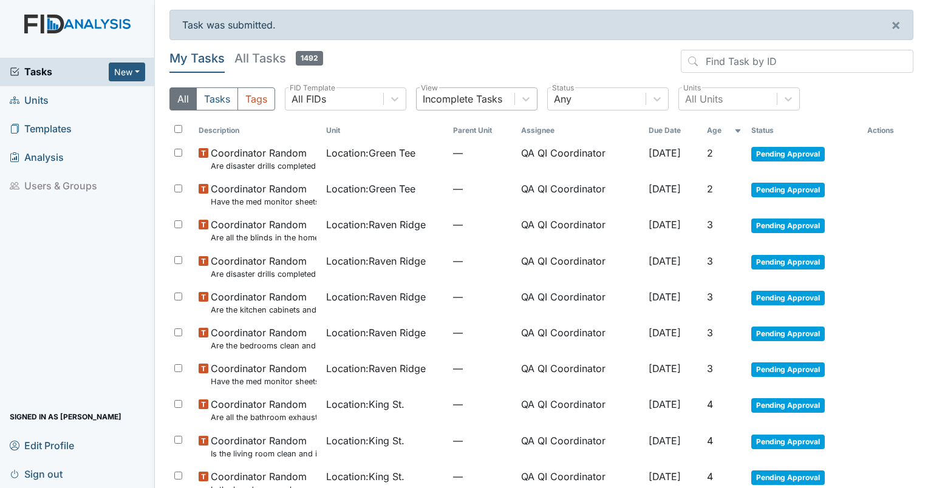
click at [470, 103] on div "Incomplete Tasks" at bounding box center [463, 99] width 80 height 15
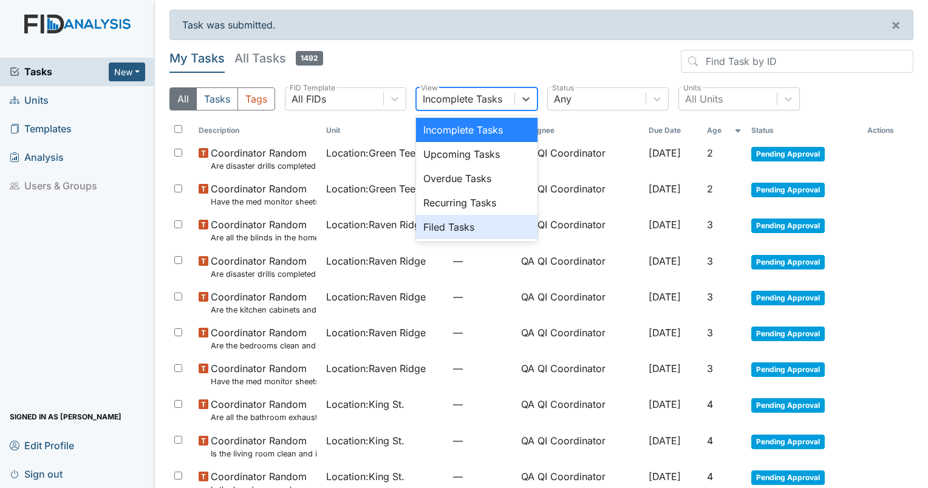
click at [437, 233] on div "Filed Tasks" at bounding box center [476, 227] width 121 height 24
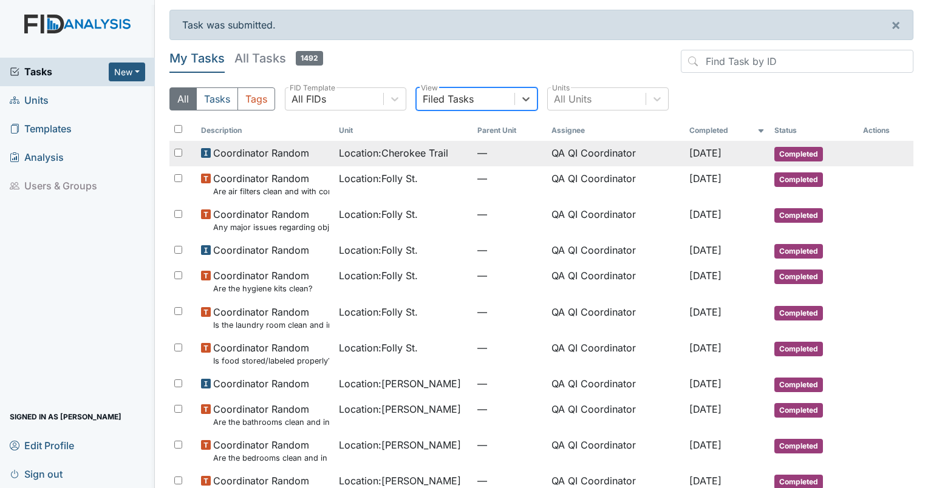
click at [393, 148] on span "Location : Cherokee Trail" at bounding box center [393, 153] width 109 height 15
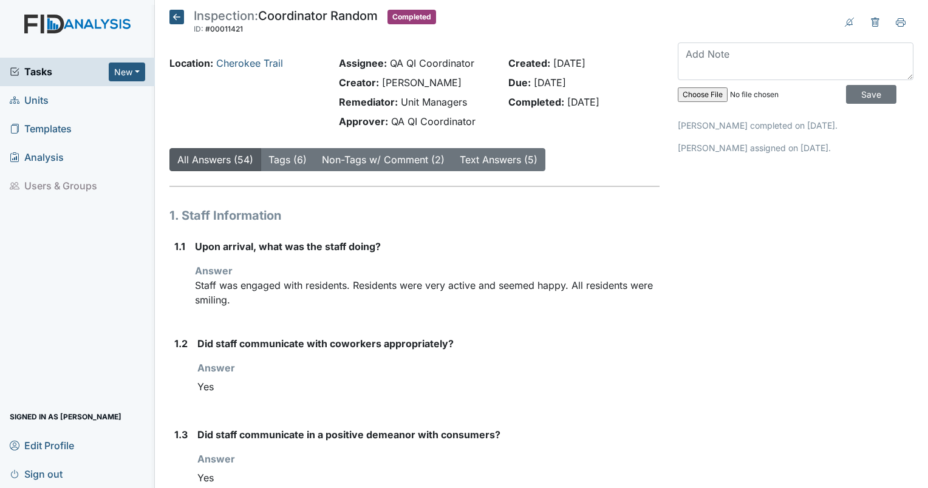
click at [37, 95] on span "Units" at bounding box center [29, 100] width 39 height 19
click at [51, 70] on span "Tasks" at bounding box center [59, 71] width 99 height 15
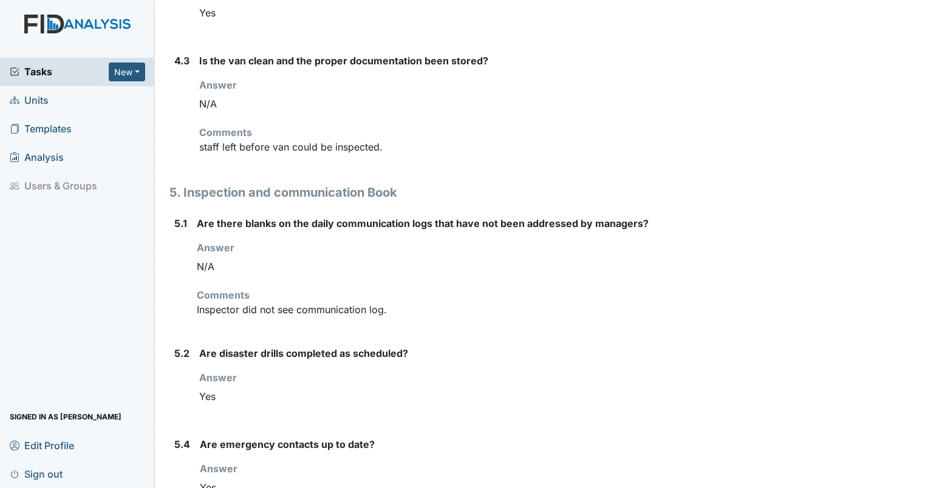
scroll to position [4452, 0]
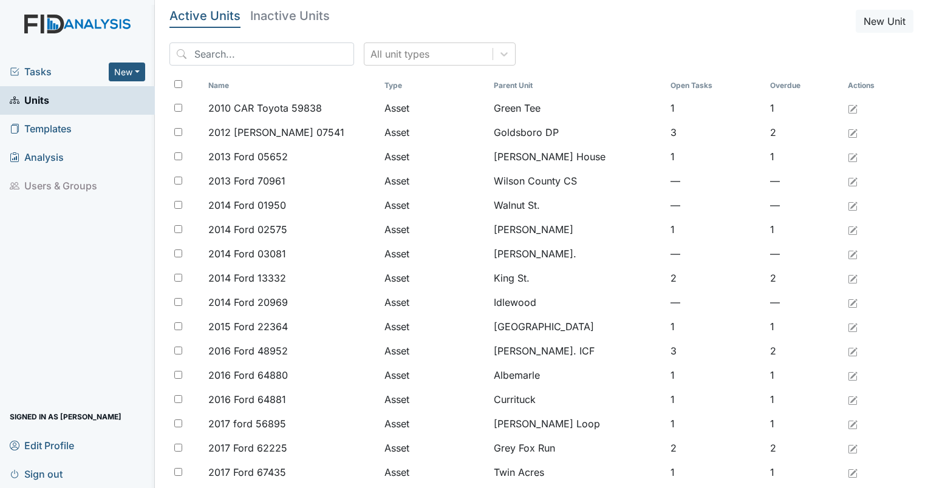
click at [262, 73] on div "All unit types" at bounding box center [541, 59] width 744 height 33
click at [236, 55] on input "search" at bounding box center [261, 54] width 185 height 23
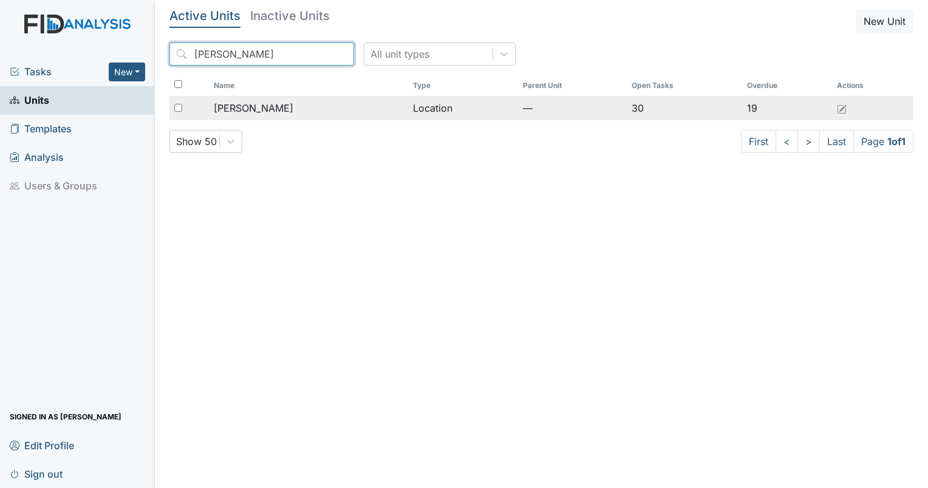
type input "[PERSON_NAME]"
click at [248, 106] on span "[PERSON_NAME]" at bounding box center [254, 108] width 80 height 15
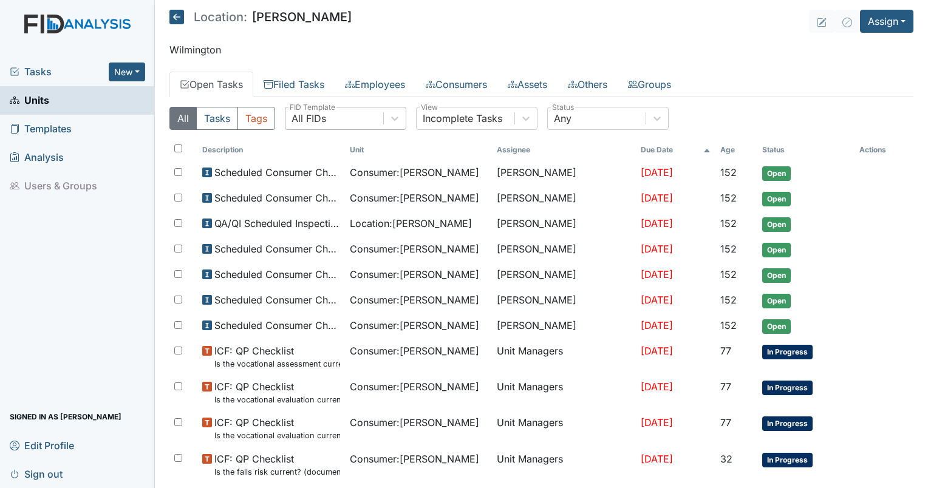
click at [358, 121] on div "All FIDs" at bounding box center [335, 119] width 98 height 22
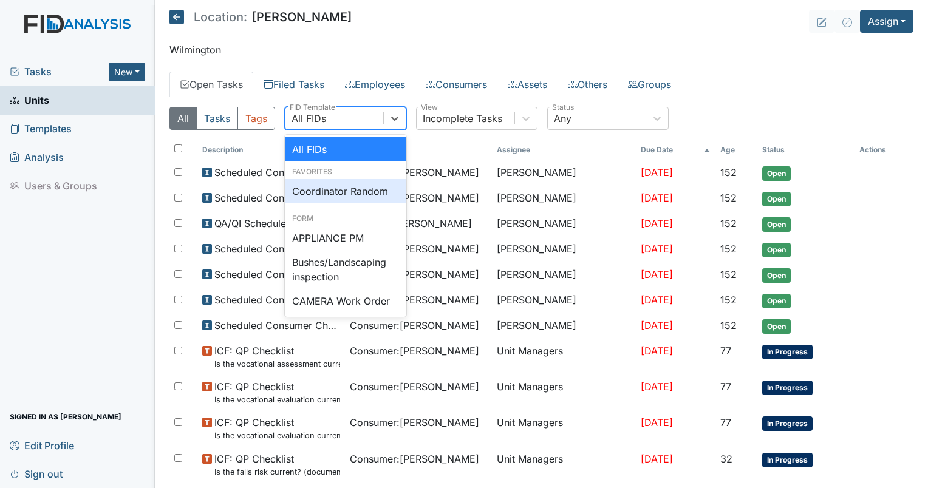
click at [369, 190] on div "Coordinator Random" at bounding box center [345, 191] width 121 height 24
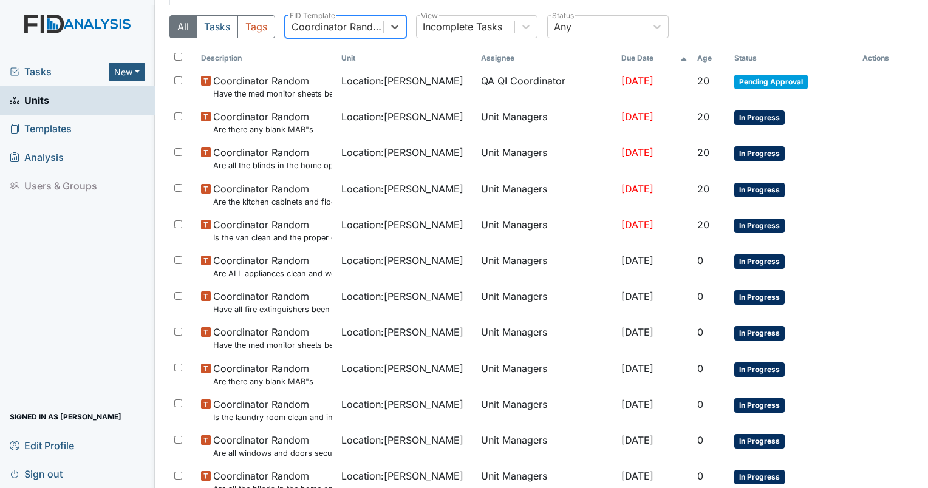
scroll to position [99, 0]
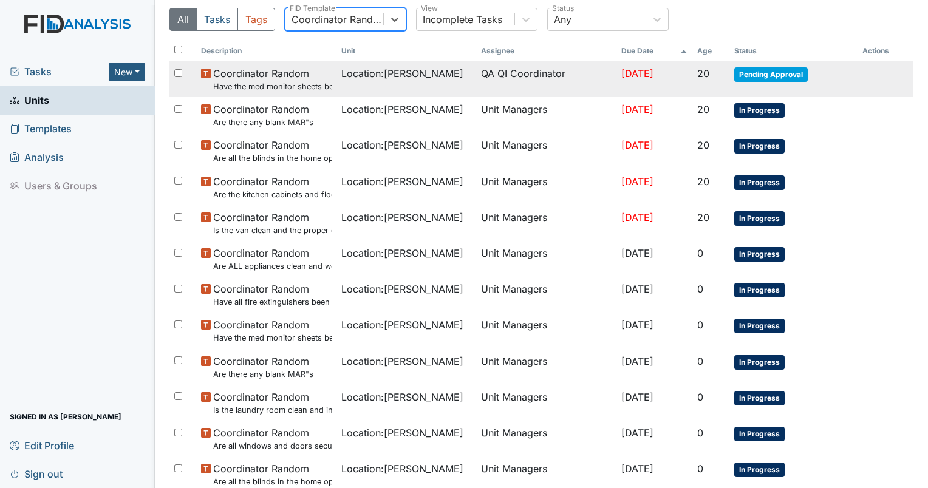
click at [290, 78] on span "Coordinator Random Have the med monitor sheets been filled out?" at bounding box center [272, 79] width 118 height 26
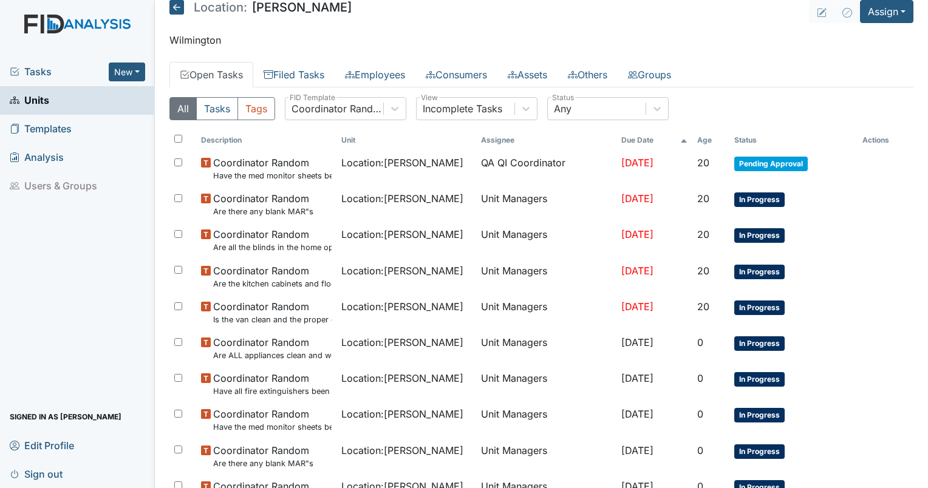
scroll to position [0, 0]
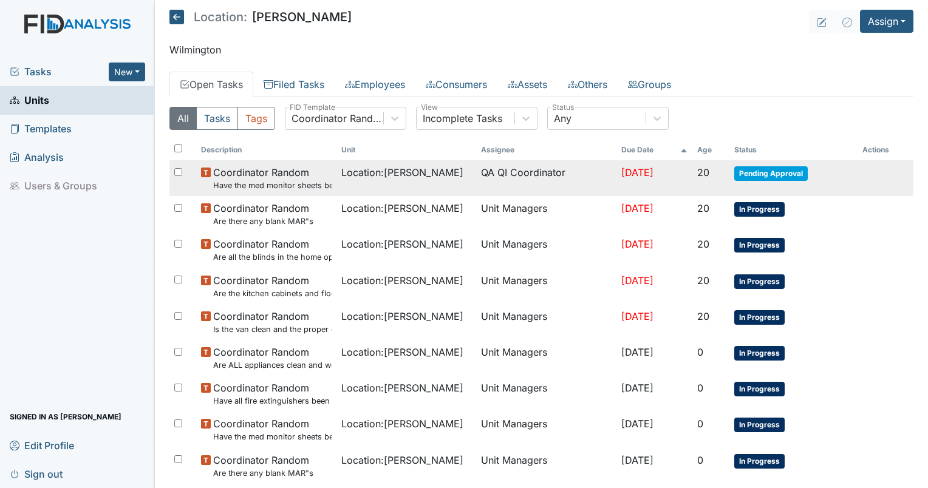
click at [262, 180] on small "Have the med monitor sheets been filled out?" at bounding box center [272, 186] width 118 height 12
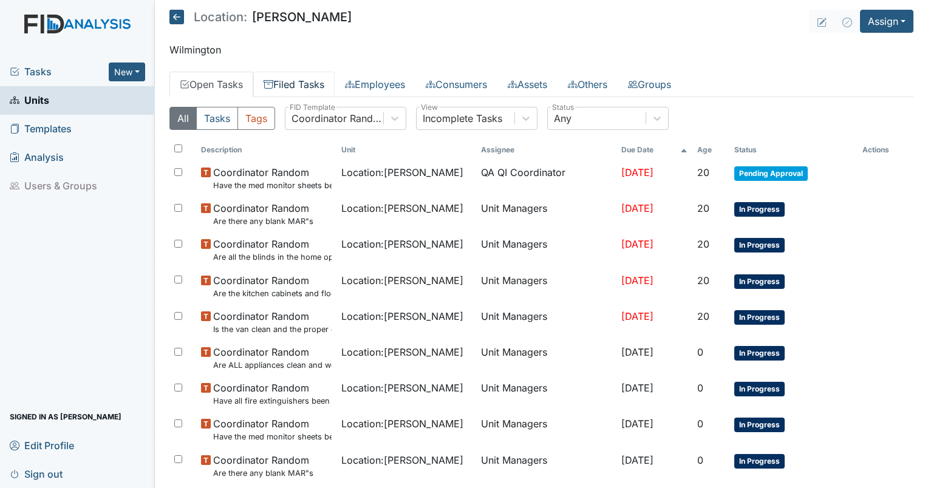
click at [307, 77] on link "Filed Tasks" at bounding box center [293, 85] width 81 height 26
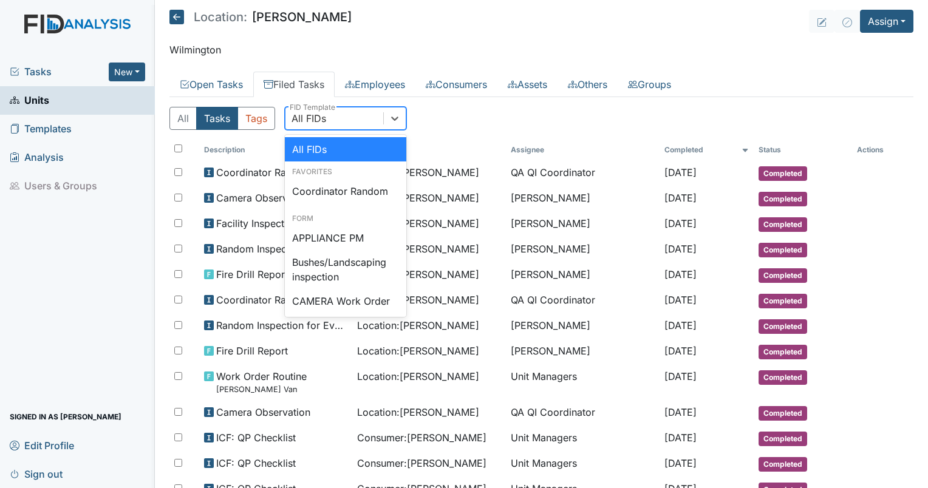
click at [342, 118] on div "All FIDs" at bounding box center [335, 119] width 98 height 22
click at [338, 191] on div "Coordinator Random" at bounding box center [345, 191] width 121 height 24
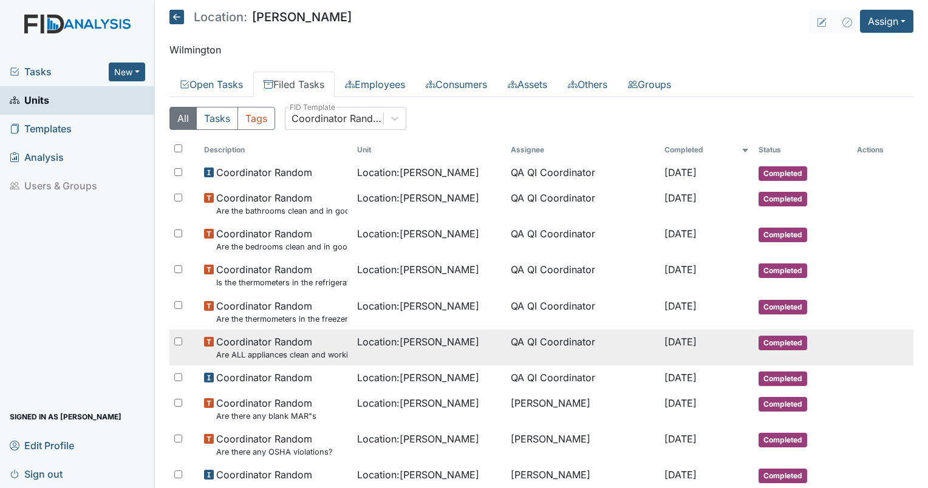
click at [387, 341] on span "Location : Lockwood" at bounding box center [418, 342] width 122 height 15
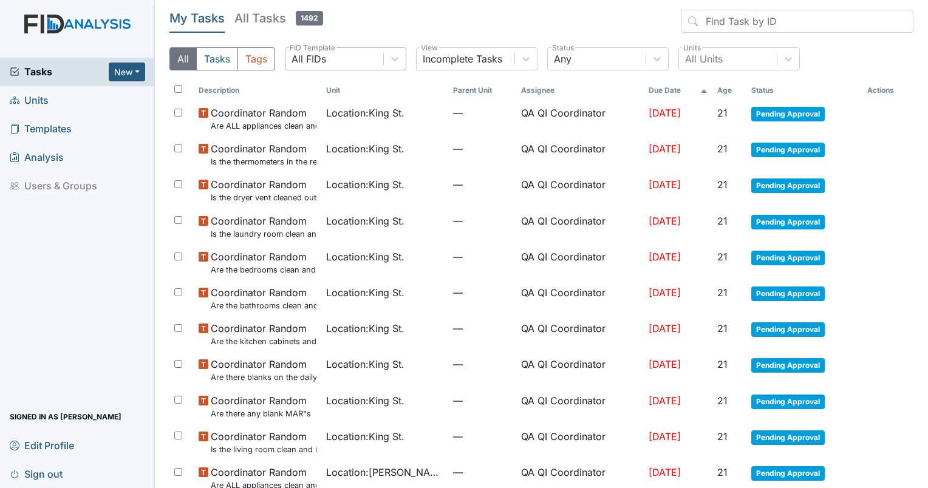
click at [319, 63] on div "All FIDs" at bounding box center [309, 59] width 35 height 15
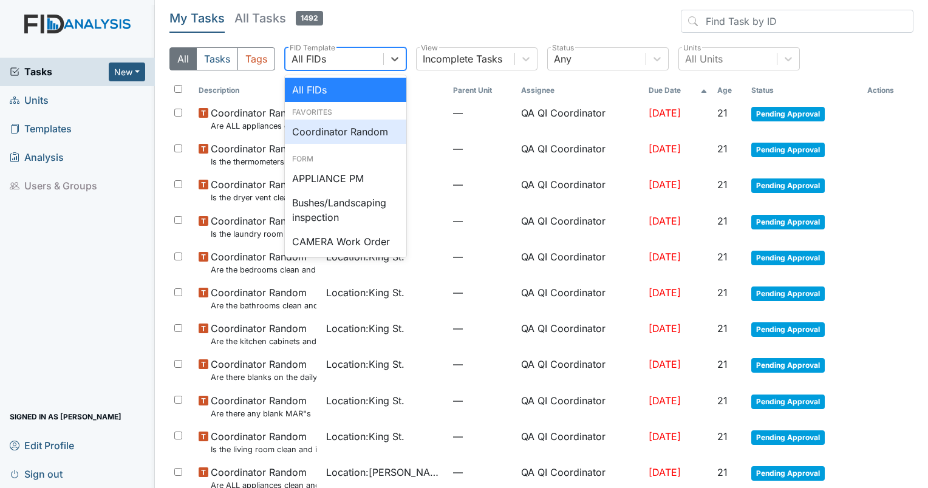
click at [327, 123] on div "Coordinator Random" at bounding box center [345, 132] width 121 height 24
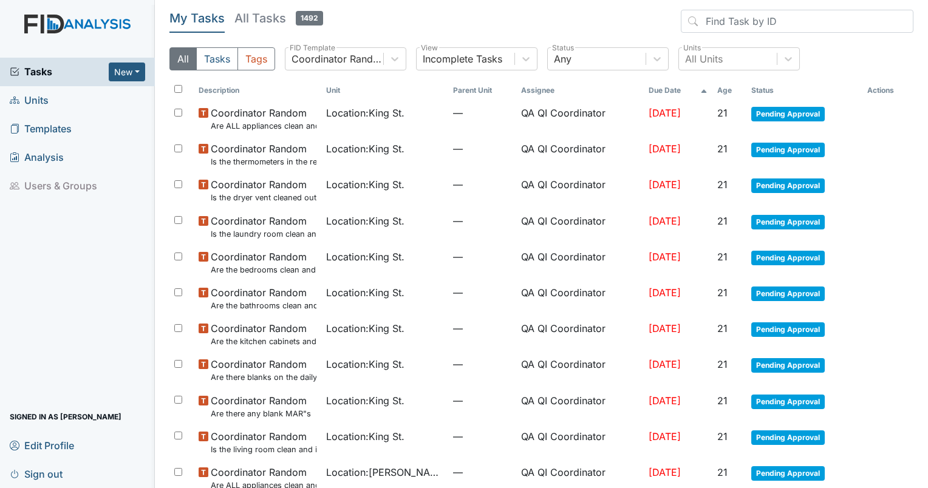
click at [430, 83] on th "Unit" at bounding box center [385, 90] width 128 height 21
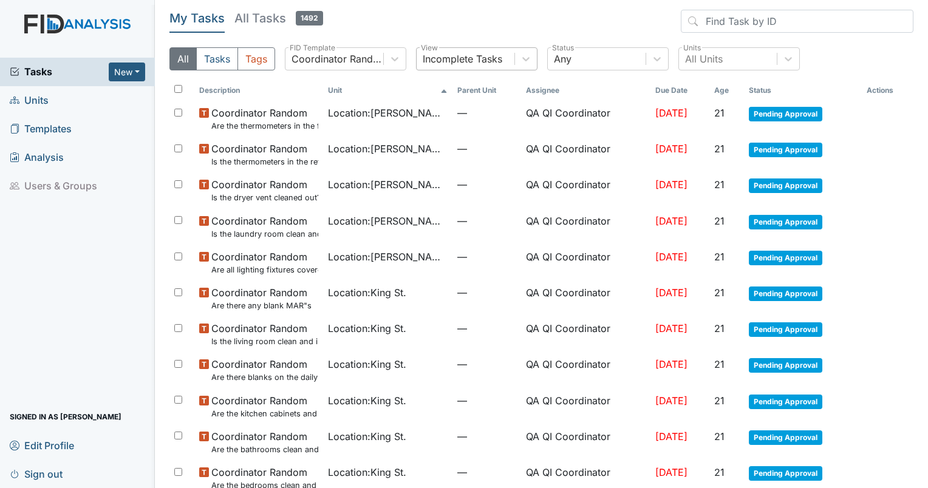
click at [468, 53] on div "Incomplete Tasks" at bounding box center [463, 59] width 80 height 15
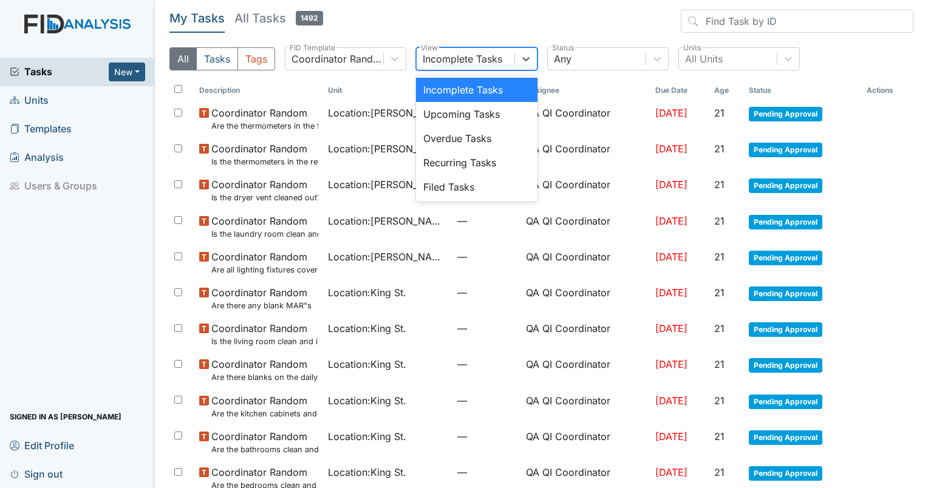
click at [468, 85] on div "Incomplete Tasks" at bounding box center [476, 90] width 121 height 24
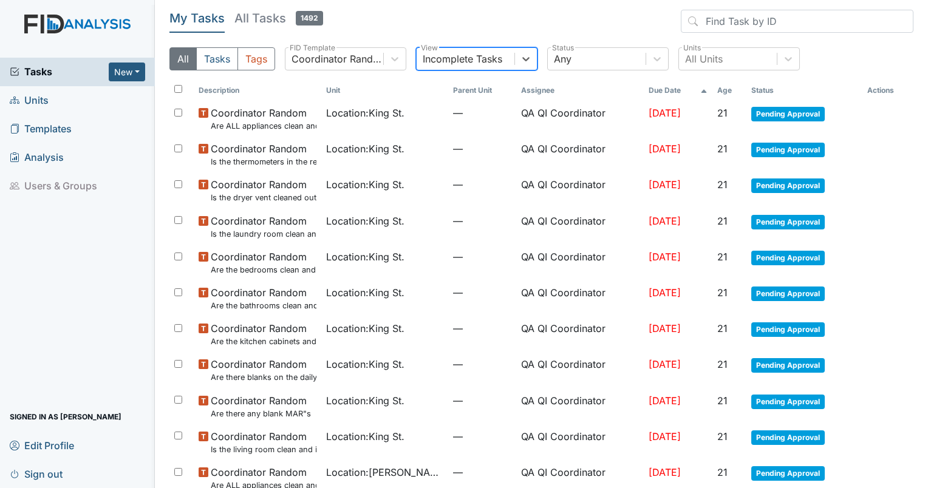
click at [716, 90] on th "Age" at bounding box center [730, 90] width 34 height 21
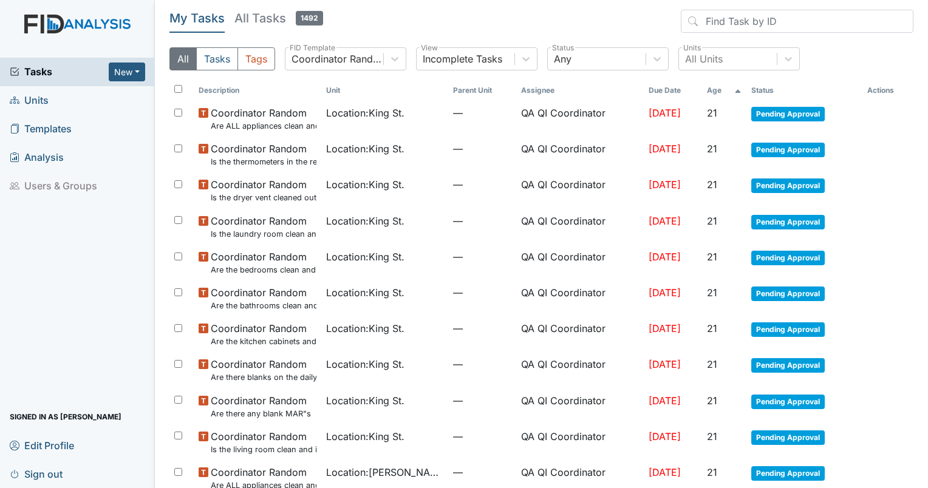
click at [12, 109] on span "Units" at bounding box center [29, 100] width 39 height 19
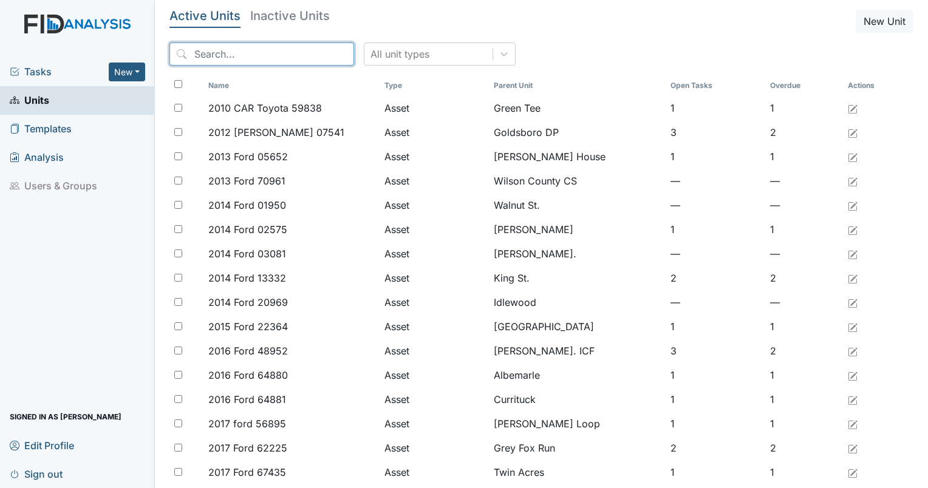
click at [216, 62] on input "search" at bounding box center [261, 54] width 185 height 23
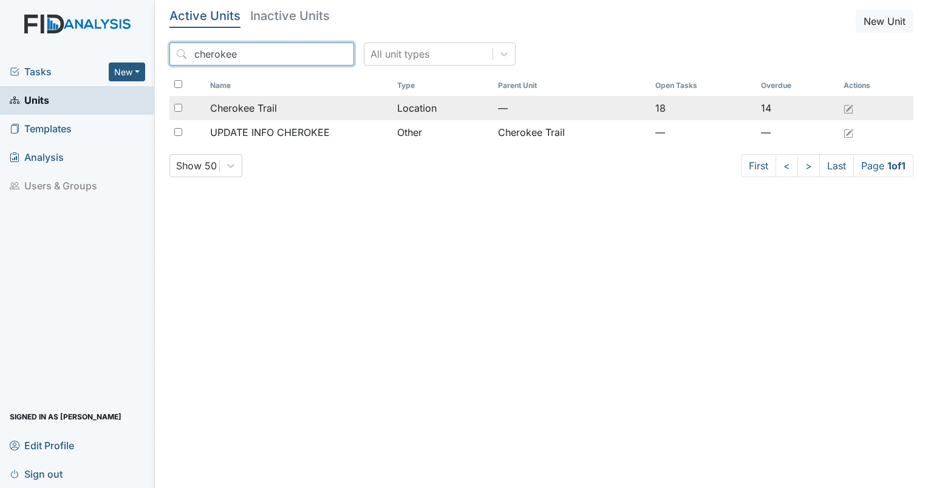
type input "cherokee"
click at [245, 114] on span "Cherokee Trail" at bounding box center [243, 108] width 67 height 15
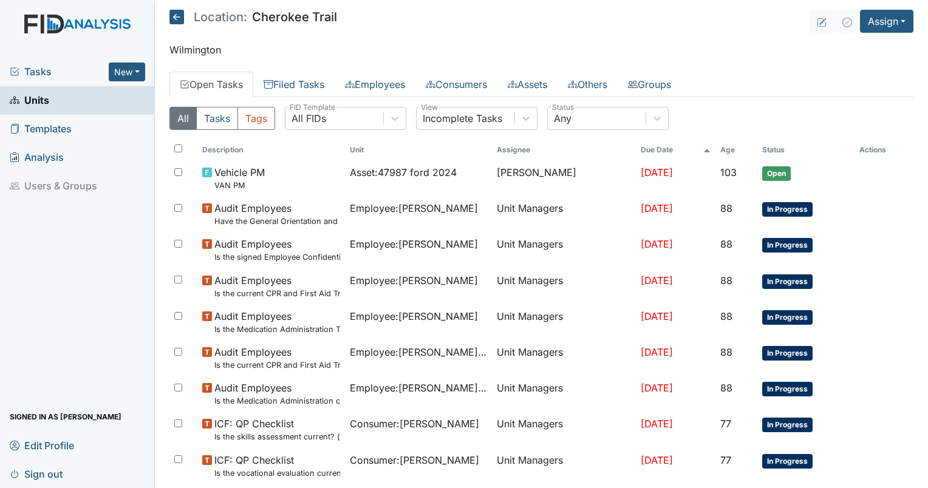
click at [325, 129] on div "All Tasks Tags All FIDs FID Template Incomplete Tasks View Any Status" at bounding box center [541, 123] width 744 height 33
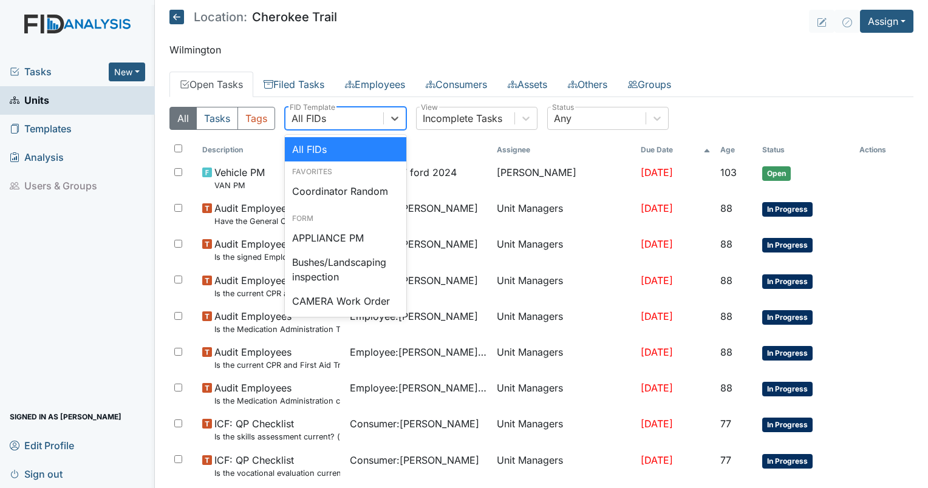
click at [334, 121] on div "All FIDs" at bounding box center [335, 119] width 98 height 22
click at [340, 192] on div "Coordinator Random" at bounding box center [345, 191] width 121 height 24
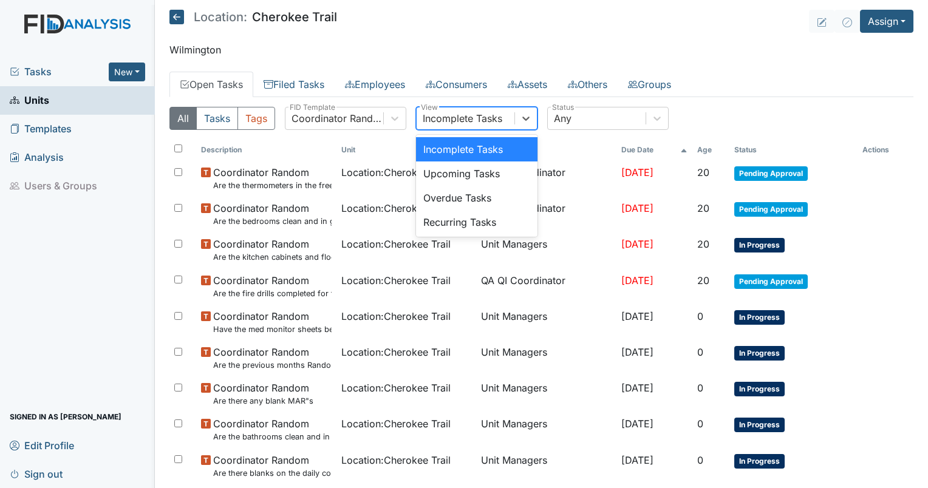
click at [440, 123] on div "Incomplete Tasks" at bounding box center [463, 118] width 80 height 15
click at [456, 145] on div "Incomplete Tasks" at bounding box center [476, 149] width 121 height 24
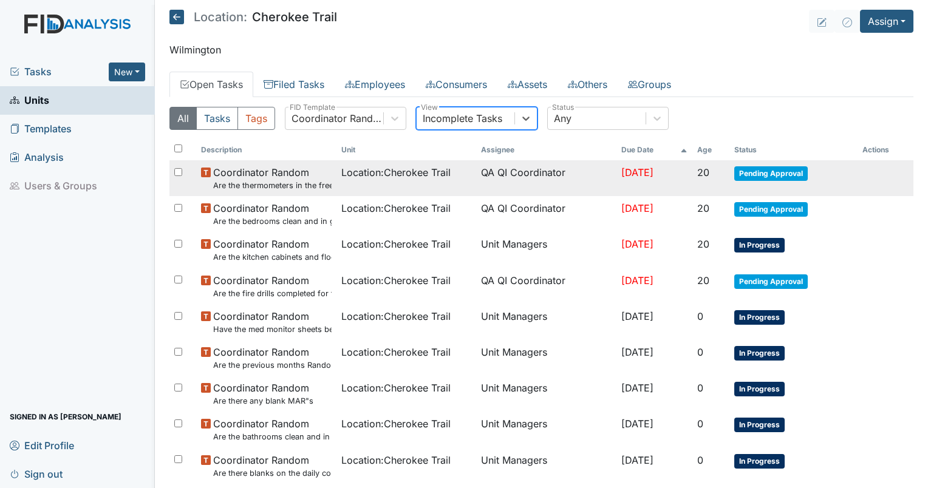
click at [238, 169] on span "Coordinator Random Are the thermometers in the freezer reading between 0 degree…" at bounding box center [272, 178] width 118 height 26
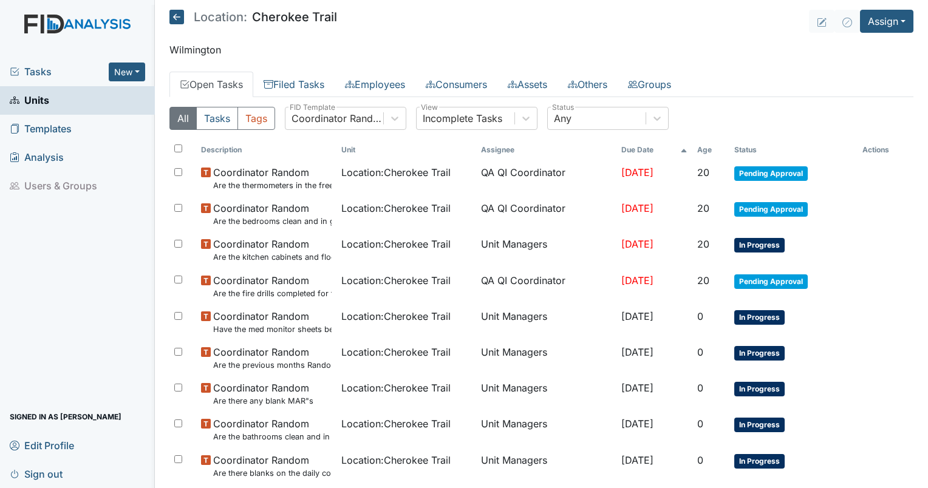
click at [173, 26] on div "Location: Cherokee Trail" at bounding box center [253, 19] width 168 height 18
click at [176, 16] on icon at bounding box center [176, 17] width 15 height 15
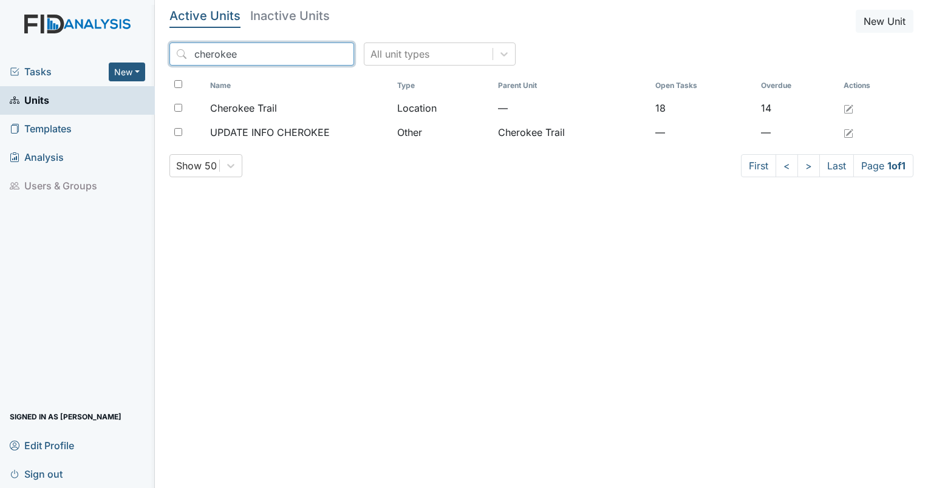
drag, startPoint x: 248, startPoint y: 51, endPoint x: 168, endPoint y: 65, distance: 80.8
click at [168, 65] on main "Active Units Inactive Units New Unit cherokee All unit types Name Type Parent U…" at bounding box center [541, 244] width 773 height 488
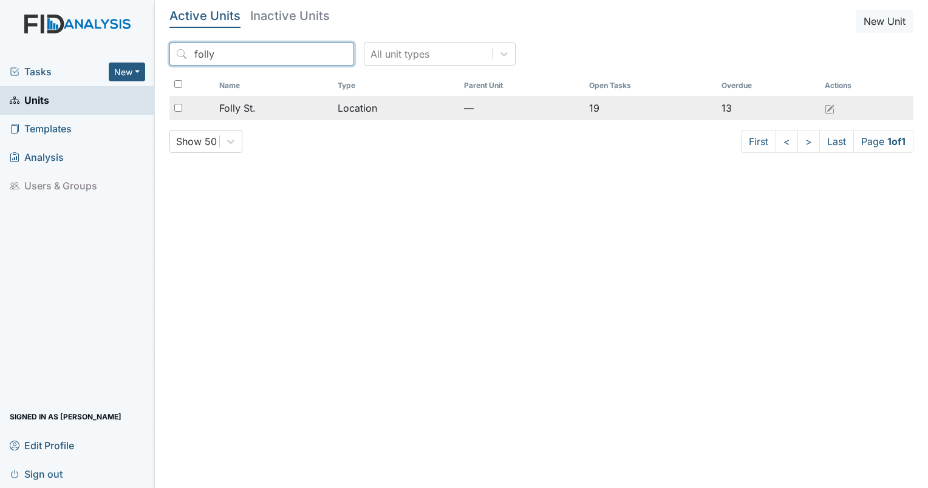
type input "folly"
click at [255, 112] on div "Folly St." at bounding box center [273, 108] width 109 height 15
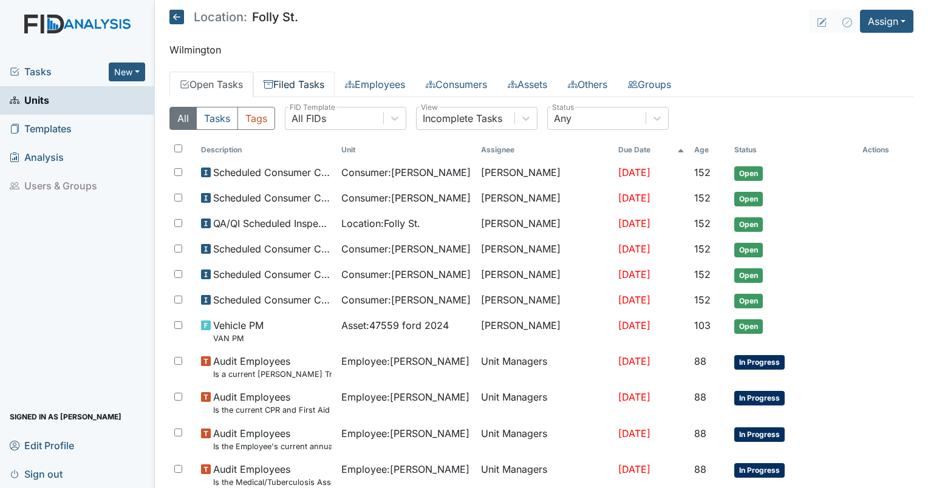
click at [289, 82] on link "Filed Tasks" at bounding box center [293, 85] width 81 height 26
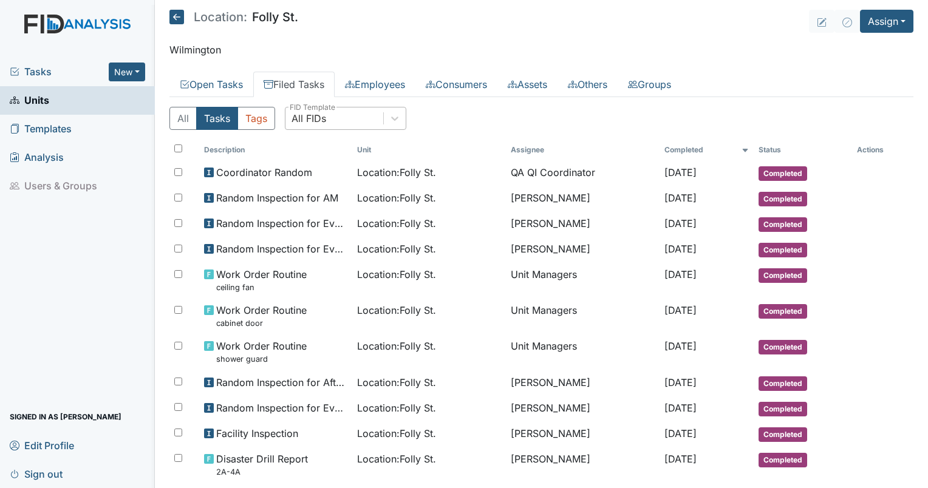
click at [339, 124] on div "All FIDs" at bounding box center [335, 119] width 98 height 22
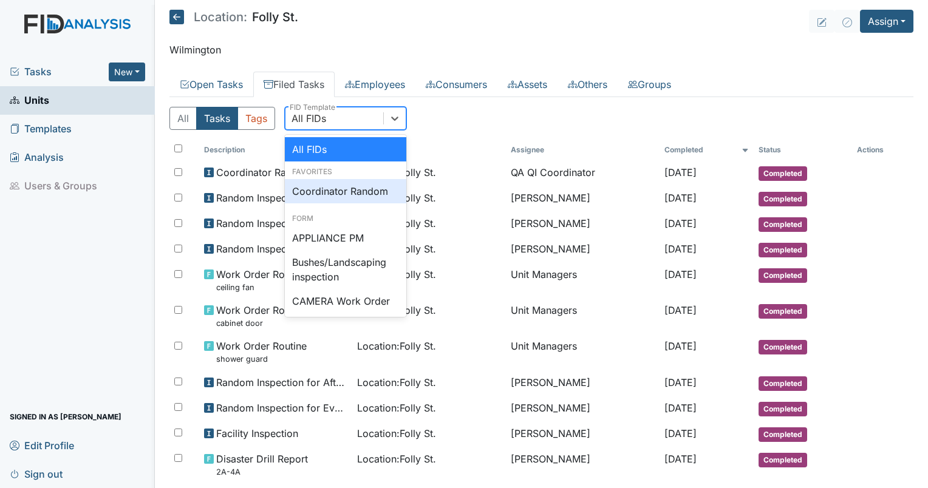
click at [338, 183] on div "Coordinator Random" at bounding box center [345, 191] width 121 height 24
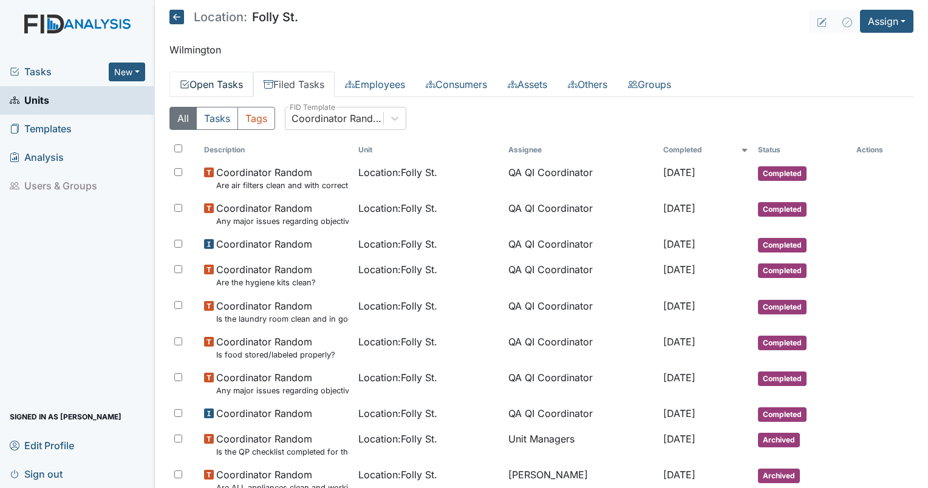
click at [217, 89] on link "Open Tasks" at bounding box center [211, 85] width 84 height 26
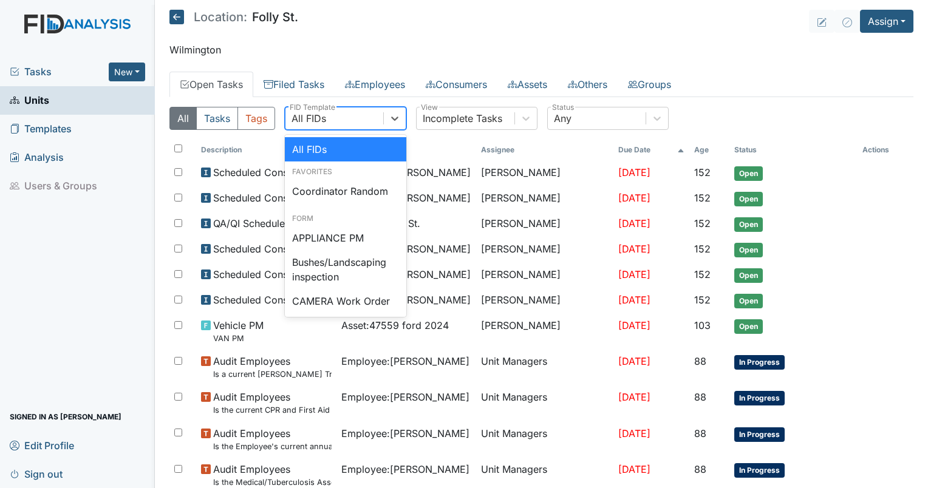
click at [321, 119] on div "All FIDs" at bounding box center [309, 118] width 35 height 15
click at [338, 185] on div "Coordinator Random" at bounding box center [345, 191] width 121 height 24
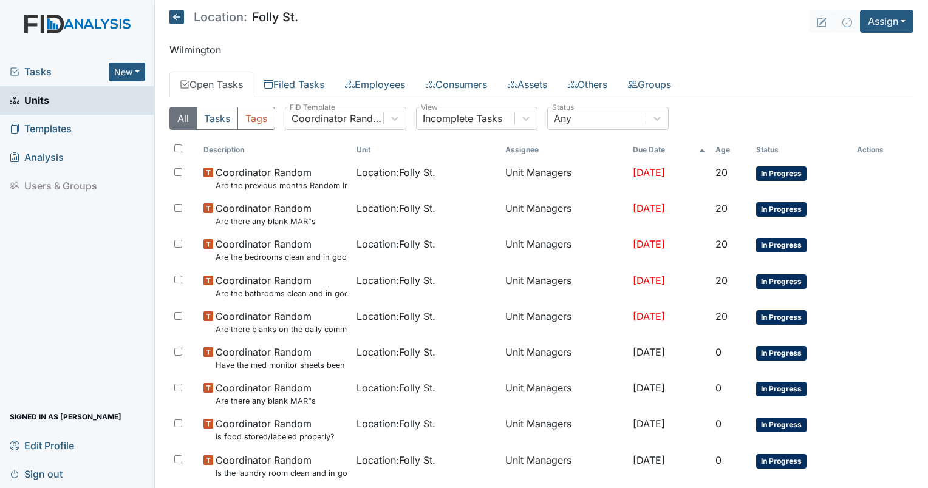
click at [338, 46] on p "Wilmington" at bounding box center [541, 50] width 744 height 15
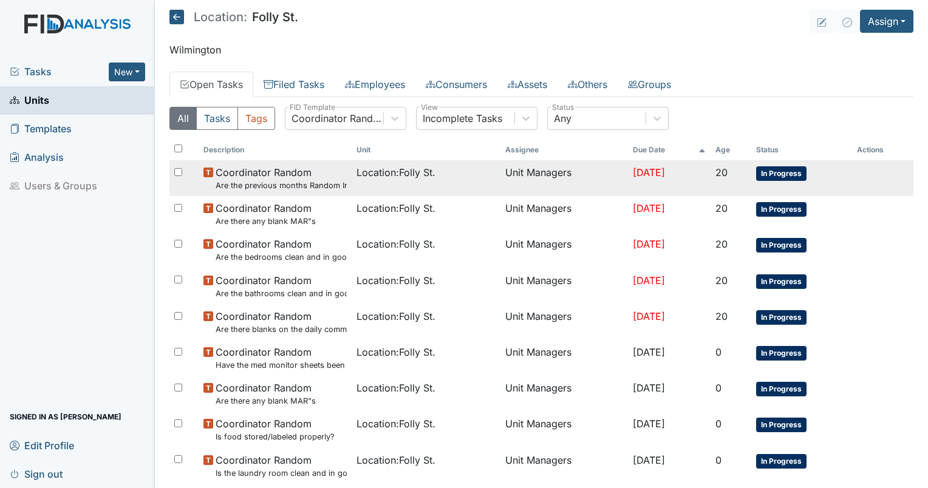
click at [281, 161] on td "Coordinator Random Are the previous months Random Inspections completed?" at bounding box center [275, 178] width 153 height 36
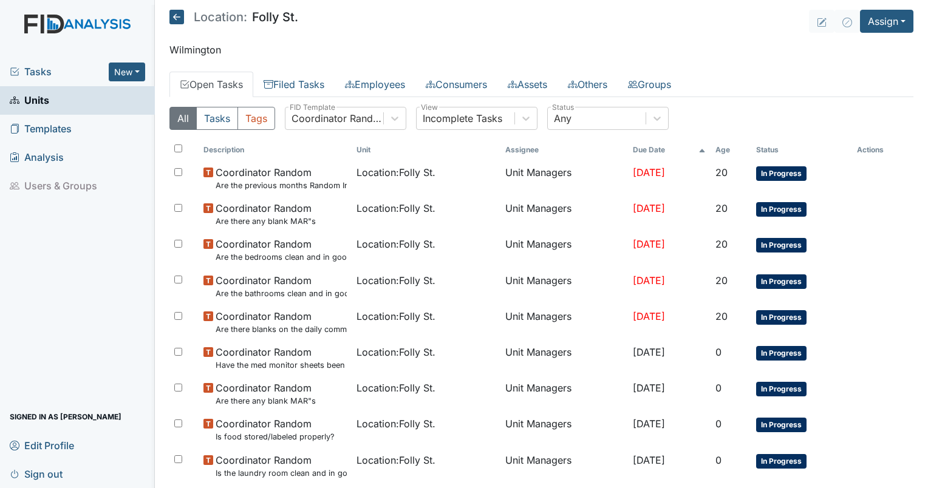
click at [76, 106] on link "Units" at bounding box center [77, 100] width 155 height 29
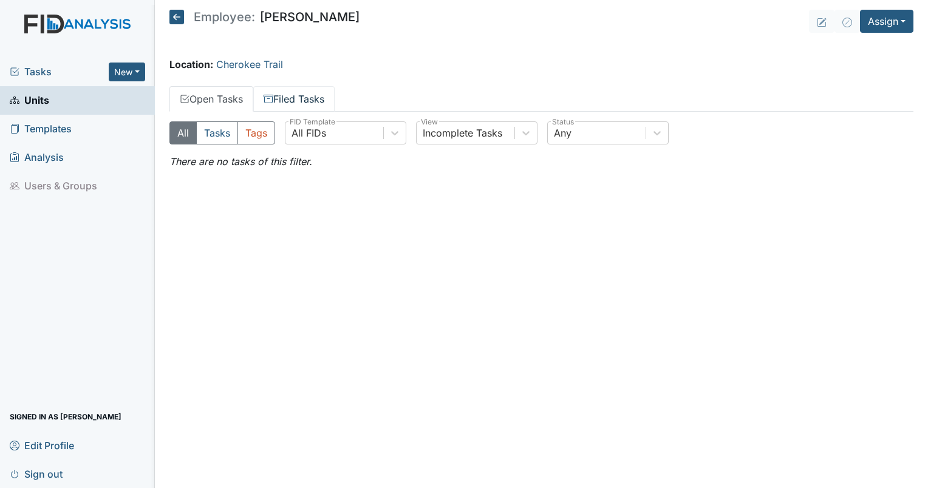
click at [299, 103] on link "Filed Tasks" at bounding box center [293, 99] width 81 height 26
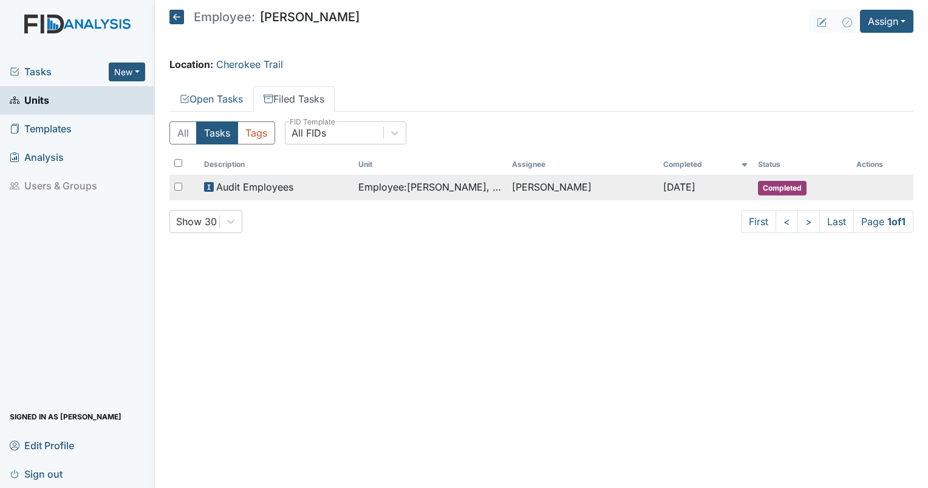
click at [416, 183] on span "Employee : [PERSON_NAME], Summer" at bounding box center [430, 187] width 145 height 15
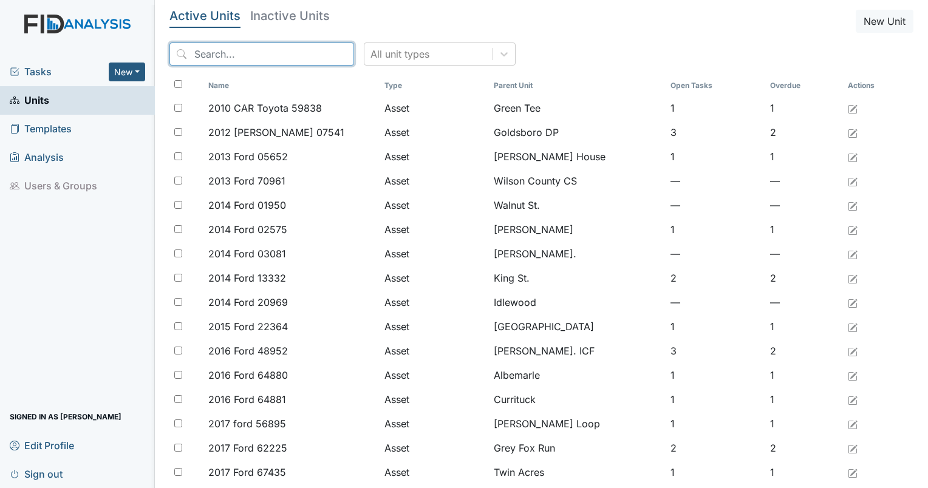
click at [227, 59] on input "search" at bounding box center [261, 54] width 185 height 23
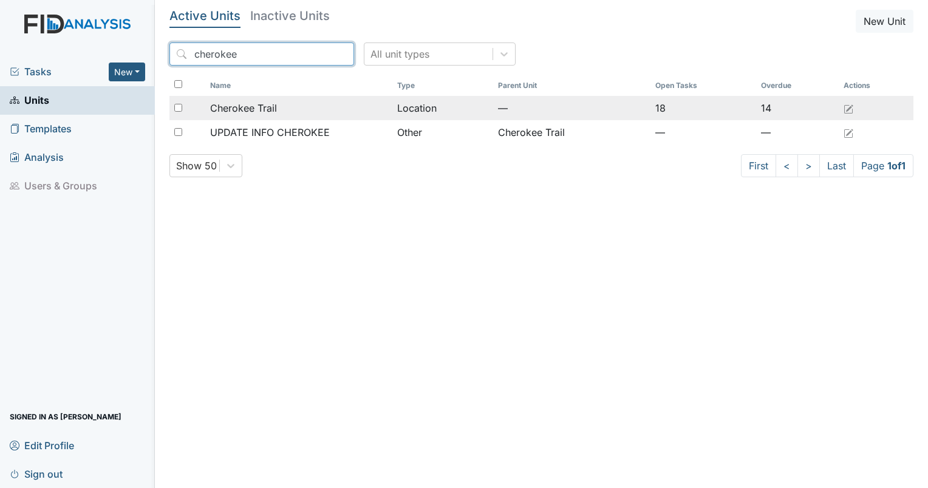
type input "cherokee"
click at [238, 100] on td "Cherokee Trail" at bounding box center [298, 108] width 187 height 24
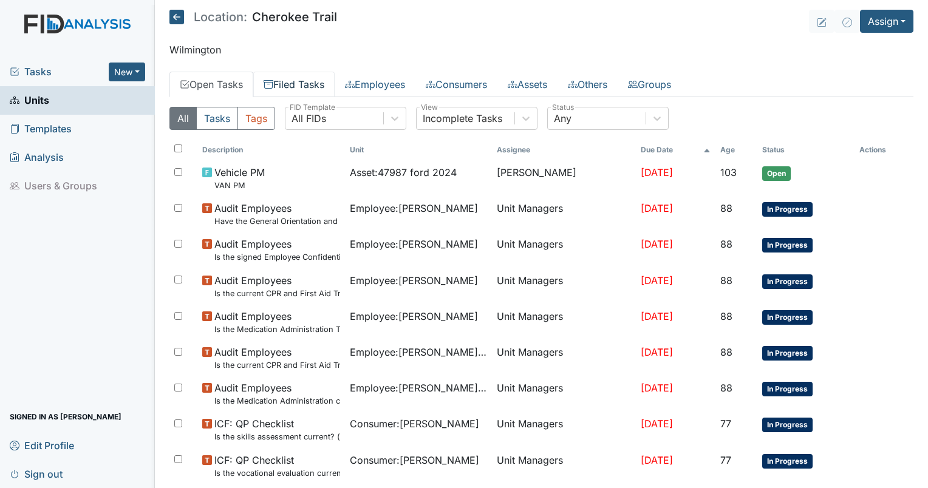
click at [317, 75] on link "Filed Tasks" at bounding box center [293, 85] width 81 height 26
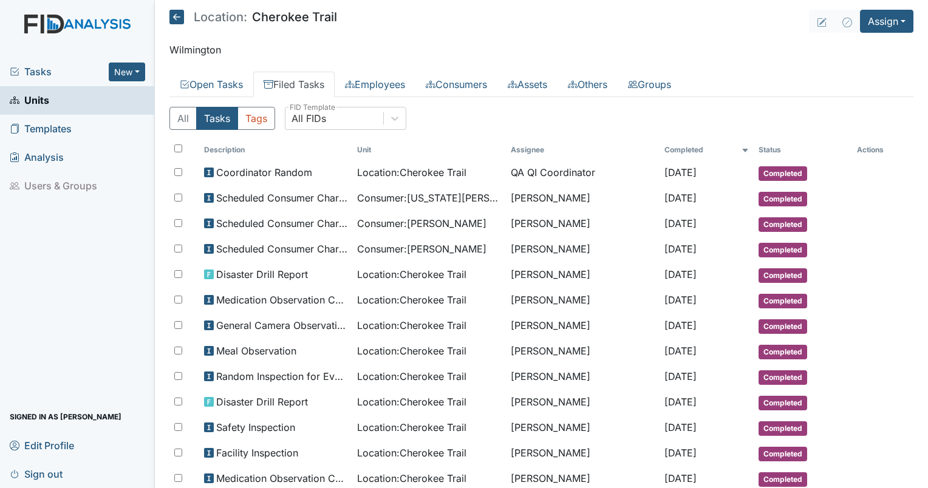
click at [310, 138] on div "All Tasks Tags All FIDs FID Template" at bounding box center [541, 123] width 744 height 33
click at [327, 114] on div "All FIDs" at bounding box center [335, 119] width 98 height 22
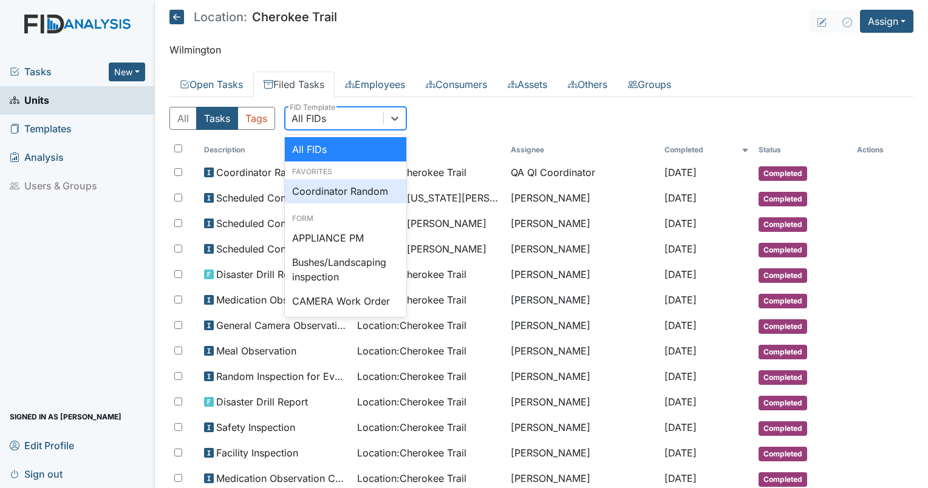
click at [335, 185] on div "Coordinator Random" at bounding box center [345, 191] width 121 height 24
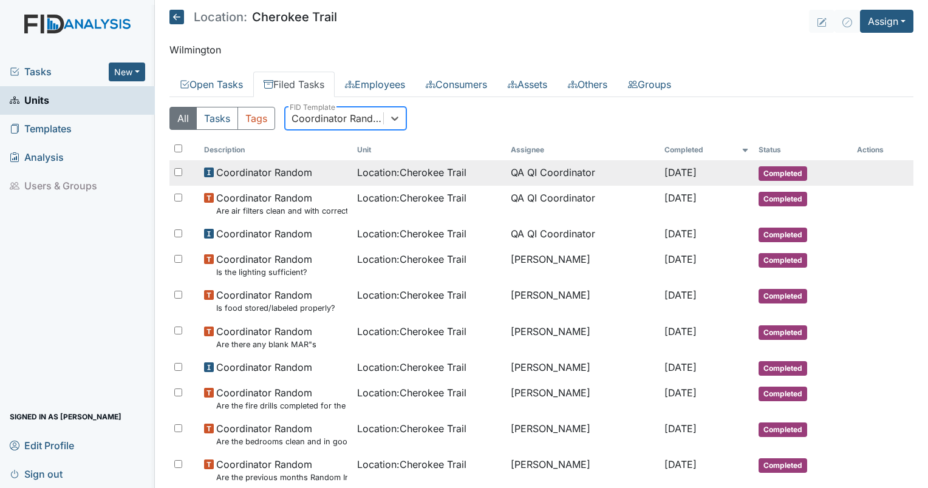
click at [448, 165] on span "Location : Cherokee Trail" at bounding box center [411, 172] width 109 height 15
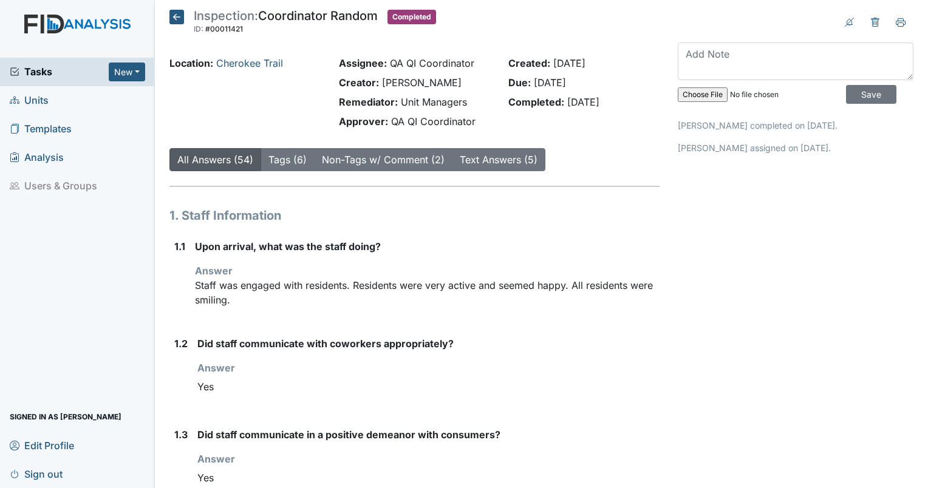
click at [171, 17] on icon at bounding box center [176, 17] width 15 height 15
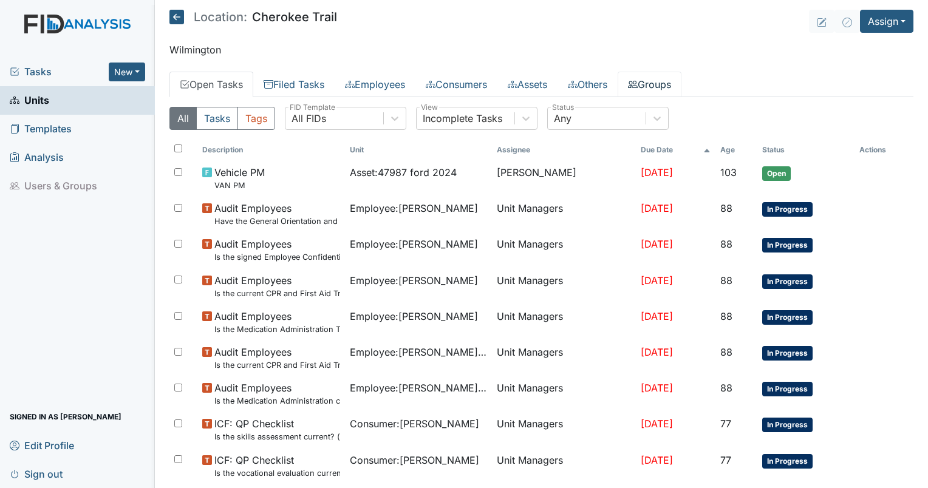
click at [668, 95] on link "Groups" at bounding box center [650, 85] width 64 height 26
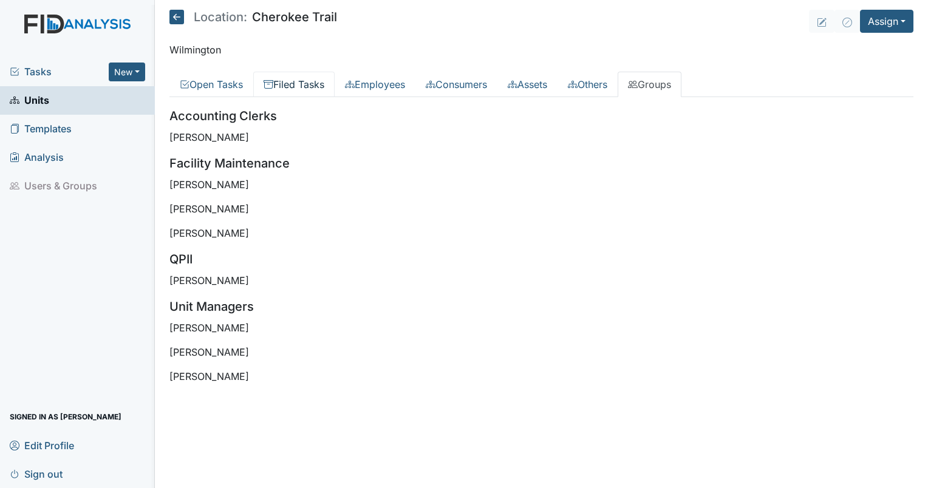
click at [291, 78] on link "Filed Tasks" at bounding box center [293, 85] width 81 height 26
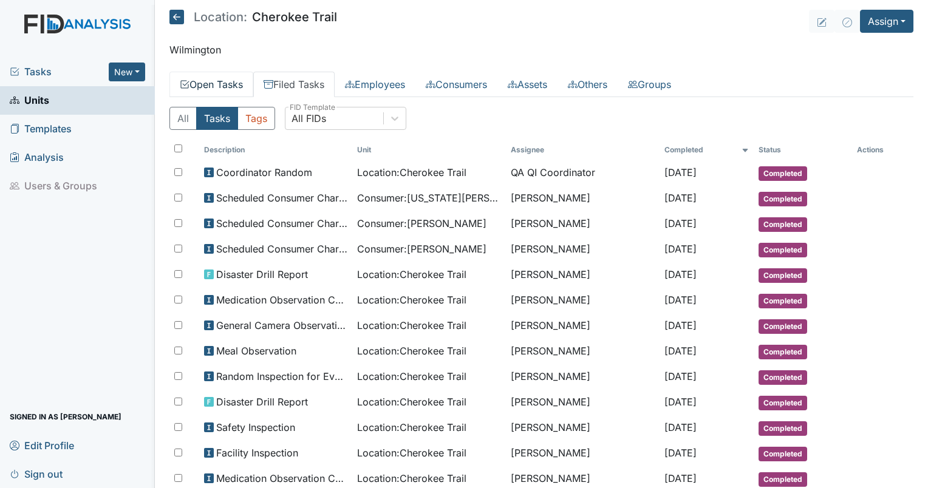
click at [224, 81] on link "Open Tasks" at bounding box center [211, 85] width 84 height 26
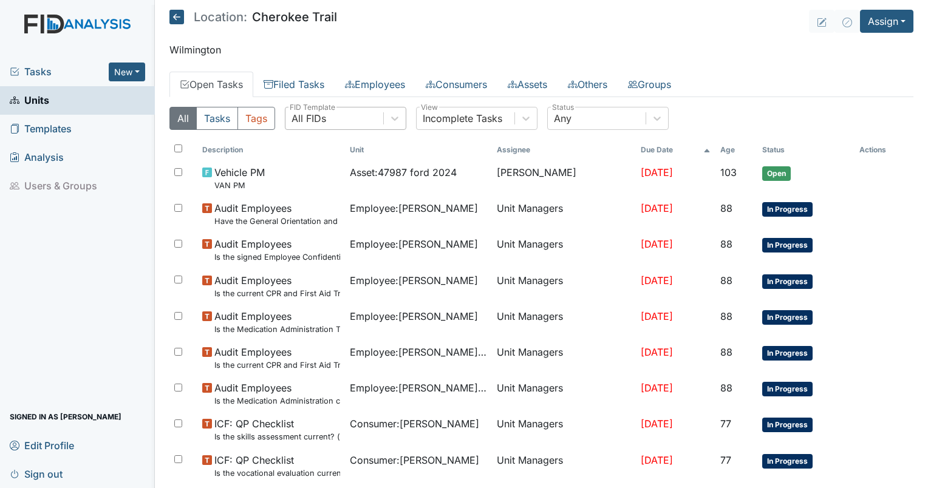
click at [329, 111] on div "All FIDs" at bounding box center [335, 119] width 98 height 22
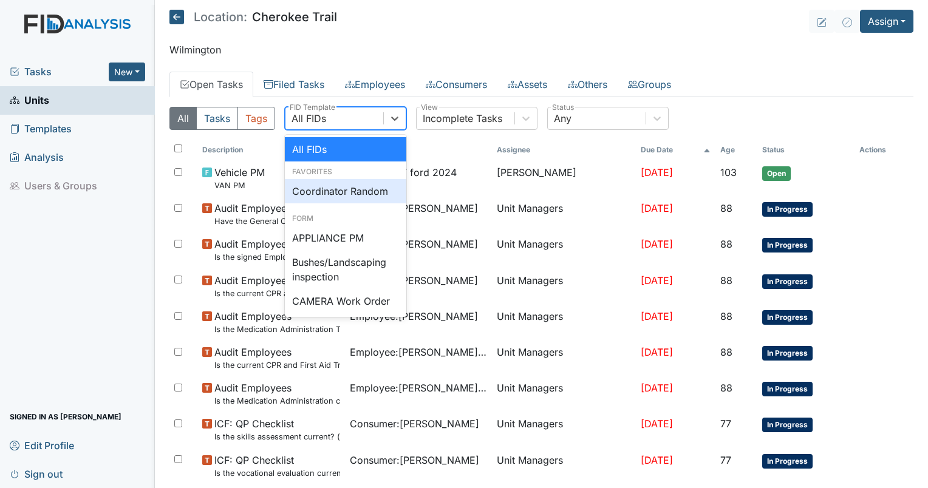
click at [364, 181] on div "Coordinator Random" at bounding box center [345, 191] width 121 height 24
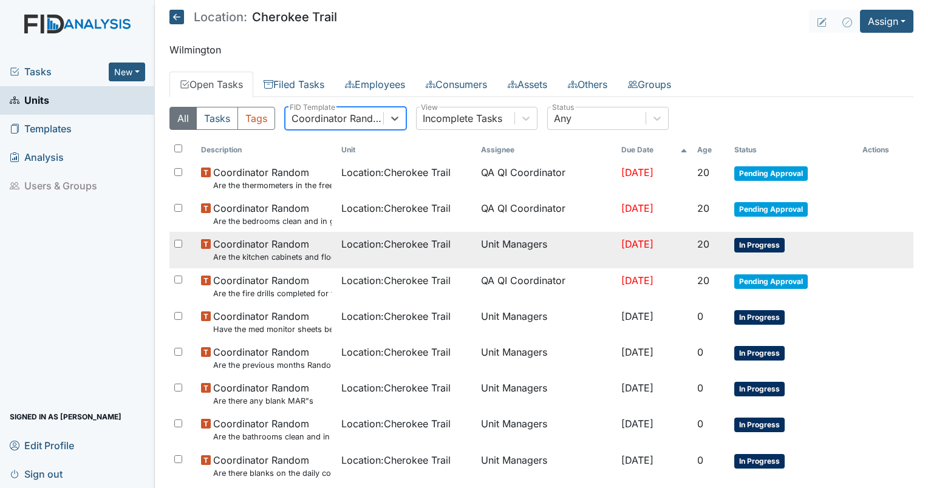
click at [347, 247] on span "Location : Cherokee Trail" at bounding box center [395, 244] width 109 height 15
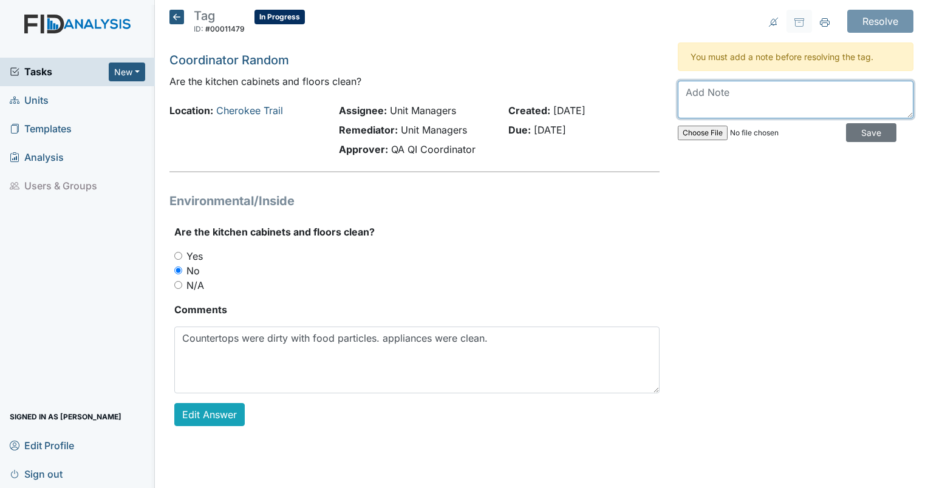
click at [766, 92] on textarea at bounding box center [796, 100] width 236 height 38
type textarea "counters are clean today"
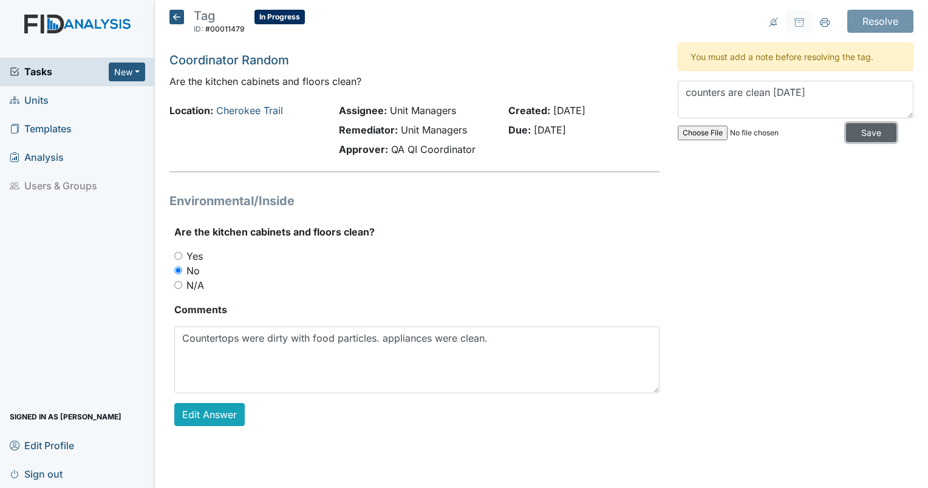
click at [864, 130] on input "Save" at bounding box center [871, 132] width 50 height 19
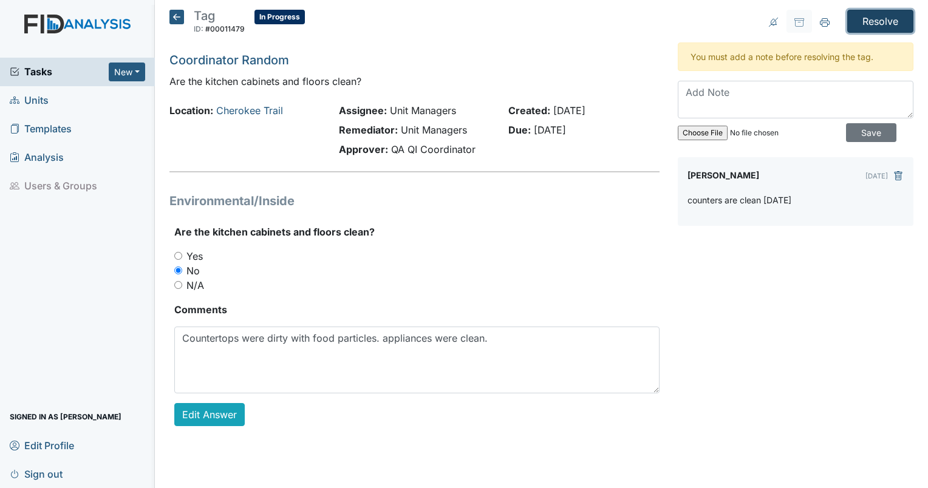
click at [858, 29] on input "Resolve" at bounding box center [880, 21] width 66 height 23
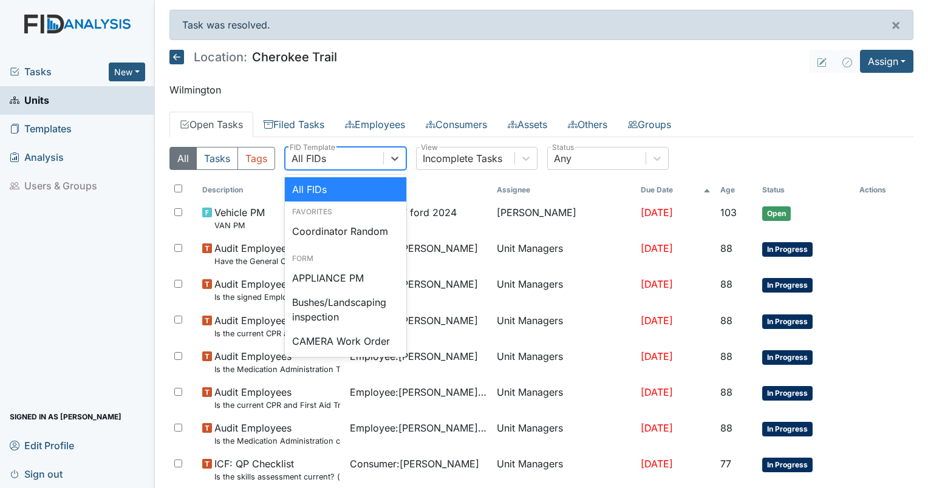
click at [345, 159] on div "All FIDs" at bounding box center [335, 159] width 98 height 22
click at [338, 227] on div "Coordinator Random" at bounding box center [345, 231] width 121 height 24
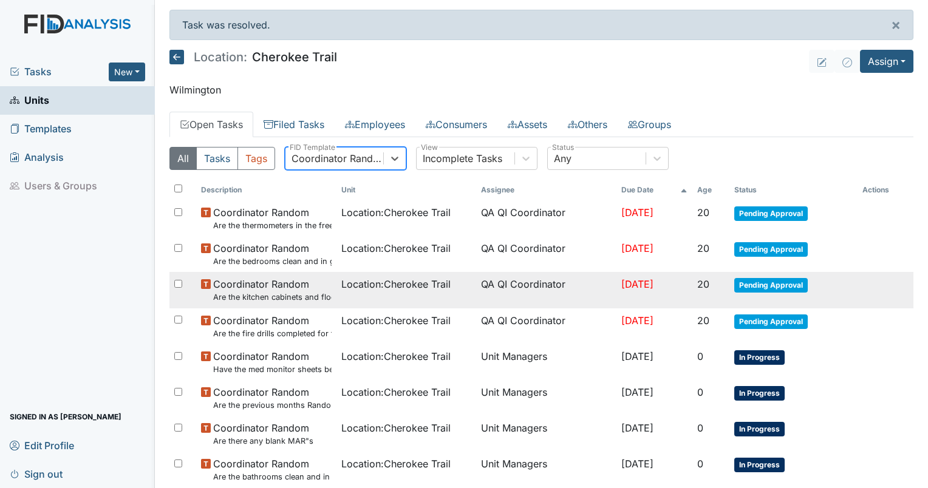
click at [386, 290] on span "Location : Cherokee Trail" at bounding box center [395, 284] width 109 height 15
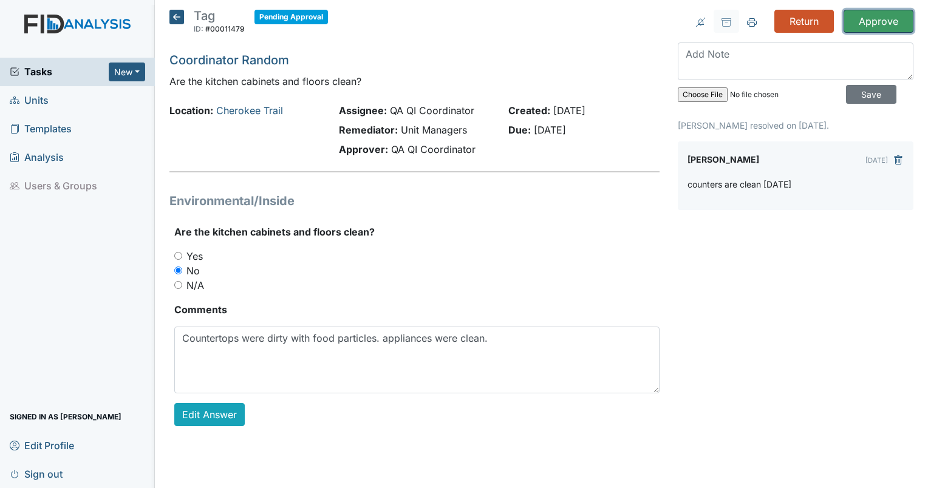
click at [869, 22] on input "Approve" at bounding box center [879, 21] width 70 height 23
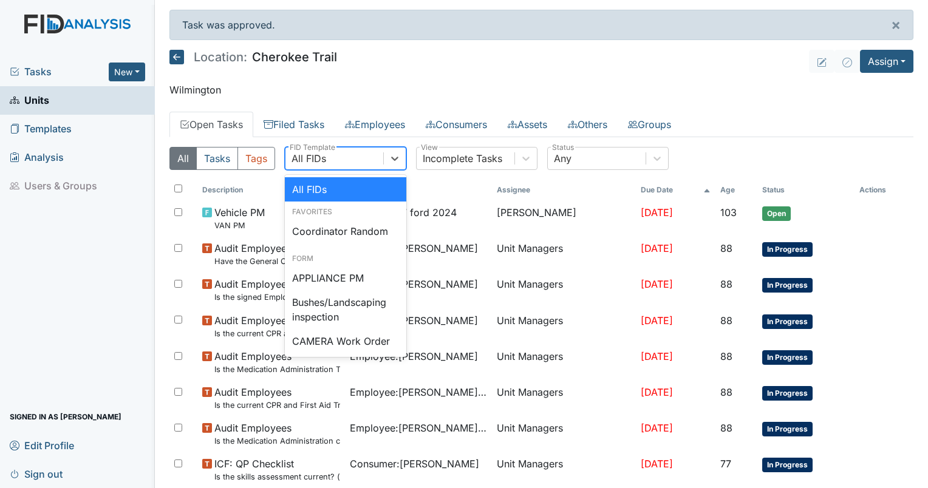
click at [326, 165] on div "All FIDs" at bounding box center [335, 159] width 98 height 22
click at [345, 225] on div "Coordinator Random" at bounding box center [345, 231] width 121 height 24
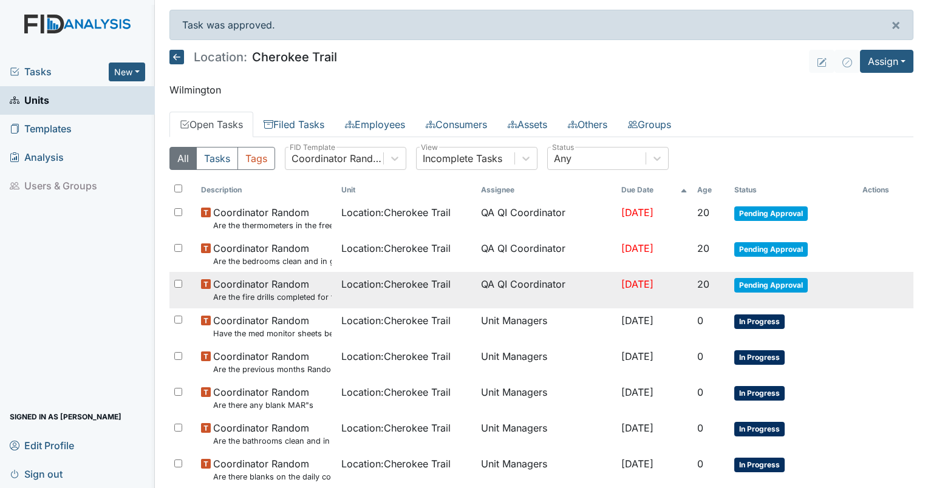
click at [350, 284] on span "Location : Cherokee Trail" at bounding box center [395, 284] width 109 height 15
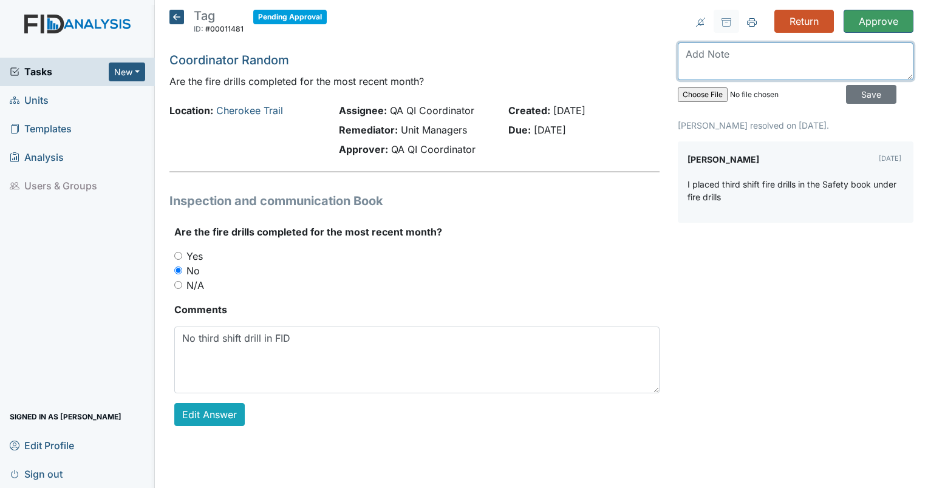
click at [724, 58] on textarea at bounding box center [796, 62] width 236 height 38
type textarea "Please make sure they are done in FIDs."
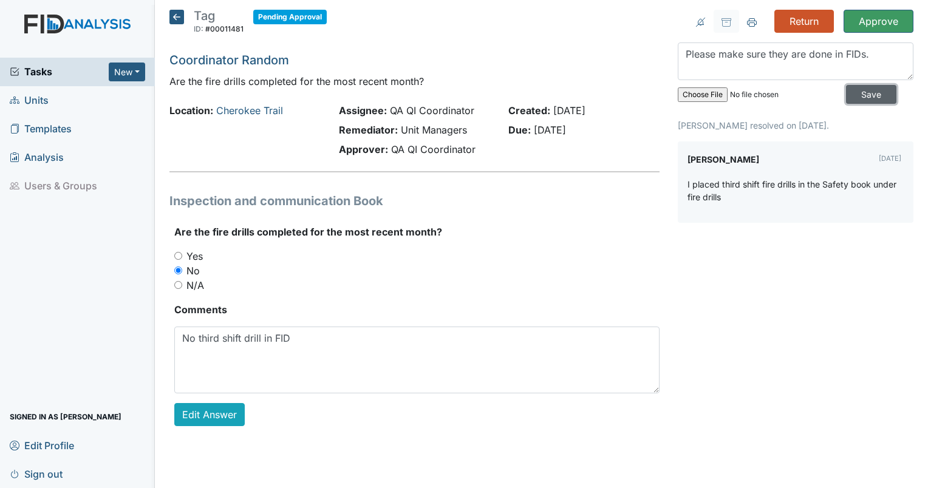
click at [865, 87] on input "Save" at bounding box center [871, 94] width 50 height 19
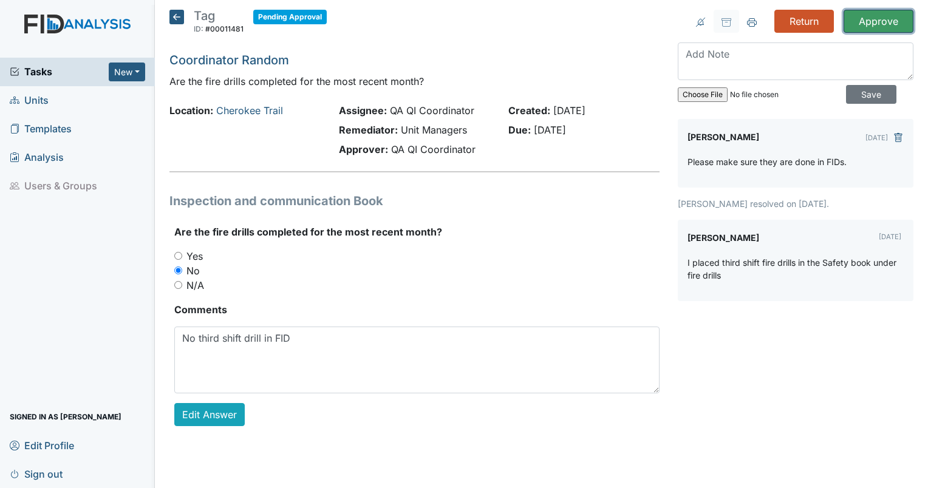
click at [860, 21] on input "Approve" at bounding box center [879, 21] width 70 height 23
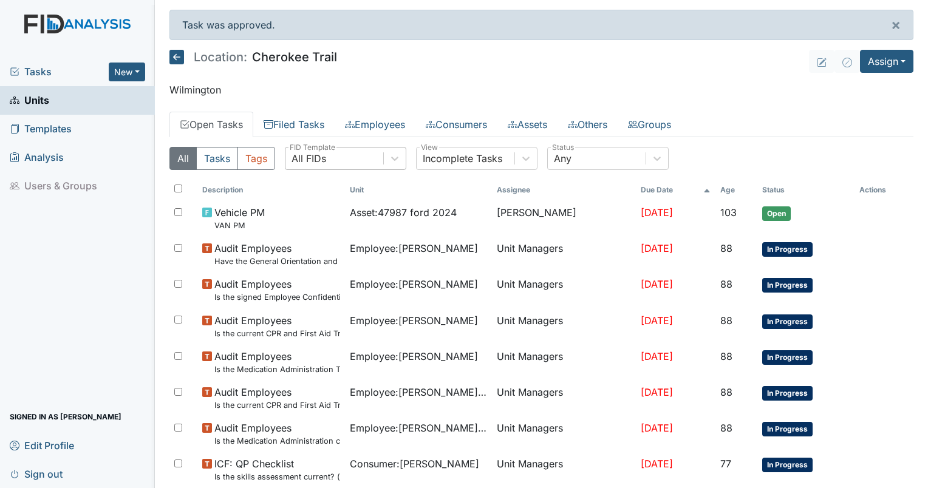
click at [340, 155] on div "All FIDs" at bounding box center [335, 159] width 98 height 22
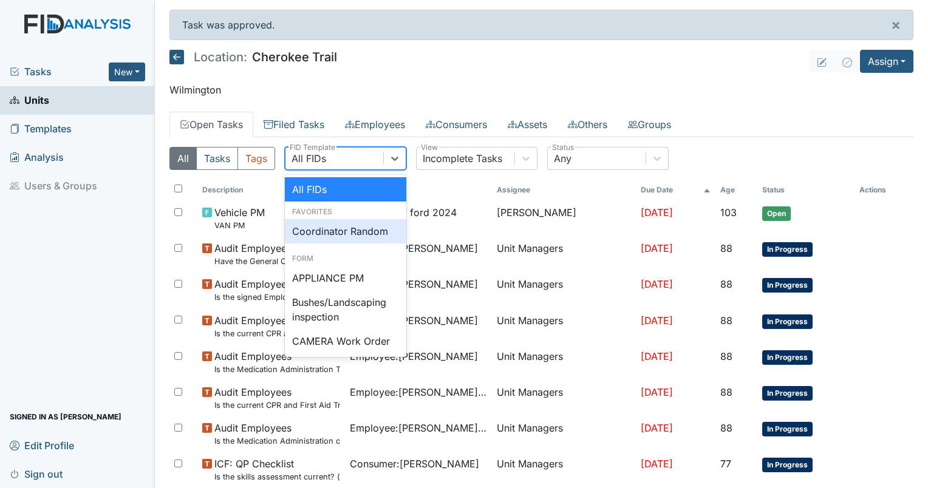
click at [358, 223] on div "Coordinator Random" at bounding box center [345, 231] width 121 height 24
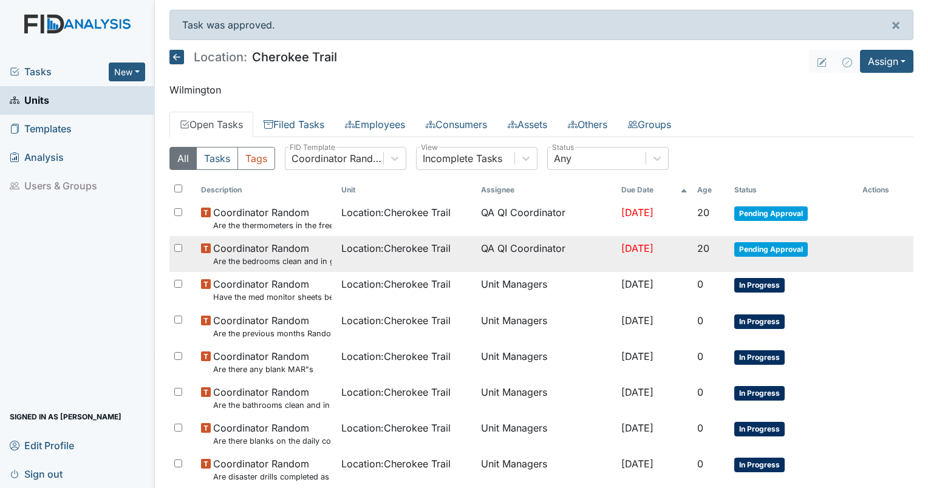
click at [362, 250] on span "Location : Cherokee Trail" at bounding box center [395, 248] width 109 height 15
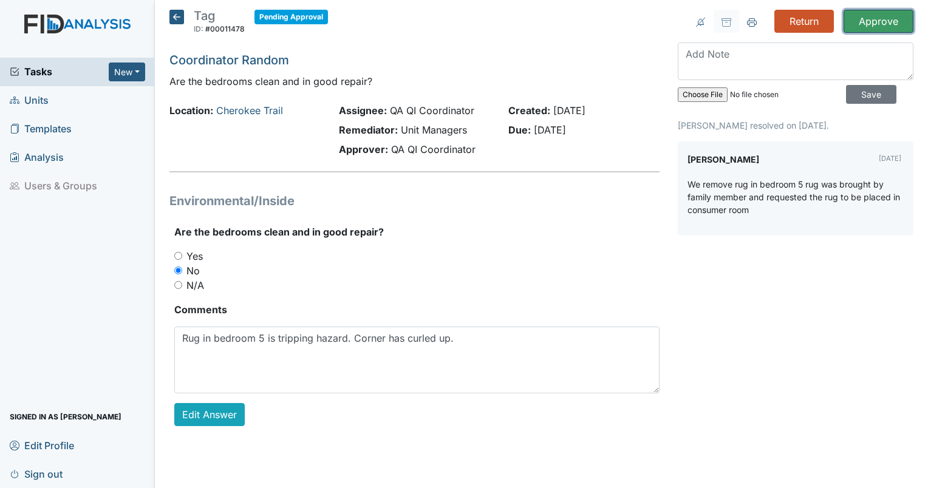
click at [869, 26] on input "Approve" at bounding box center [879, 21] width 70 height 23
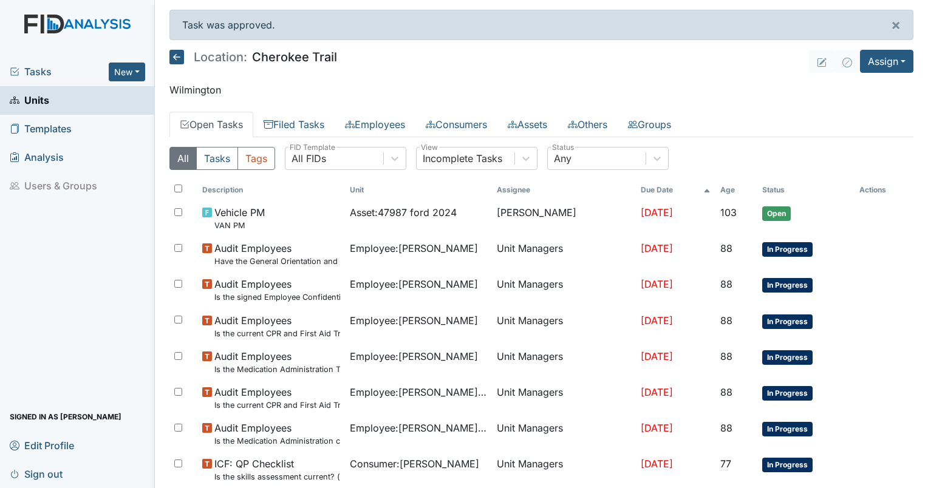
click at [350, 169] on div "All Tasks Tags All FIDs FID Template Incomplete Tasks View Any Status" at bounding box center [541, 163] width 744 height 33
click at [350, 161] on div "All FIDs" at bounding box center [335, 159] width 98 height 22
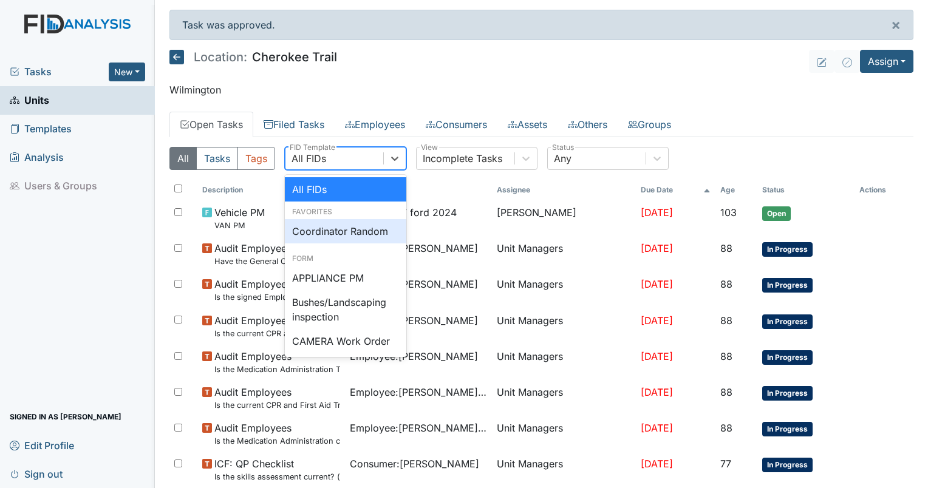
click at [356, 224] on div "Coordinator Random" at bounding box center [345, 231] width 121 height 24
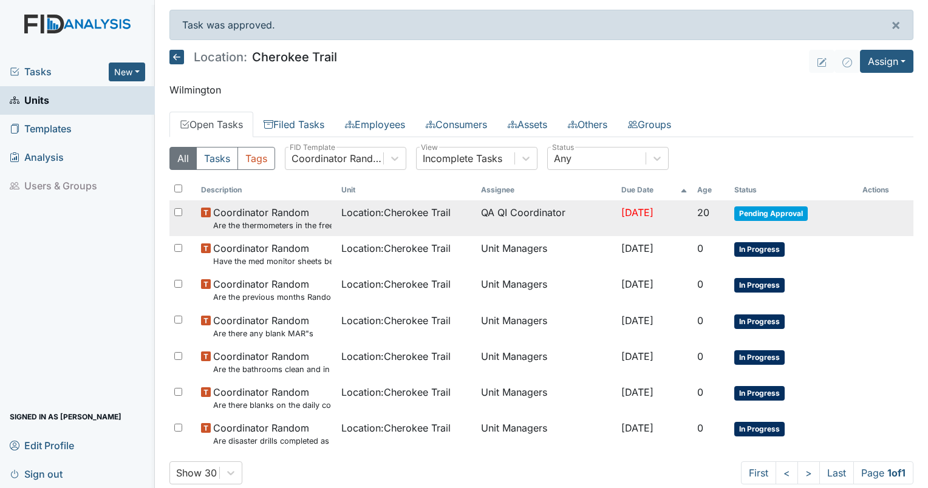
click at [409, 211] on span "Location : Cherokee Trail" at bounding box center [395, 212] width 109 height 15
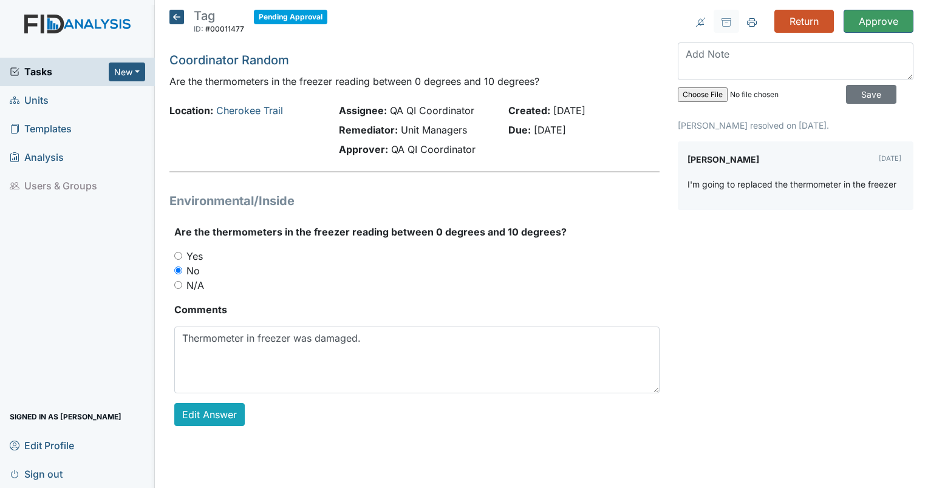
click at [888, 32] on div "Return Approve Archive Task × Are you sure you want to archive this task? It wi…" at bounding box center [796, 228] width 254 height 436
click at [872, 24] on input "Approve" at bounding box center [879, 21] width 70 height 23
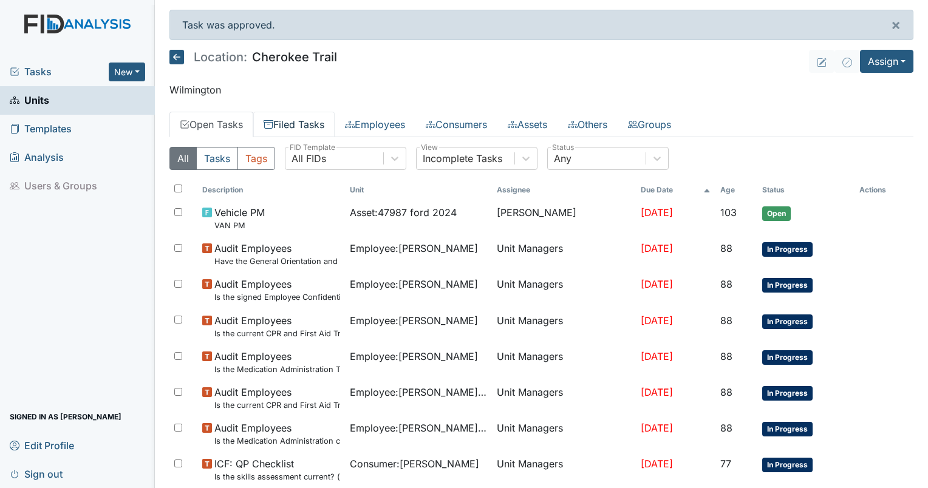
click at [298, 113] on link "Filed Tasks" at bounding box center [293, 125] width 81 height 26
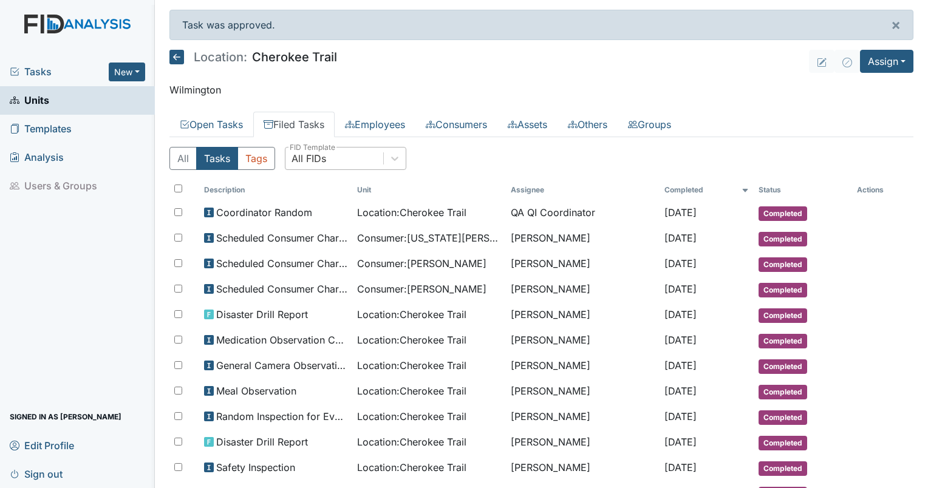
click at [321, 154] on div "All FIDs" at bounding box center [309, 158] width 35 height 15
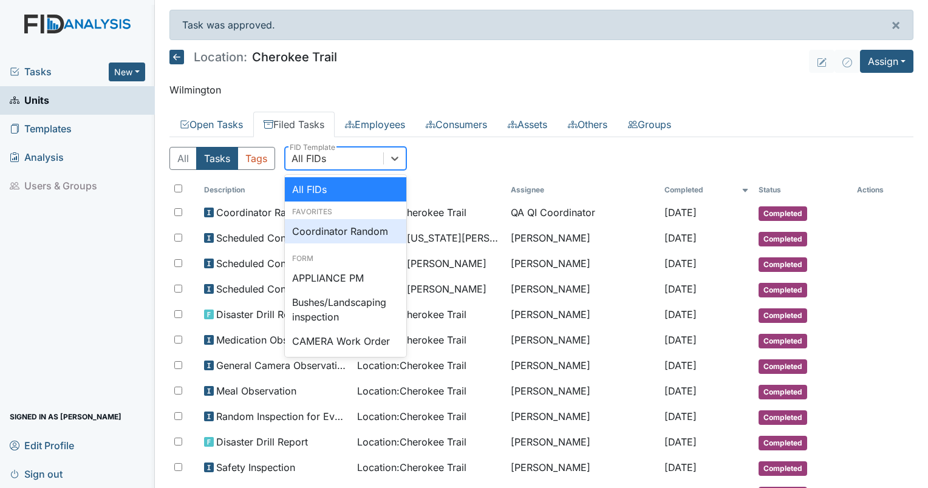
click at [339, 225] on div "Coordinator Random" at bounding box center [345, 231] width 121 height 24
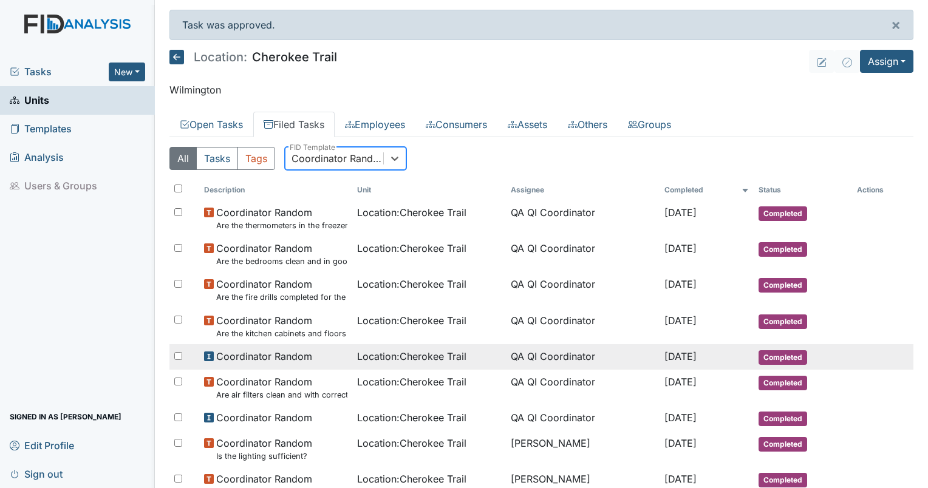
click at [425, 351] on span "Location : Cherokee Trail" at bounding box center [411, 356] width 109 height 15
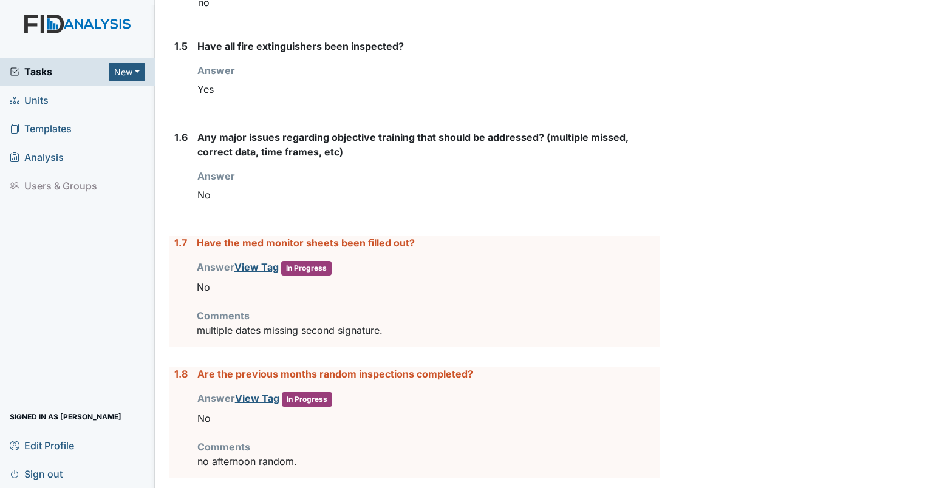
scroll to position [598, 0]
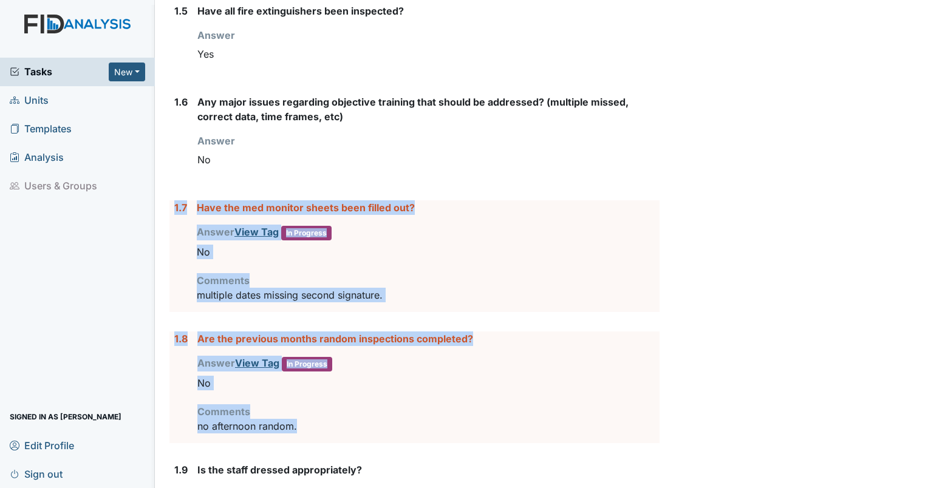
drag, startPoint x: 174, startPoint y: 208, endPoint x: 408, endPoint y: 421, distance: 316.5
copy form "1.7 Have the med monitor sheets been filled out? Answer View Tag In Progress Yo…"
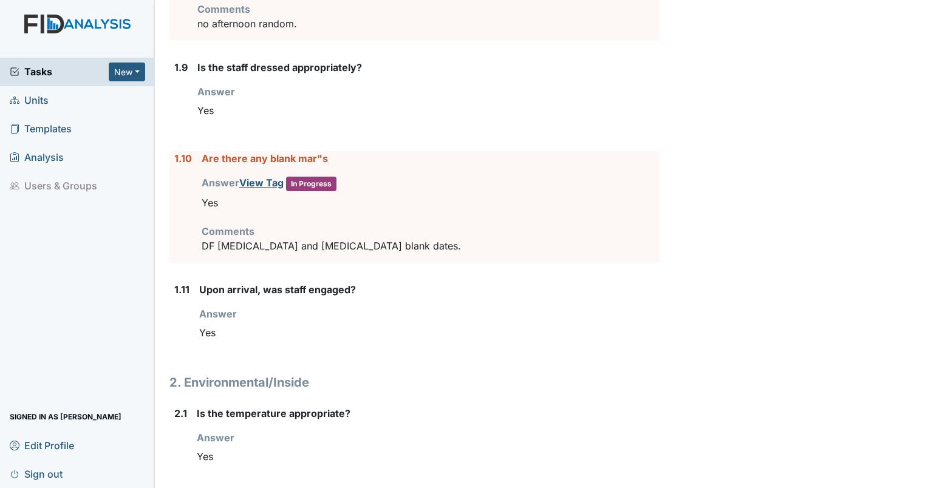
scroll to position [1007, 0]
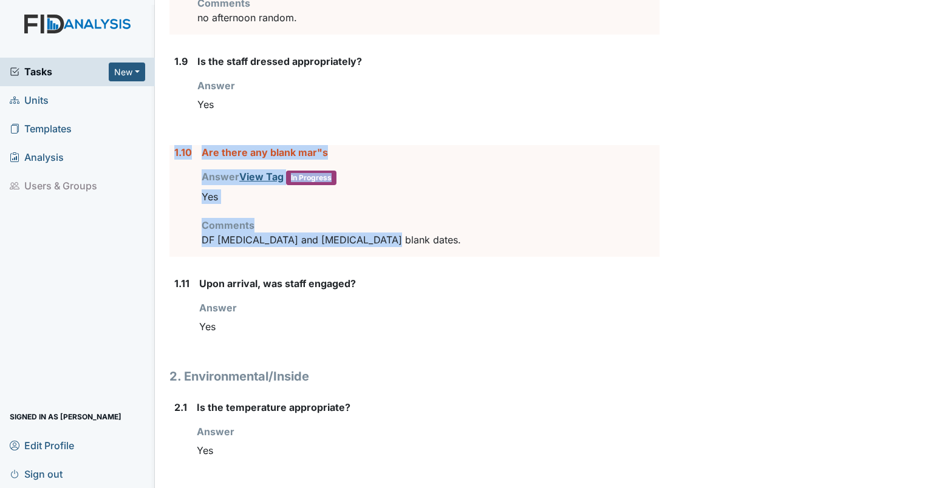
drag, startPoint x: 388, startPoint y: 238, endPoint x: 173, endPoint y: 151, distance: 231.1
click at [173, 151] on div "1.10 Are there any blank mar"s Answer View Tag In Progress You must select one …" at bounding box center [414, 201] width 490 height 112
drag, startPoint x: 173, startPoint y: 151, endPoint x: 227, endPoint y: 148, distance: 53.5
copy div "1.10 Are there any blank mar"s Answer View Tag In Progress You must select one …"
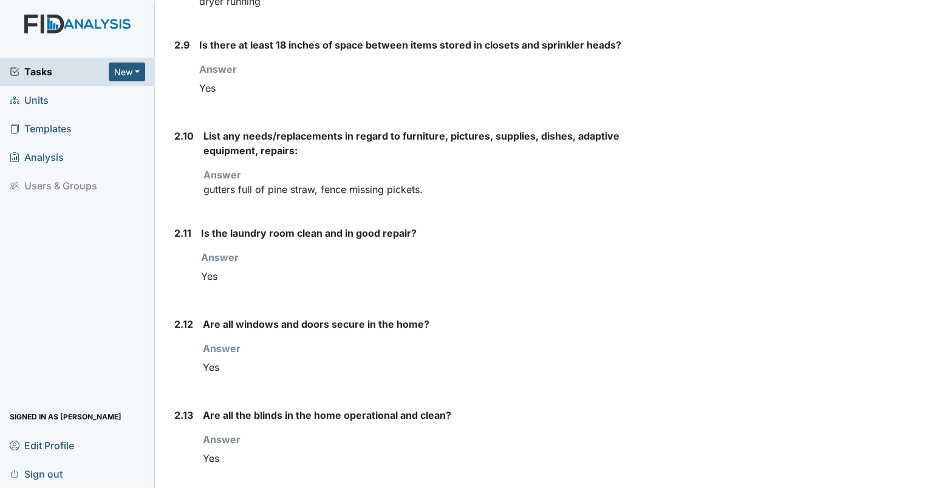
scroll to position [2126, 0]
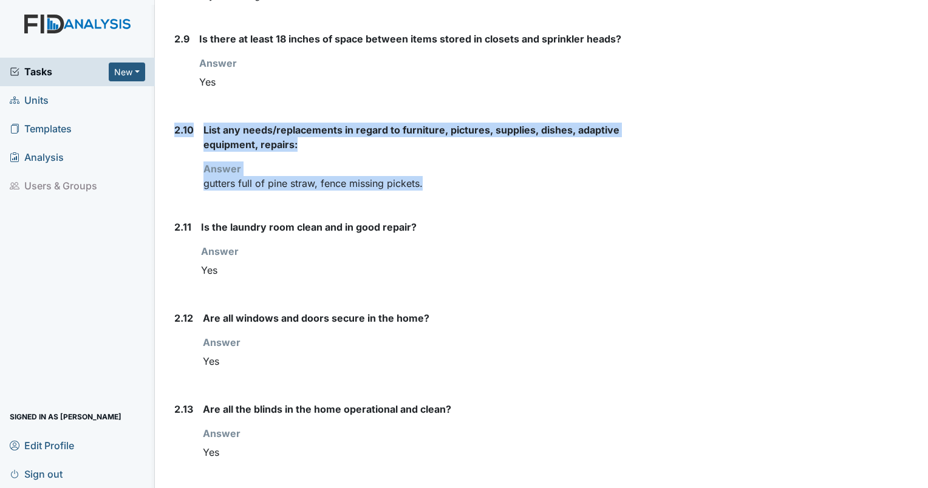
drag, startPoint x: 433, startPoint y: 182, endPoint x: 165, endPoint y: 125, distance: 274.6
drag, startPoint x: 165, startPoint y: 125, endPoint x: 233, endPoint y: 126, distance: 68.7
copy div "2.10 List any needs/replacements in regard to furniture, pictures, supplies, di…"
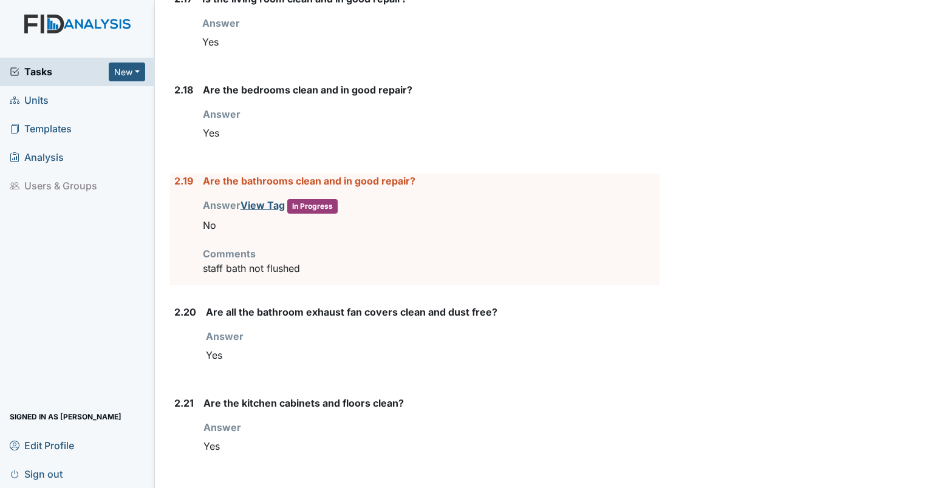
scroll to position [2937, 0]
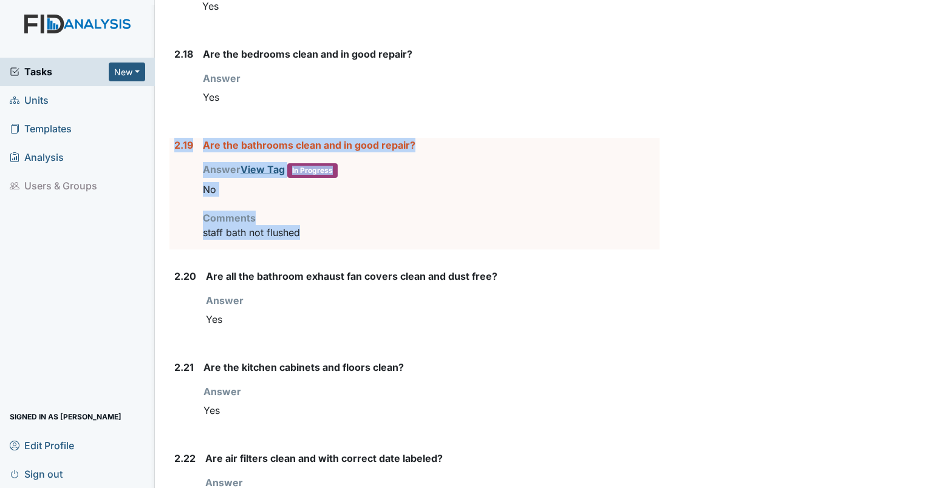
drag, startPoint x: 329, startPoint y: 227, endPoint x: 168, endPoint y: 148, distance: 179.6
drag, startPoint x: 168, startPoint y: 148, endPoint x: 221, endPoint y: 136, distance: 54.8
copy div "2.19 Are the bathrooms clean and in good repair? Answer View Tag In Progress Yo…"
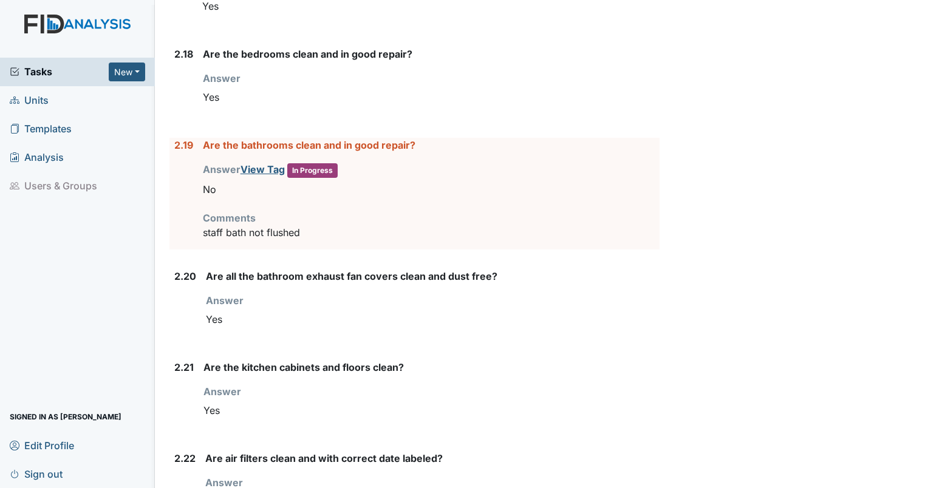
click at [292, 366] on div "Are the kitchen cabinets and floors clean? Answer You must select one of the be…" at bounding box center [432, 396] width 456 height 72
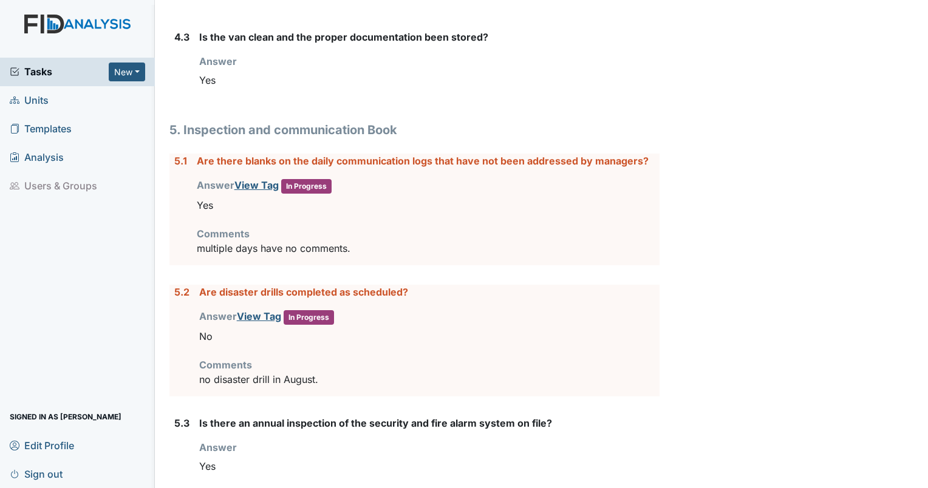
scroll to position [4483, 0]
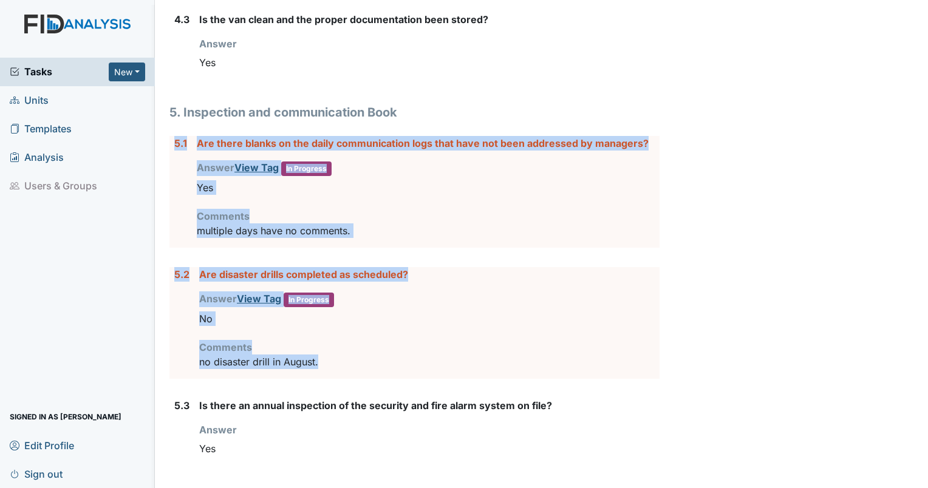
drag, startPoint x: 336, startPoint y: 353, endPoint x: 162, endPoint y: 122, distance: 289.3
drag, startPoint x: 162, startPoint y: 122, endPoint x: 251, endPoint y: 134, distance: 90.0
copy form "5.1 Are there blanks on the daily communication logs that have not been address…"
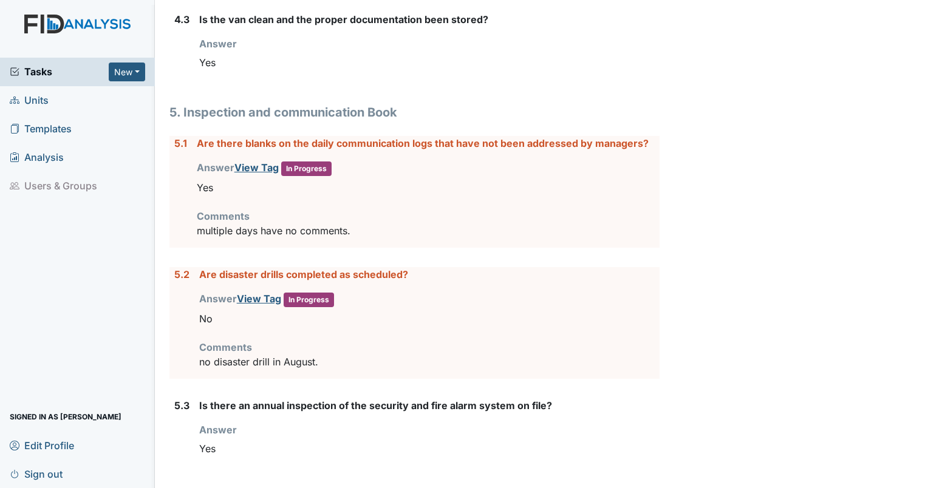
click at [265, 437] on div "Yes" at bounding box center [429, 448] width 460 height 23
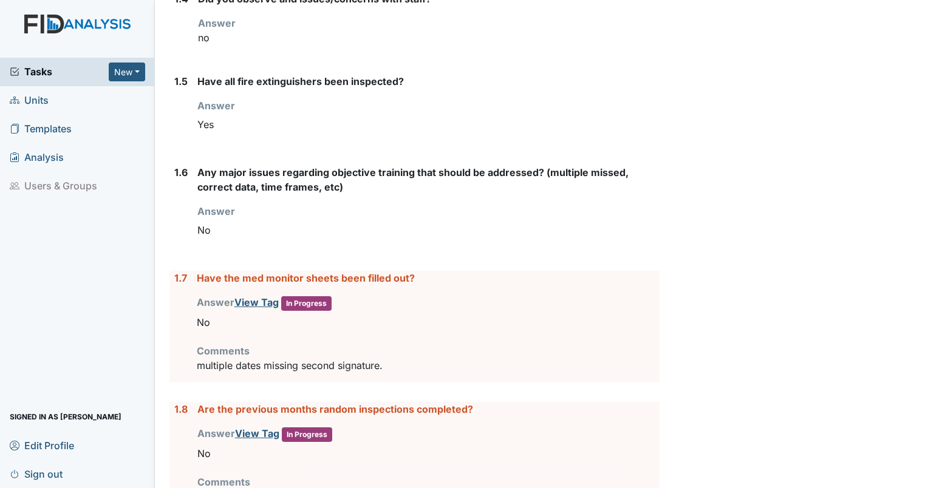
scroll to position [0, 0]
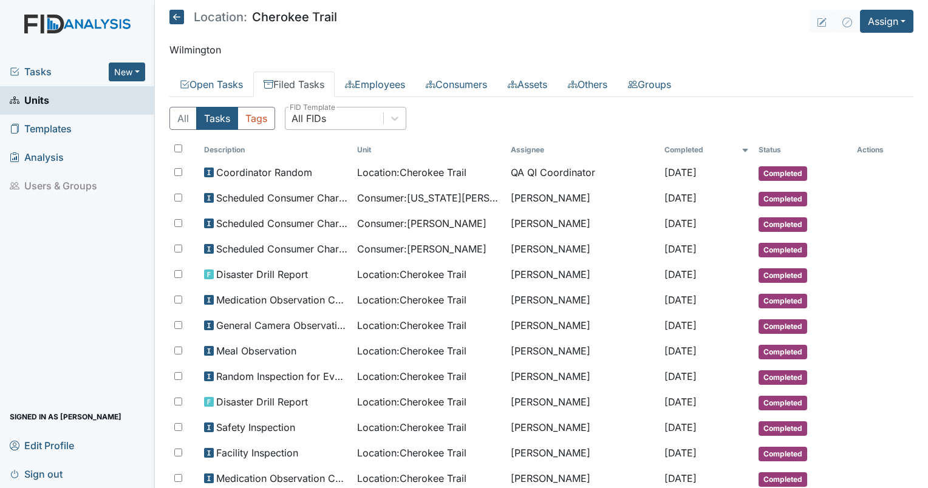
click at [306, 125] on div "All FIDs" at bounding box center [309, 118] width 35 height 15
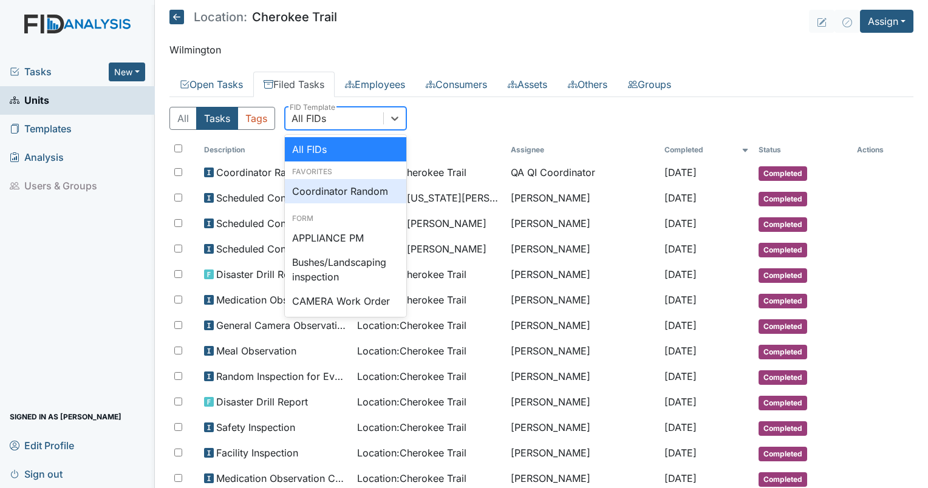
click at [330, 193] on div "Coordinator Random" at bounding box center [345, 191] width 121 height 24
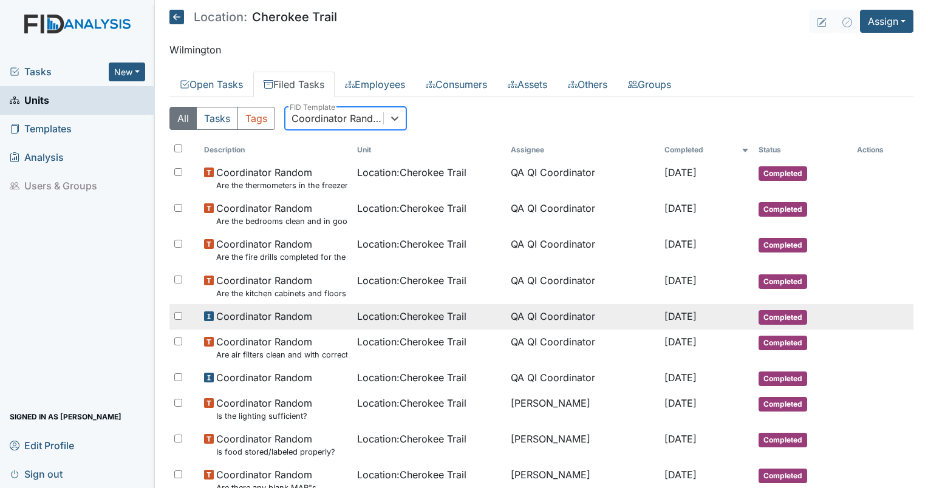
click at [534, 321] on td "QA QI Coordinator" at bounding box center [583, 317] width 154 height 26
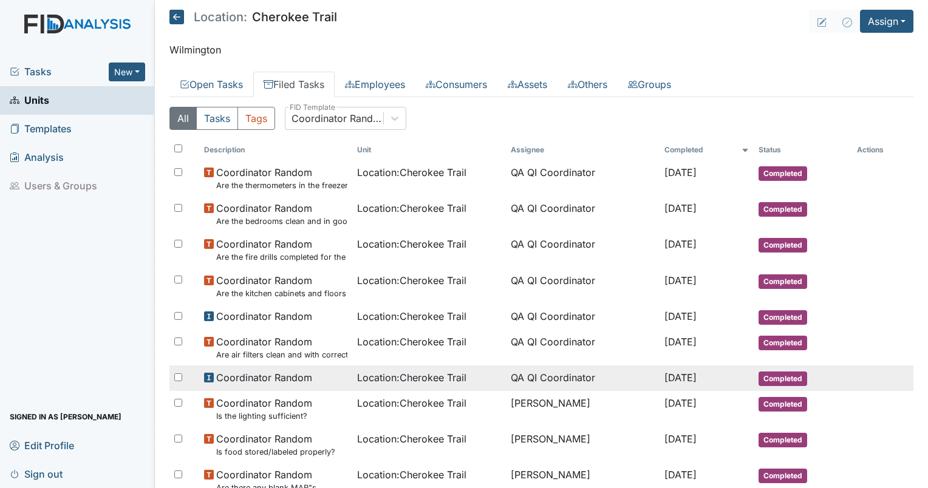
click at [520, 374] on td "QA QI Coordinator" at bounding box center [583, 379] width 154 height 26
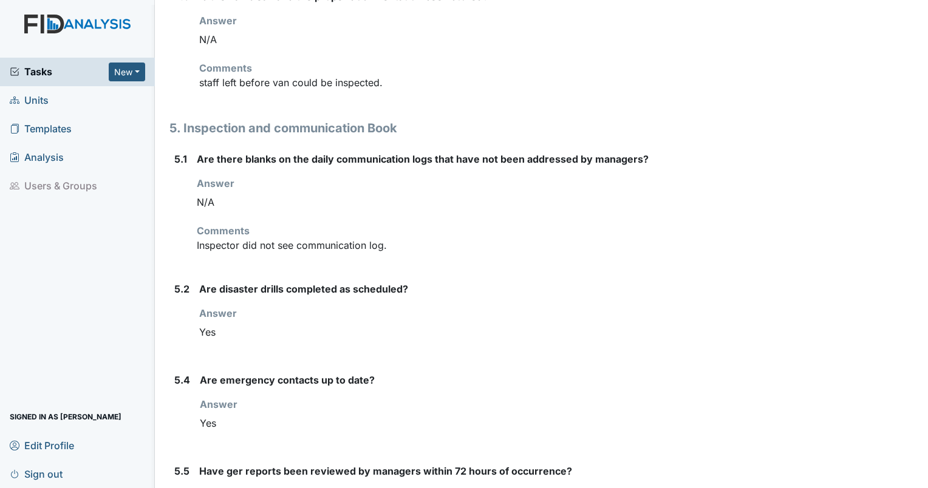
scroll to position [4517, 0]
